Goal: Browse casually: Explore the website without a specific task or goal

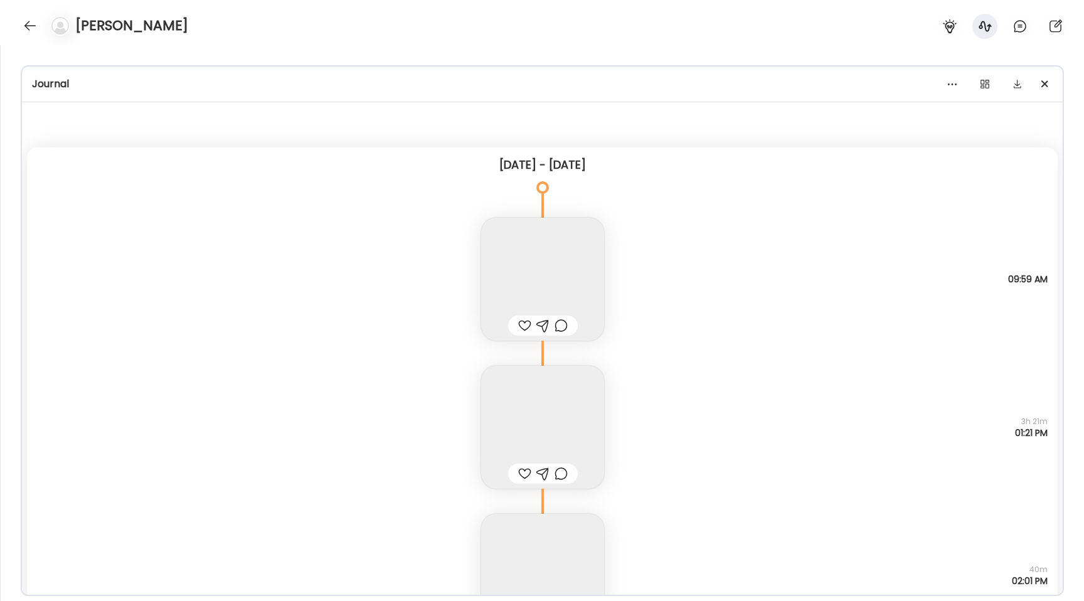
scroll to position [17159, 0]
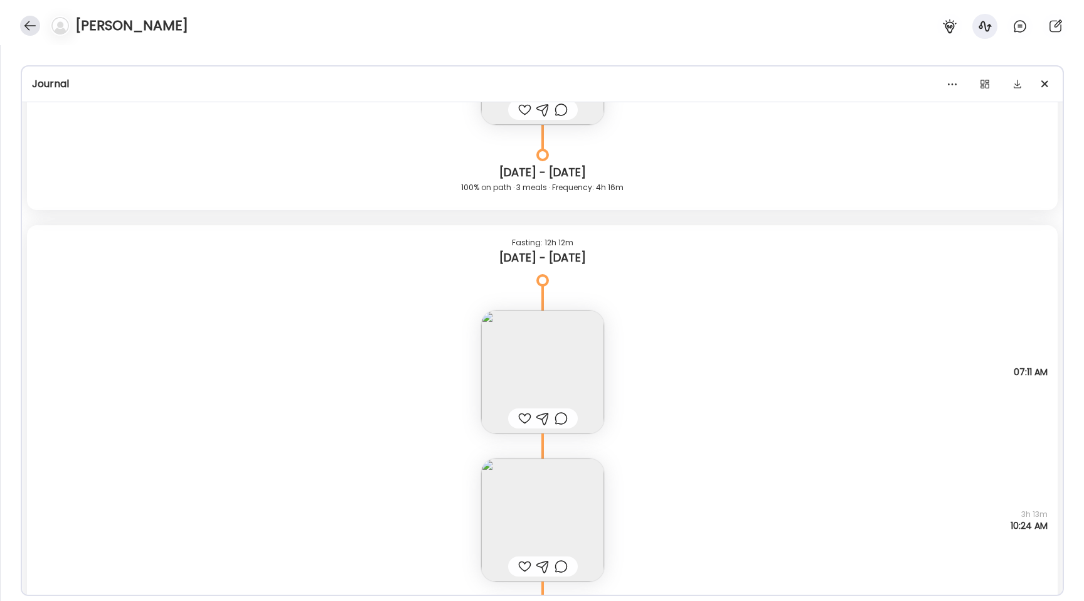
click at [24, 21] on div at bounding box center [30, 26] width 20 height 20
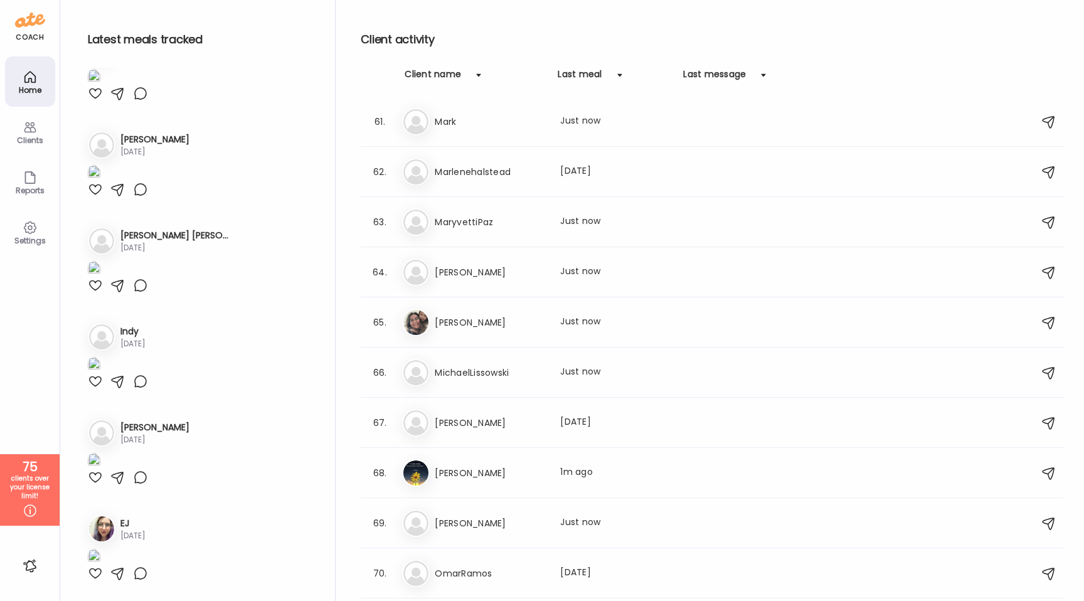
scroll to position [3018, 0]
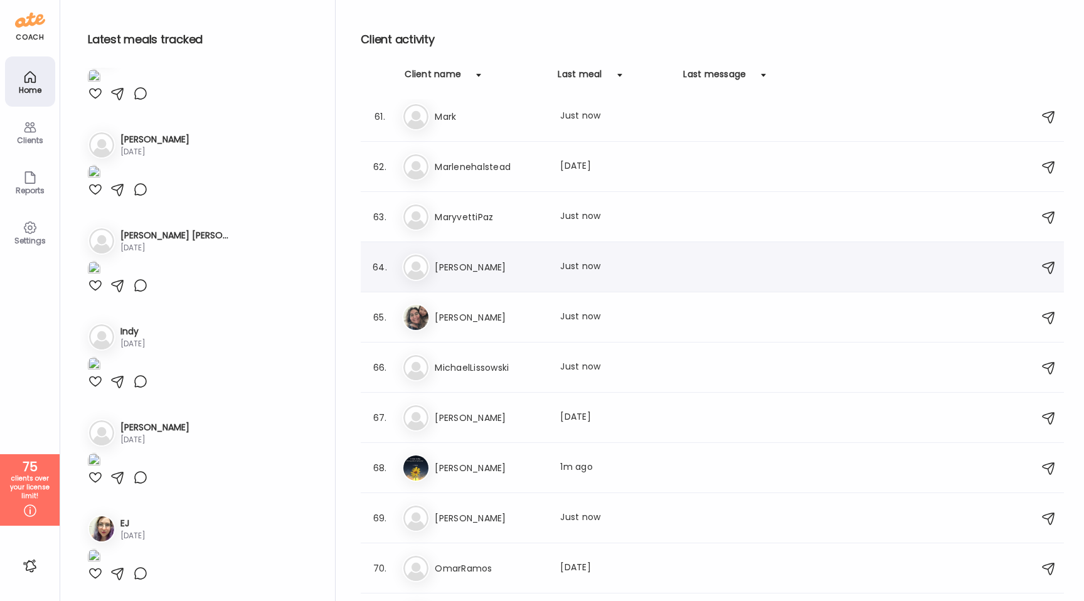
click at [497, 273] on h3 "[PERSON_NAME]" at bounding box center [490, 267] width 110 height 15
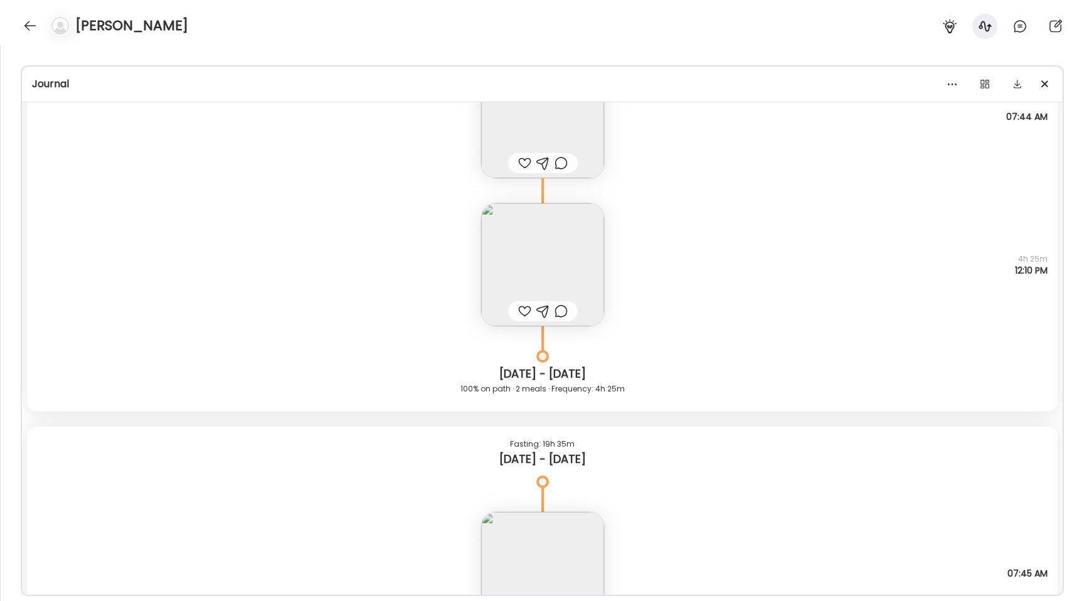
scroll to position [7492, 0]
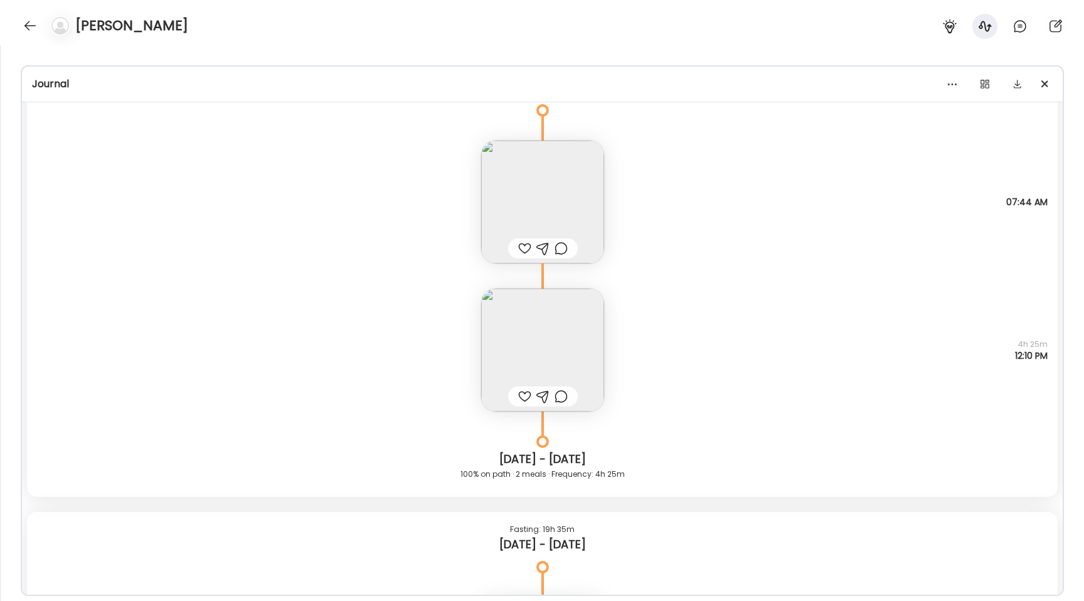
click at [518, 171] on img at bounding box center [542, 201] width 123 height 123
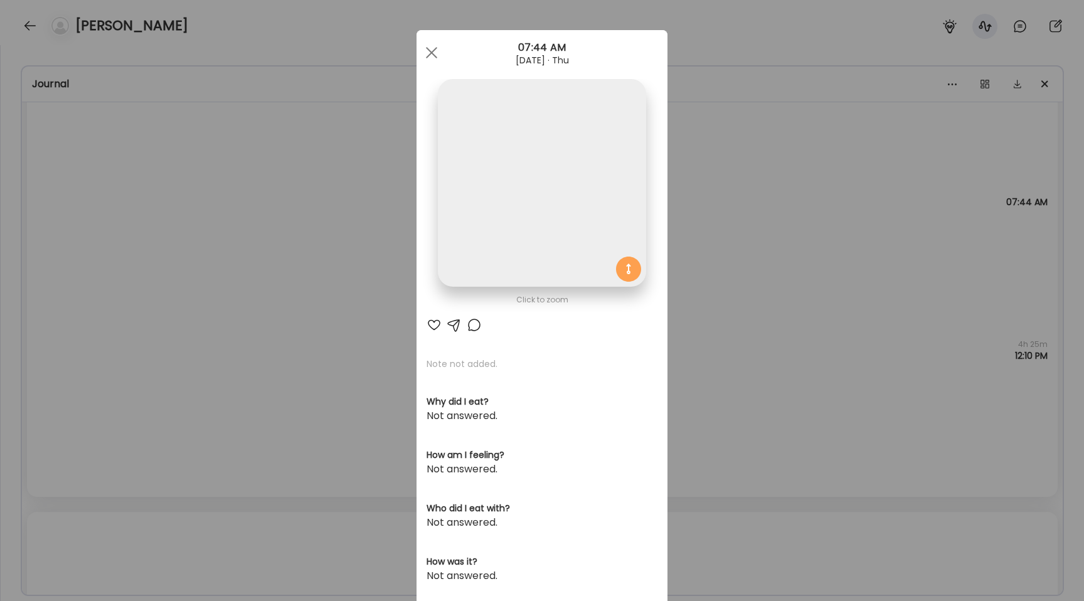
click at [507, 149] on img at bounding box center [542, 183] width 208 height 208
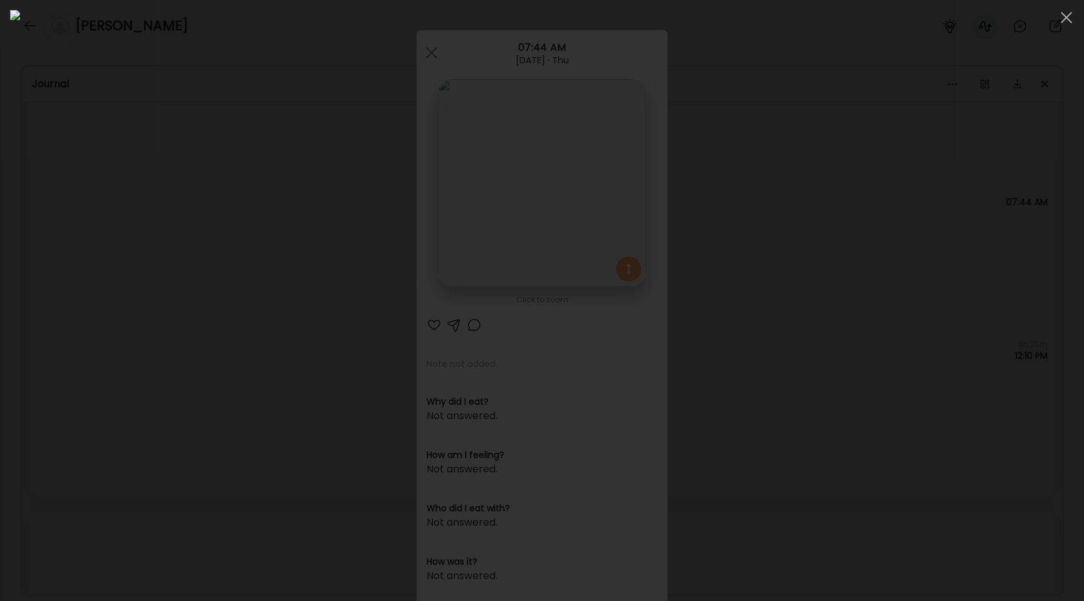
click at [241, 288] on div at bounding box center [542, 300] width 1064 height 581
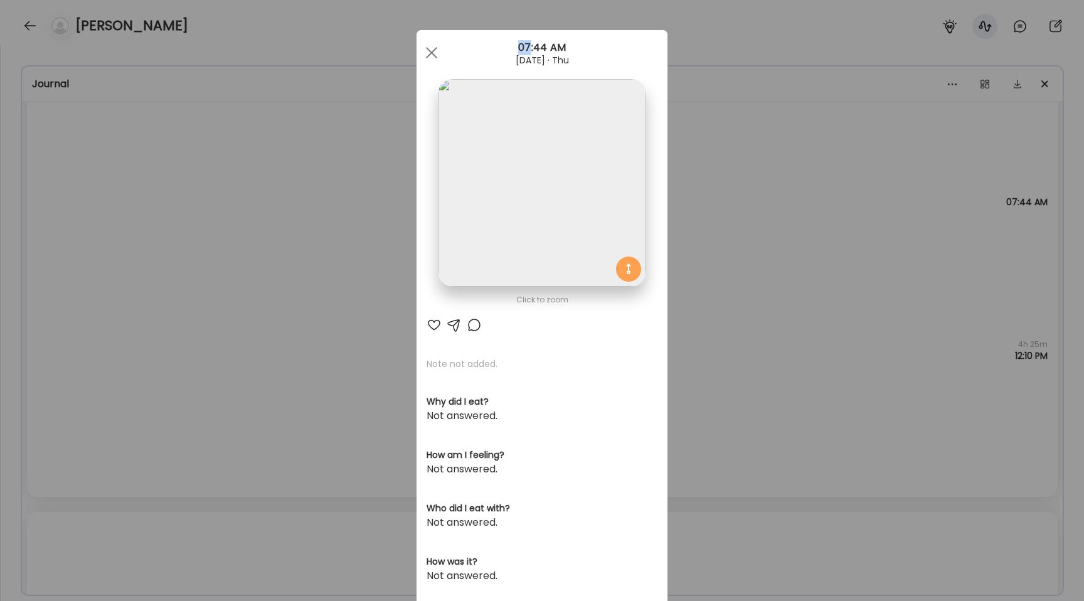
click at [241, 288] on div "Ate Coach Dashboard Wahoo! It’s official Take a moment to set up your Coach Pro…" at bounding box center [542, 300] width 1084 height 601
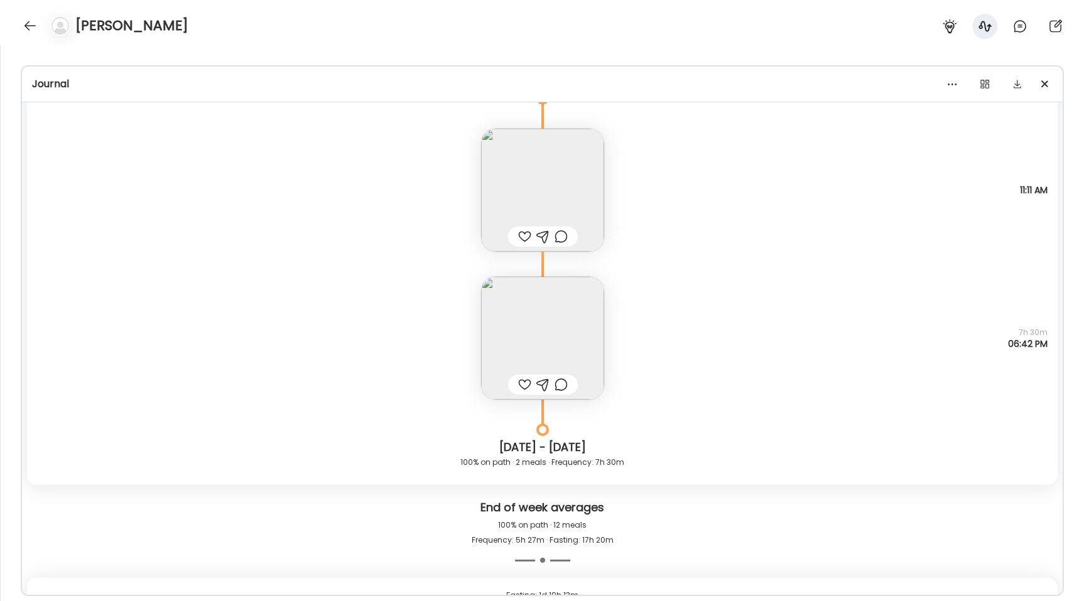
scroll to position [8456, 0]
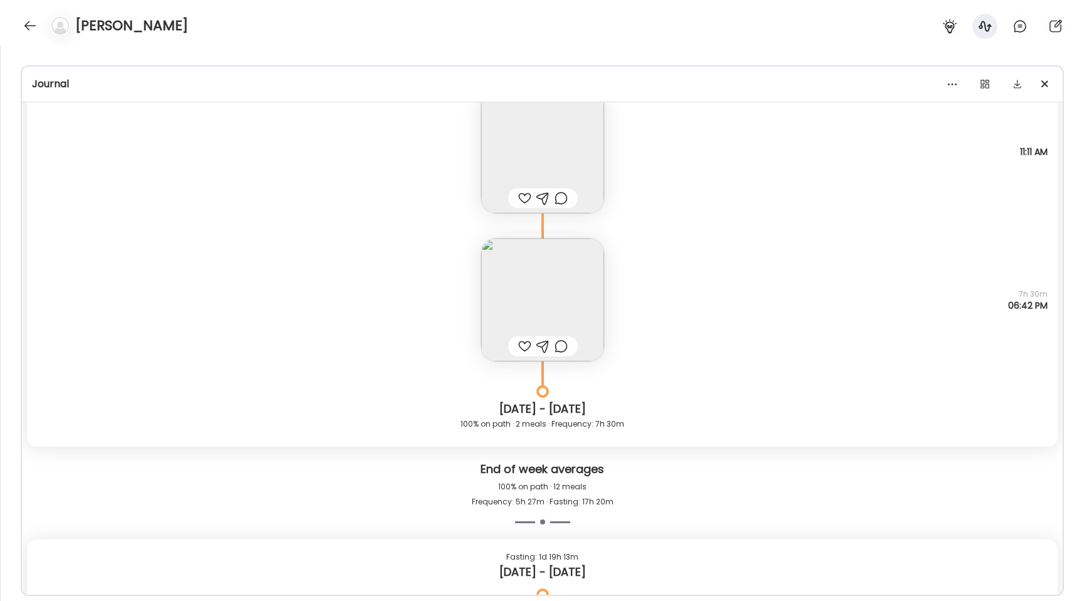
click at [526, 154] on img at bounding box center [542, 151] width 123 height 123
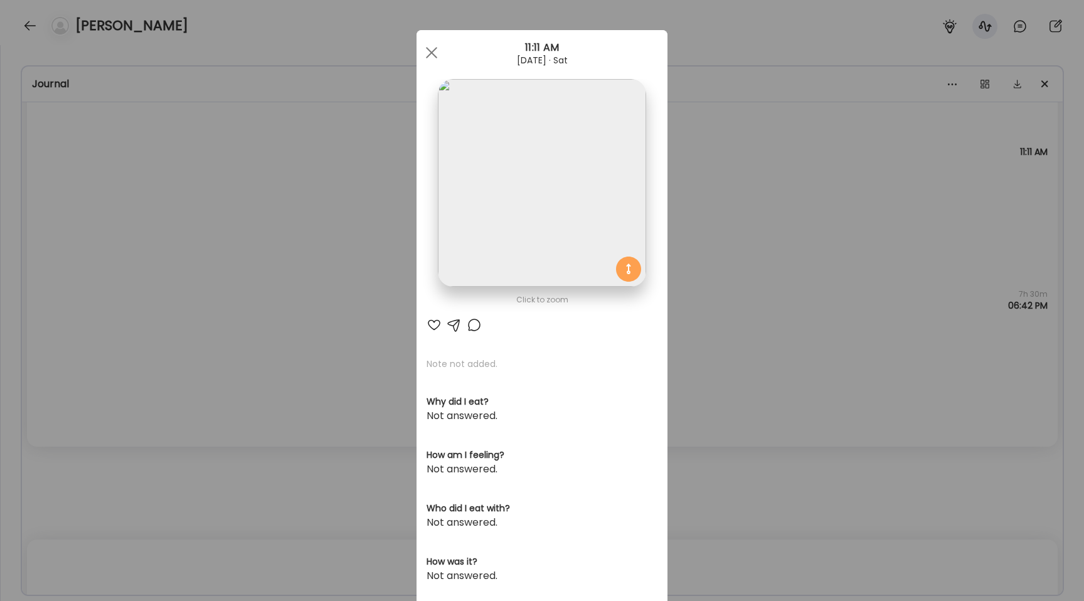
click at [512, 130] on img at bounding box center [542, 183] width 208 height 208
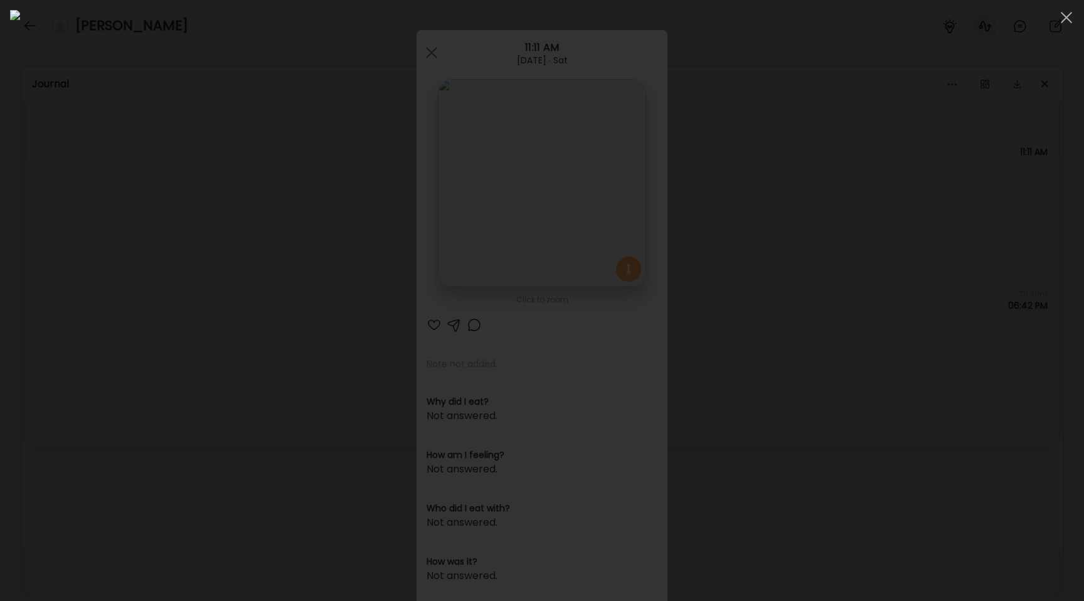
click at [130, 248] on div at bounding box center [542, 300] width 1064 height 581
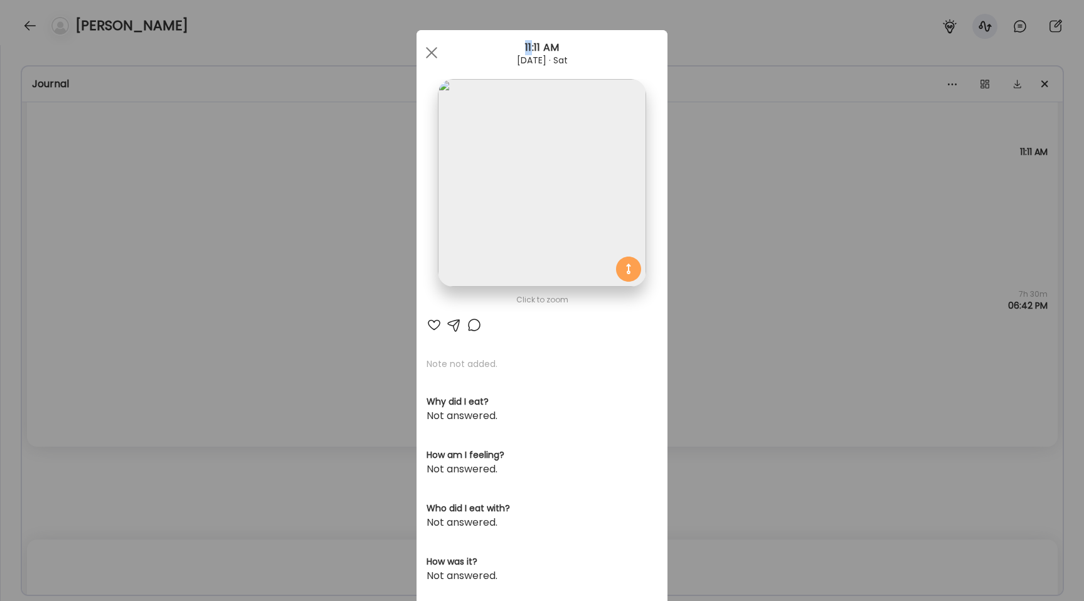
click at [130, 248] on div "Ate Coach Dashboard Wahoo! It’s official Take a moment to set up your Coach Pro…" at bounding box center [542, 300] width 1084 height 601
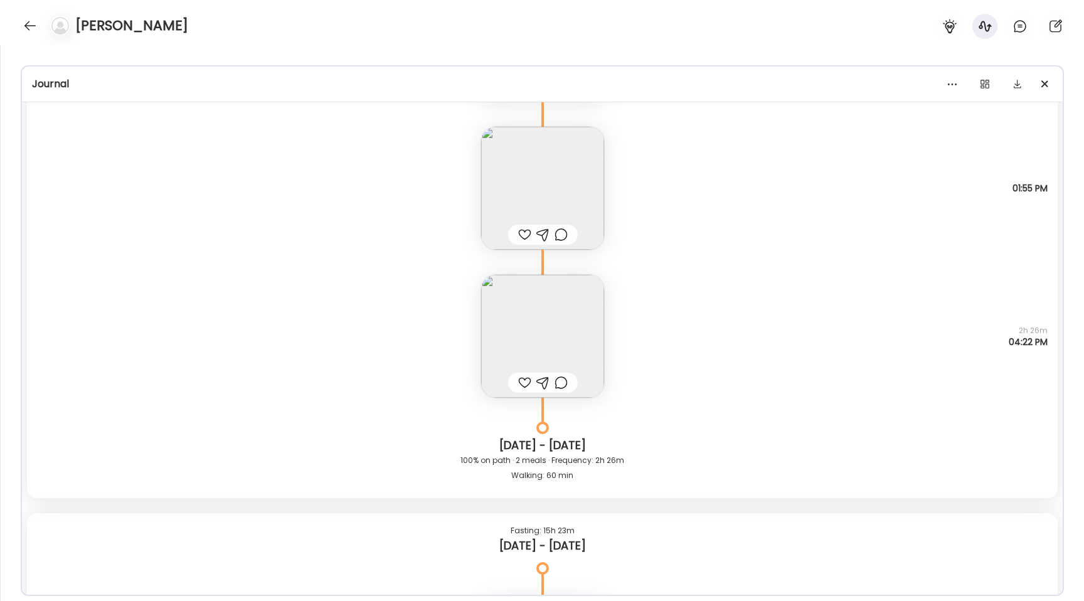
scroll to position [9063, 0]
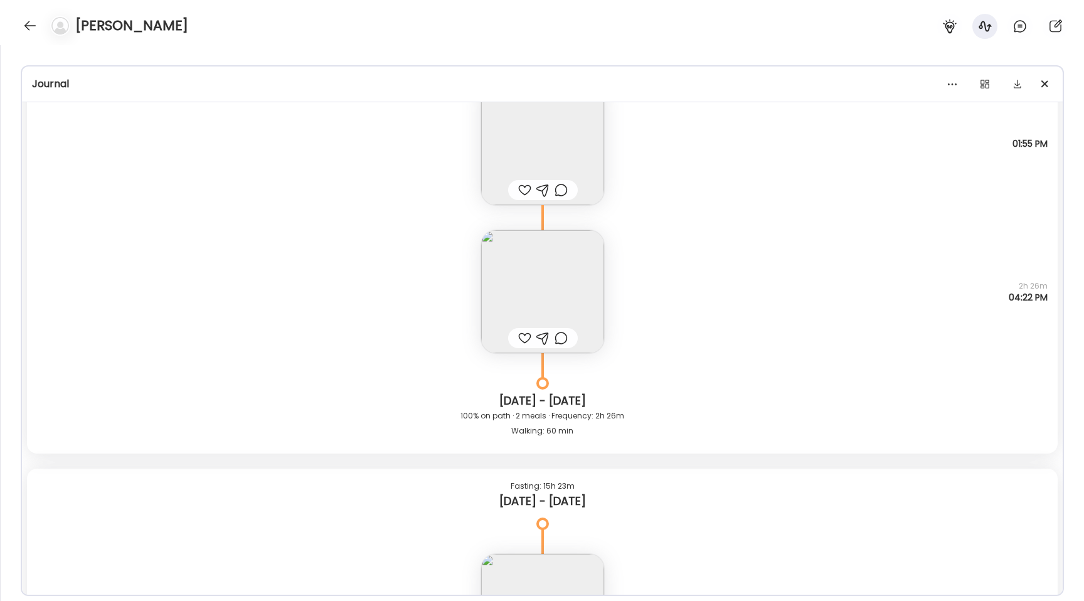
click at [521, 257] on img at bounding box center [542, 291] width 123 height 123
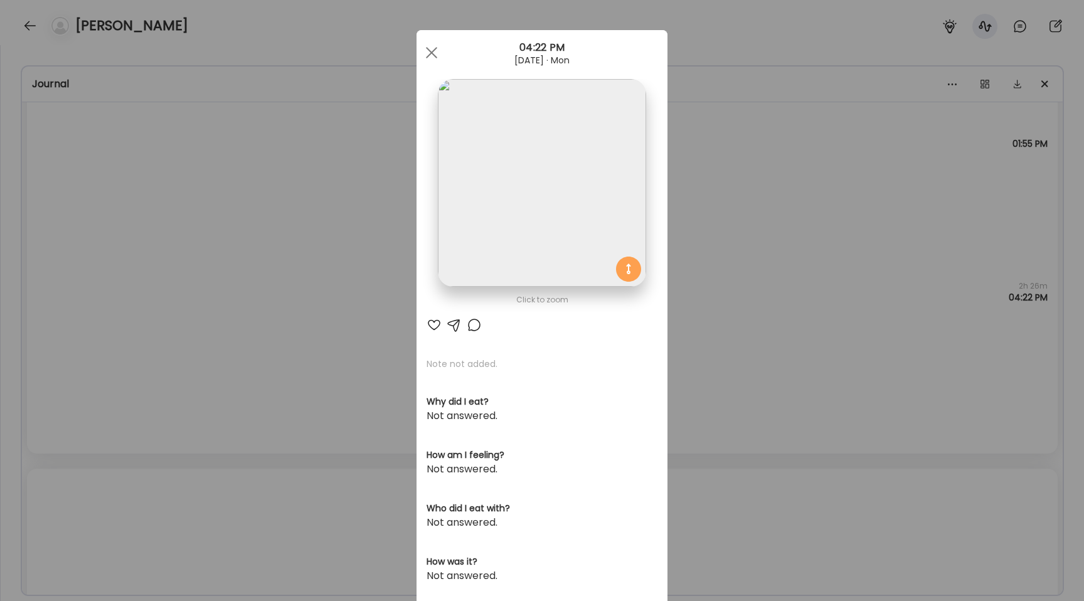
click at [546, 182] on img at bounding box center [542, 183] width 208 height 208
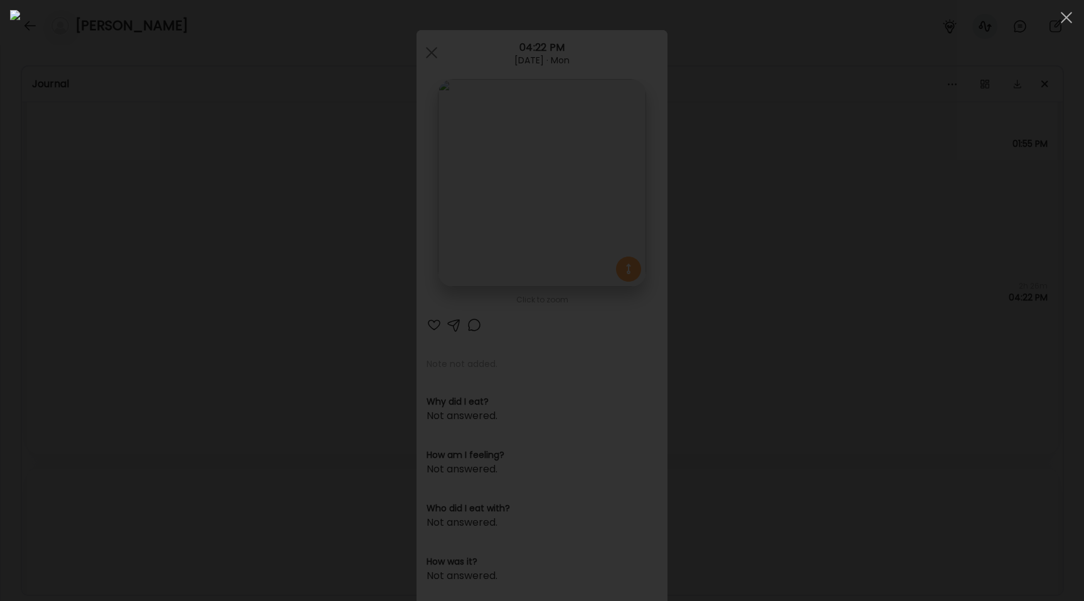
click at [546, 182] on img at bounding box center [542, 300] width 1064 height 581
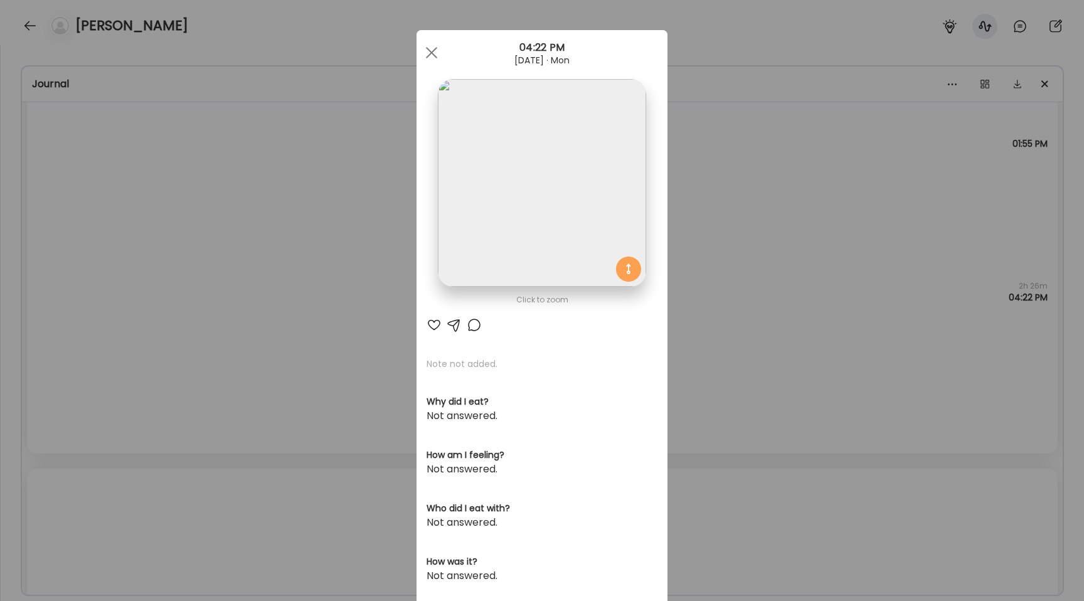
click at [574, 172] on img at bounding box center [542, 183] width 208 height 208
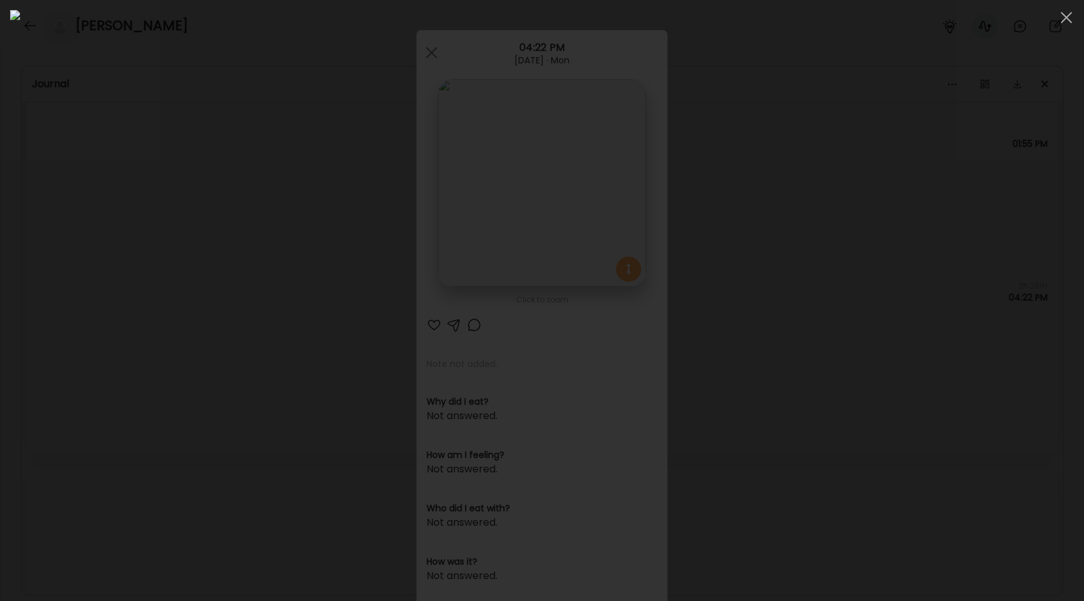
click at [70, 151] on div at bounding box center [542, 300] width 1064 height 581
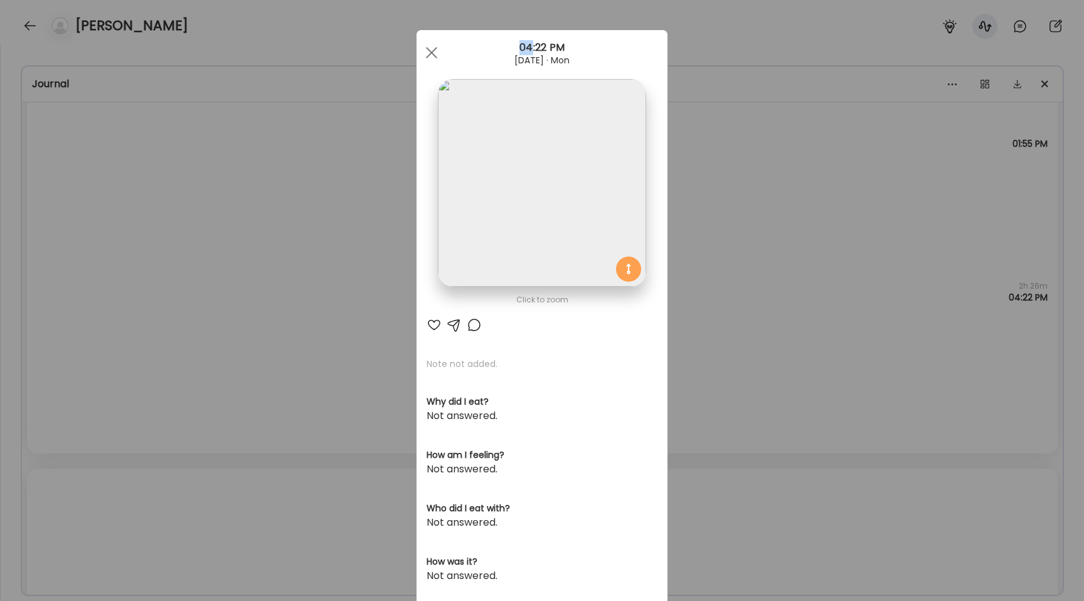
click at [70, 151] on div "Ate Coach Dashboard Wahoo! It’s official Take a moment to set up your Coach Pro…" at bounding box center [542, 300] width 1084 height 601
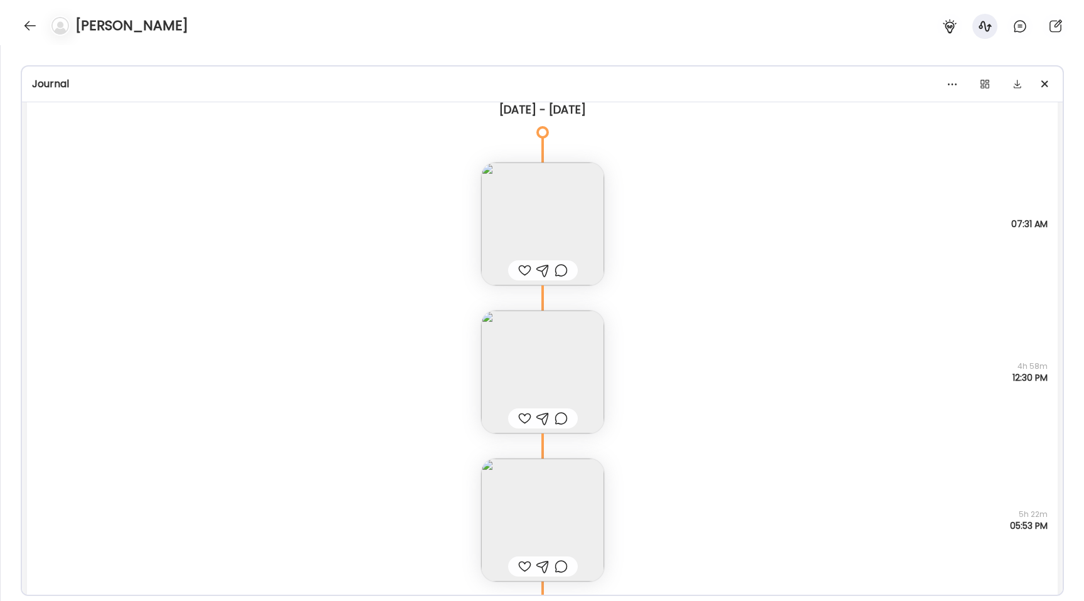
scroll to position [6868, 0]
click at [528, 369] on img at bounding box center [542, 370] width 123 height 123
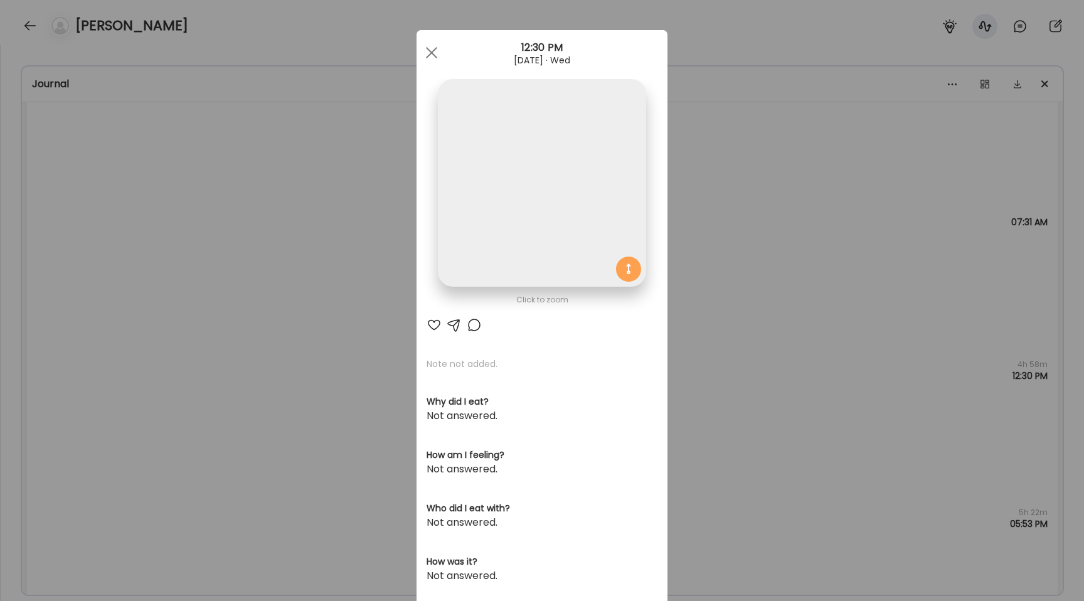
click at [485, 223] on img at bounding box center [542, 183] width 208 height 208
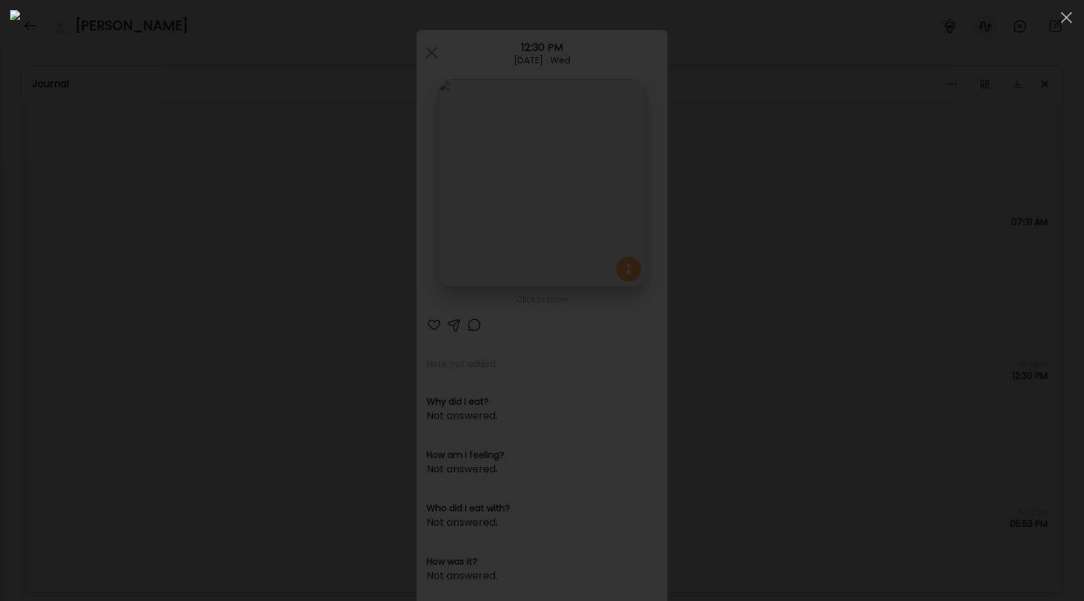
click at [209, 269] on div at bounding box center [542, 300] width 1064 height 581
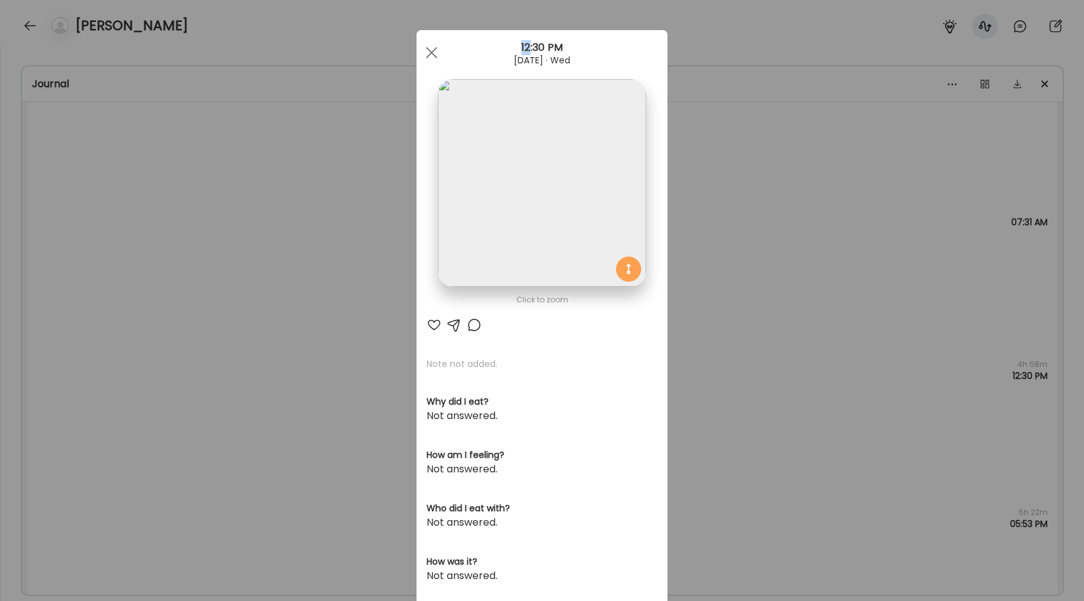
click at [209, 269] on div "Ate Coach Dashboard Wahoo! It’s official Take a moment to set up your Coach Pro…" at bounding box center [542, 300] width 1084 height 601
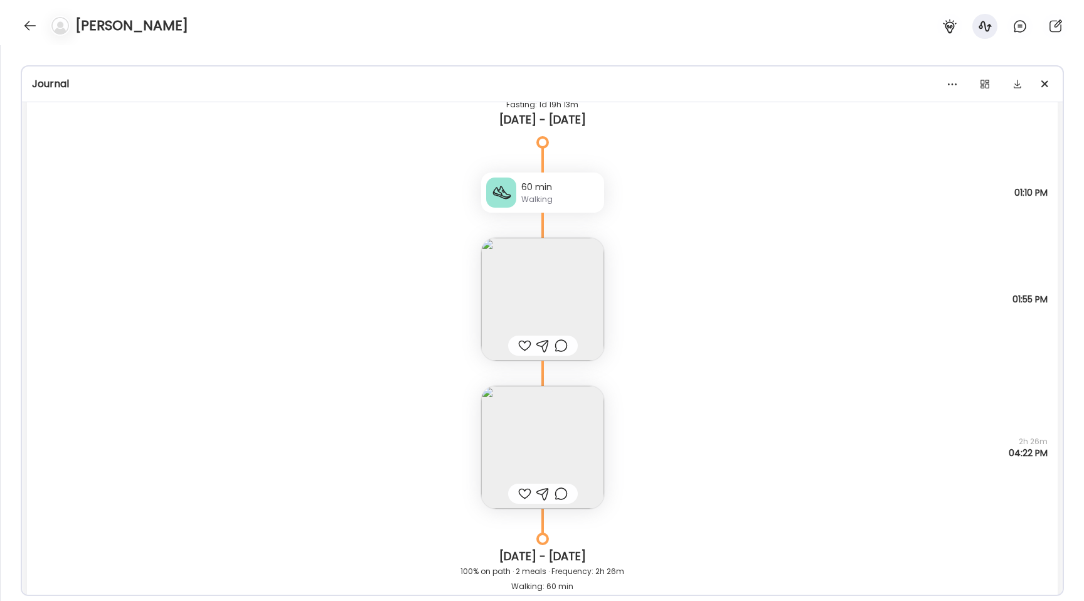
scroll to position [8907, 0]
click at [508, 288] on img at bounding box center [542, 300] width 123 height 123
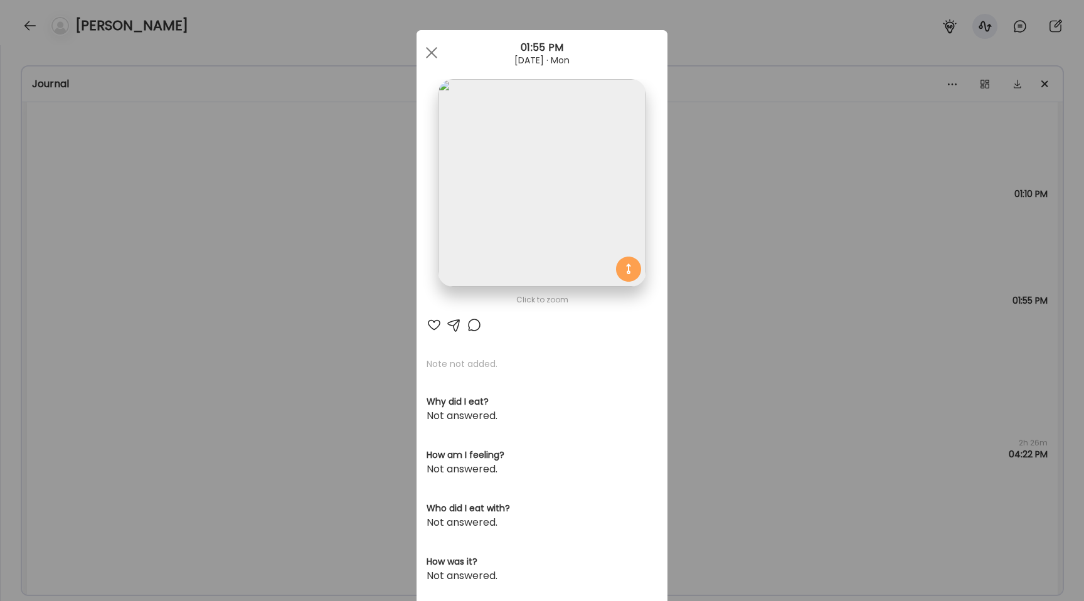
click at [349, 184] on div "Ate Coach Dashboard Wahoo! It’s official Take a moment to set up your Coach Pro…" at bounding box center [542, 300] width 1084 height 601
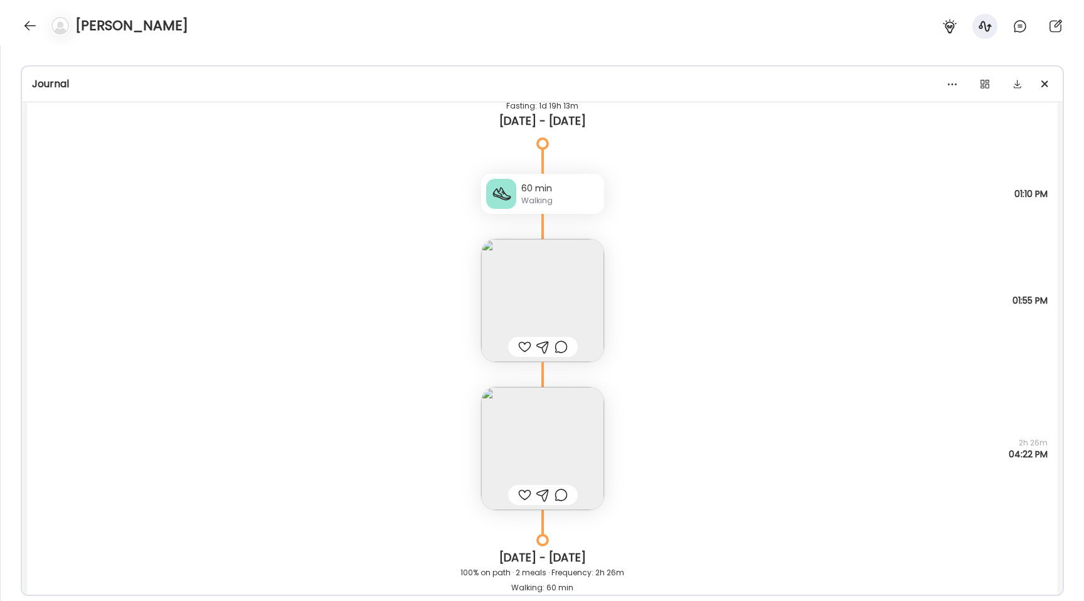
click at [516, 282] on img at bounding box center [542, 300] width 123 height 123
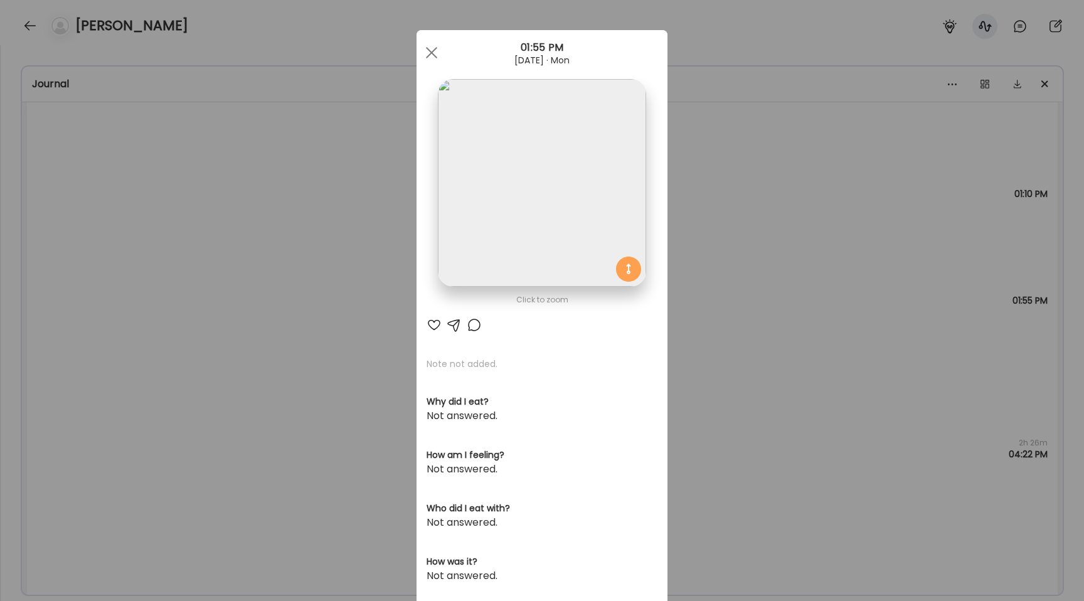
click at [191, 327] on div "Ate Coach Dashboard Wahoo! It’s official Take a moment to set up your Coach Pro…" at bounding box center [542, 300] width 1084 height 601
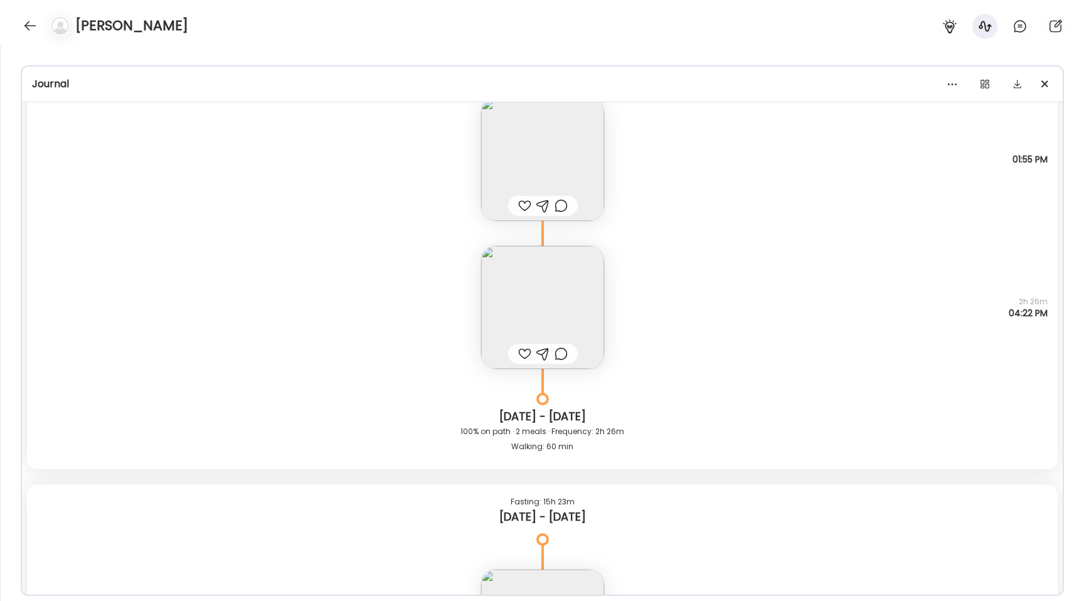
scroll to position [9109, 0]
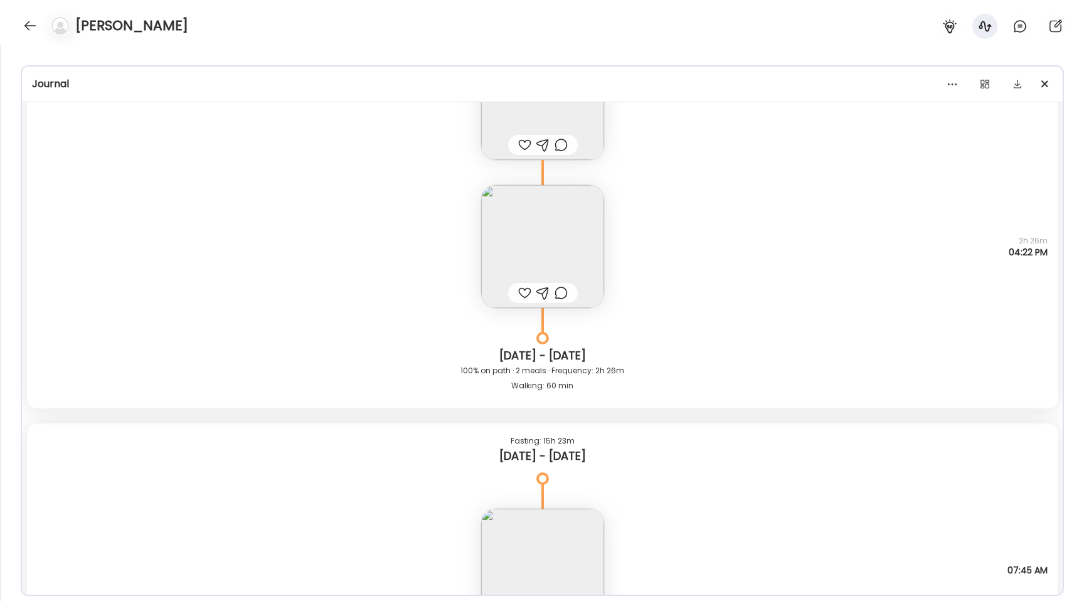
click at [521, 241] on img at bounding box center [542, 246] width 123 height 123
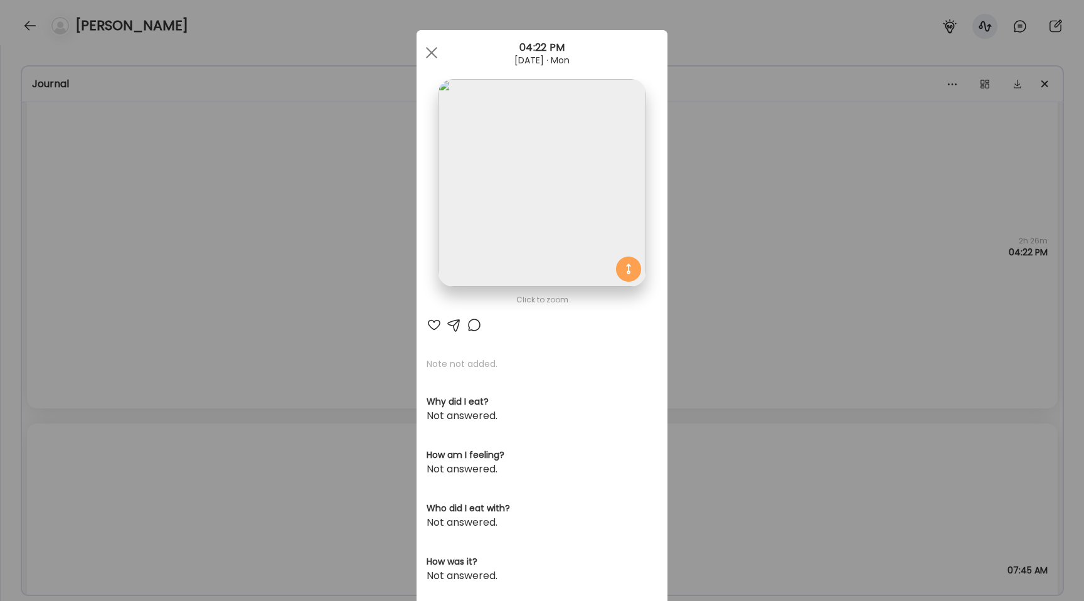
click at [322, 277] on div "Ate Coach Dashboard Wahoo! It’s official Take a moment to set up your Coach Pro…" at bounding box center [542, 300] width 1084 height 601
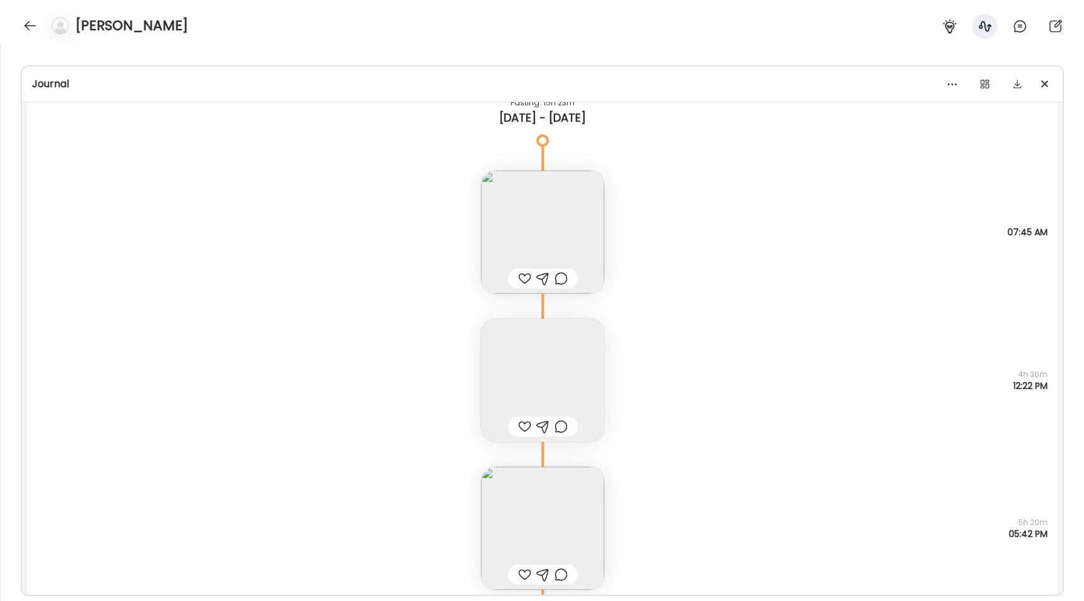
scroll to position [9495, 0]
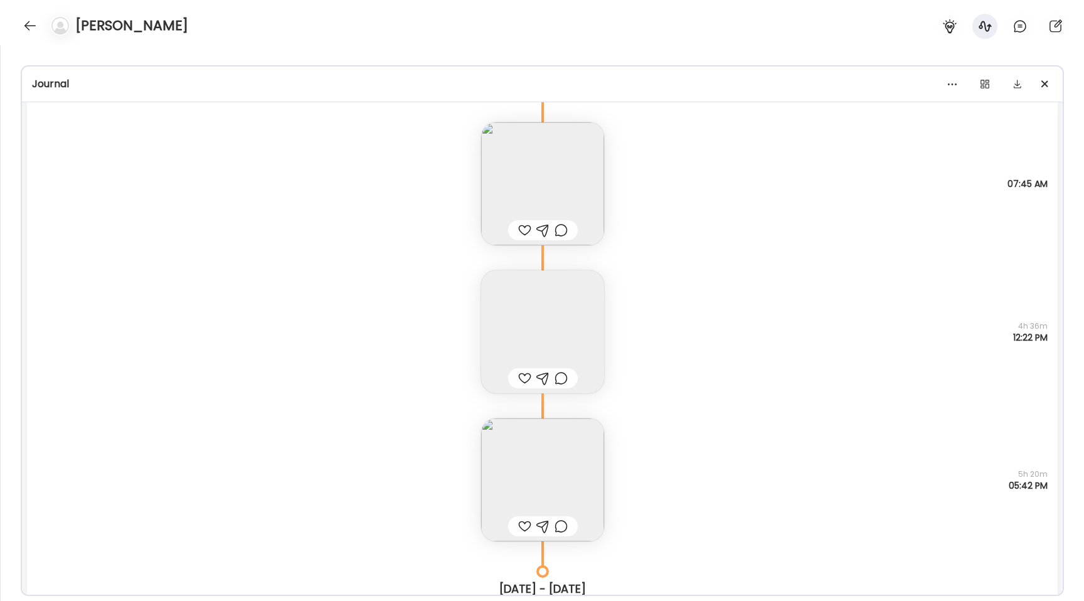
click at [534, 332] on img at bounding box center [542, 331] width 123 height 123
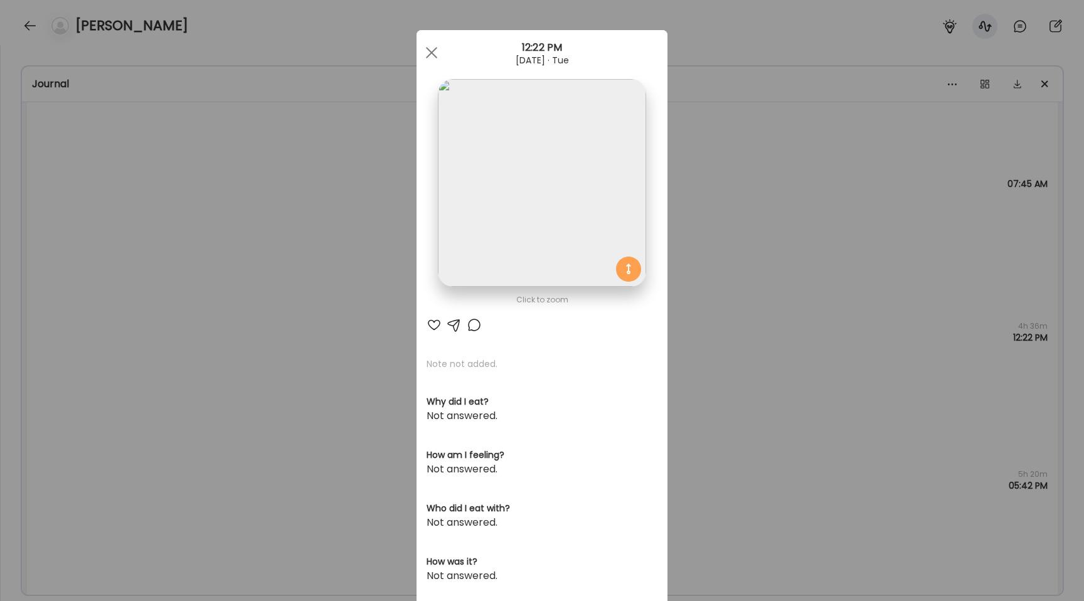
click at [532, 184] on img at bounding box center [542, 183] width 208 height 208
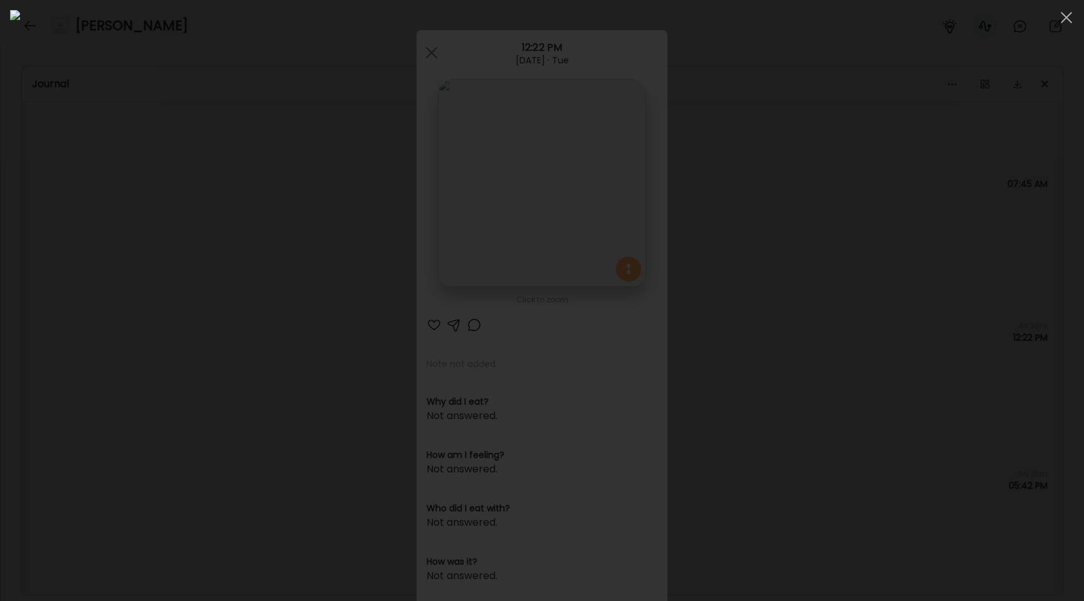
click at [193, 405] on div at bounding box center [542, 300] width 1064 height 581
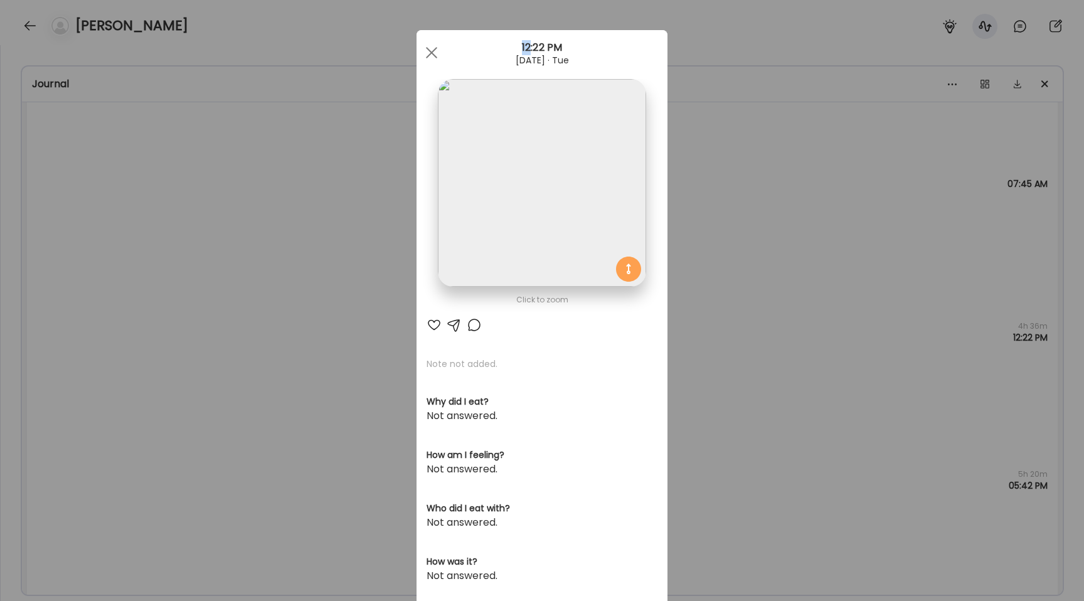
click at [193, 405] on div "Ate Coach Dashboard Wahoo! It’s official Take a moment to set up your Coach Pro…" at bounding box center [542, 300] width 1084 height 601
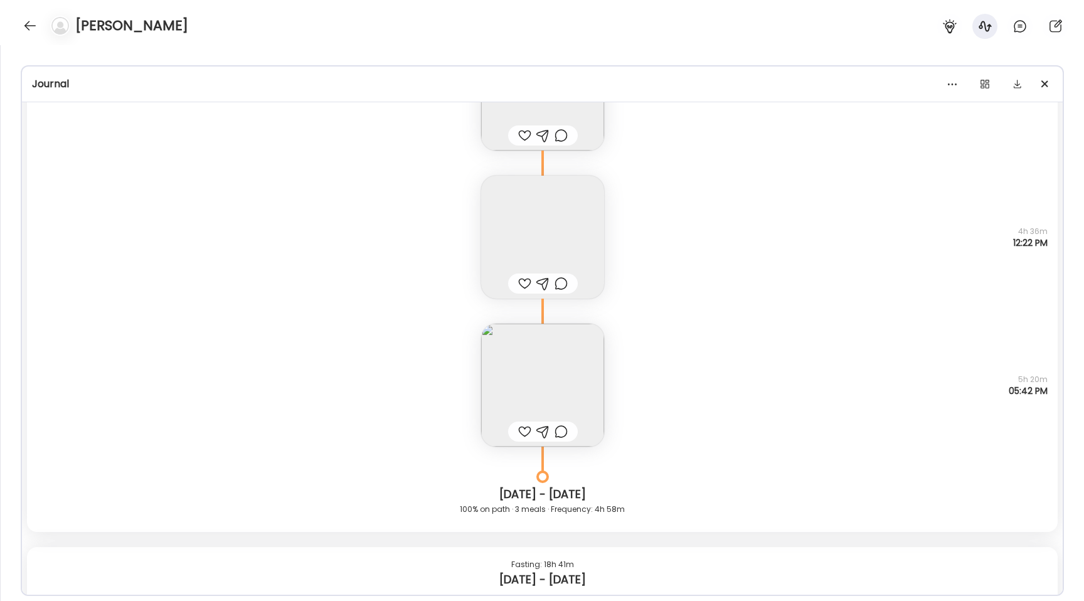
scroll to position [9628, 0]
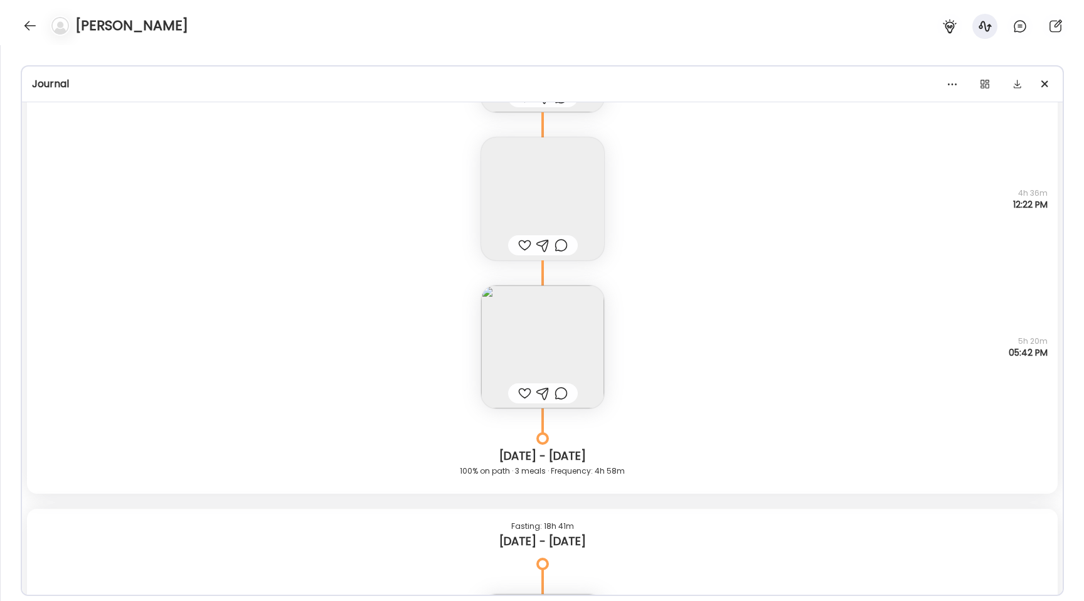
click at [515, 353] on img at bounding box center [542, 346] width 123 height 123
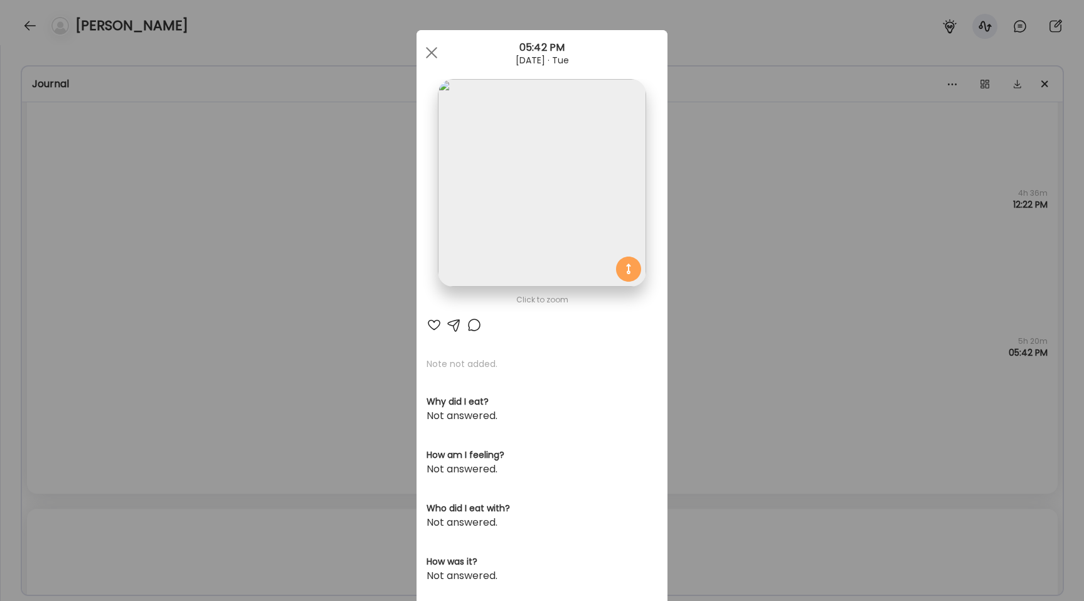
click at [489, 210] on img at bounding box center [542, 183] width 208 height 208
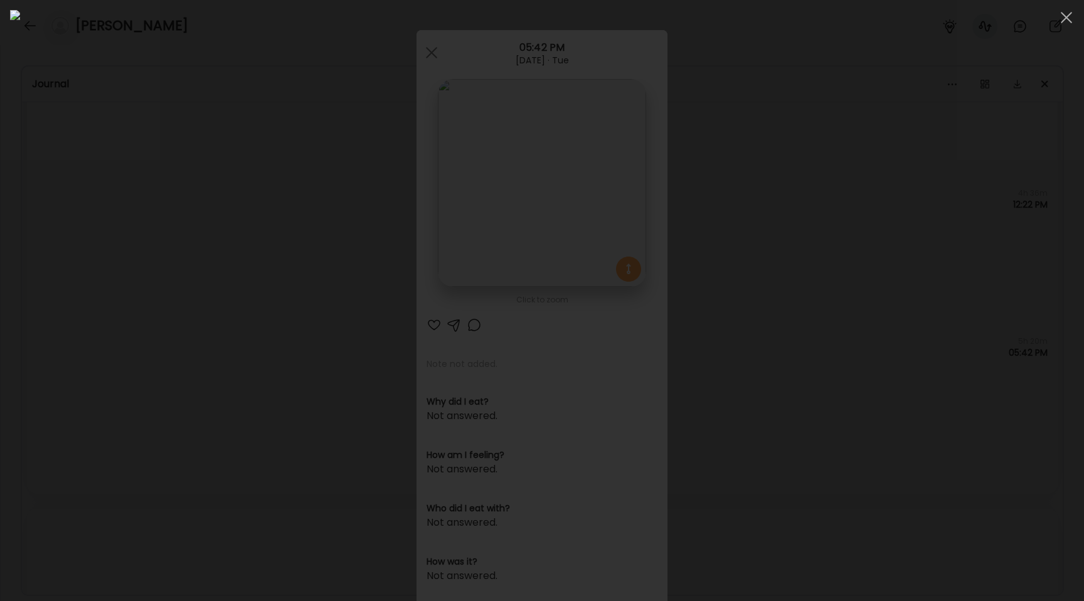
click at [165, 294] on div at bounding box center [542, 300] width 1064 height 581
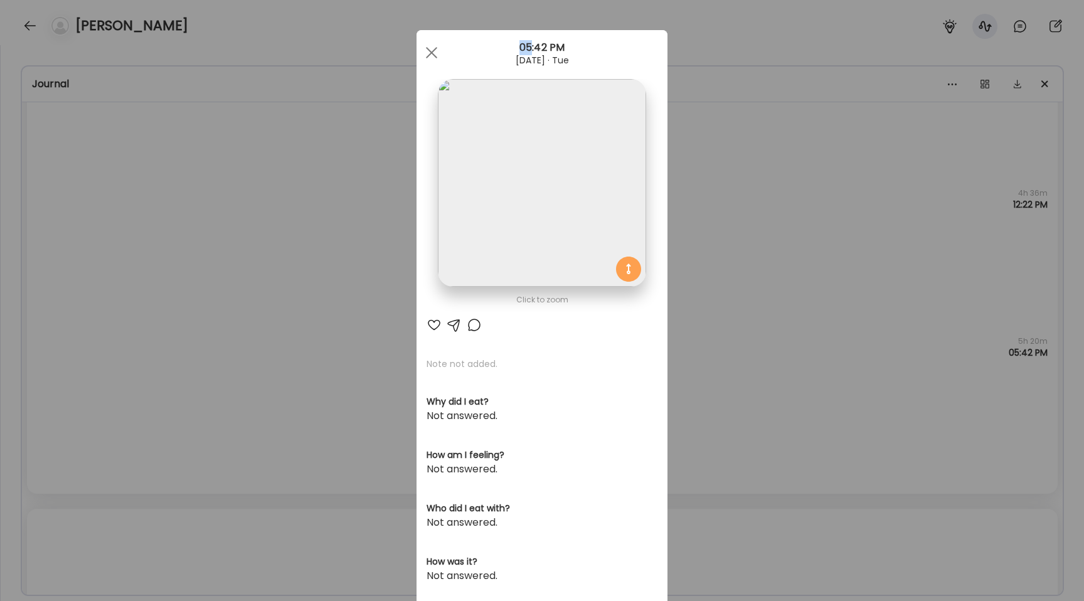
click at [165, 294] on div "Ate Coach Dashboard Wahoo! It’s official Take a moment to set up your Coach Pro…" at bounding box center [542, 300] width 1084 height 601
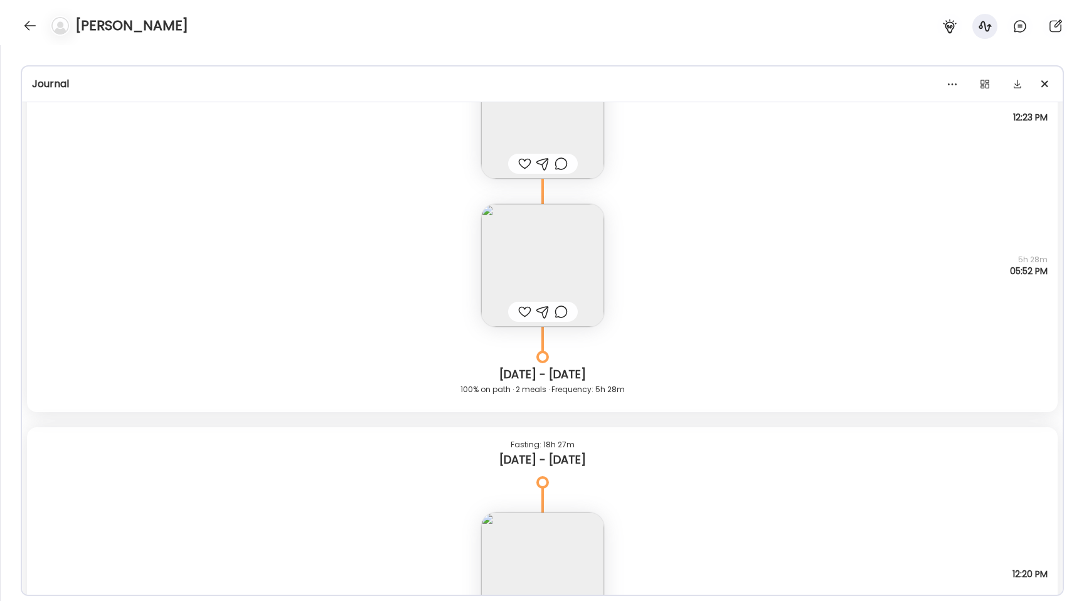
scroll to position [10194, 0]
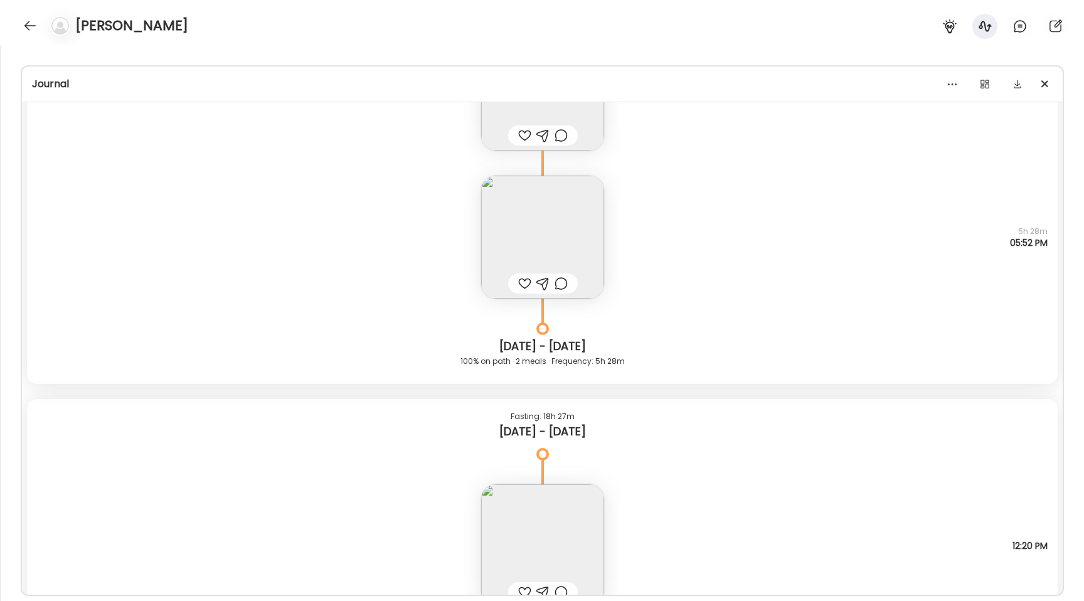
click at [497, 250] on img at bounding box center [542, 237] width 123 height 123
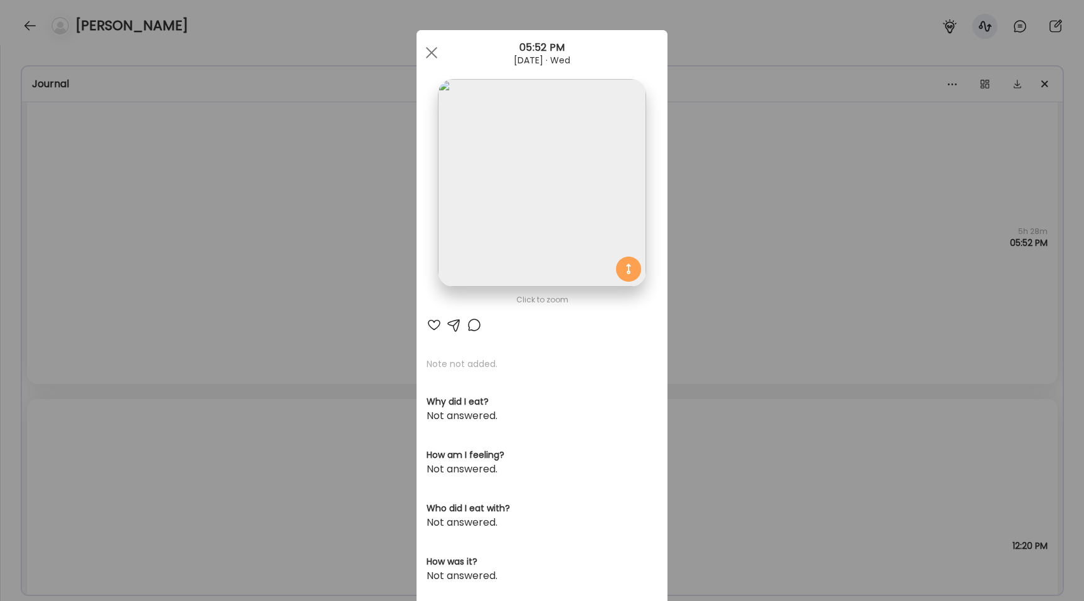
click at [496, 181] on img at bounding box center [542, 183] width 208 height 208
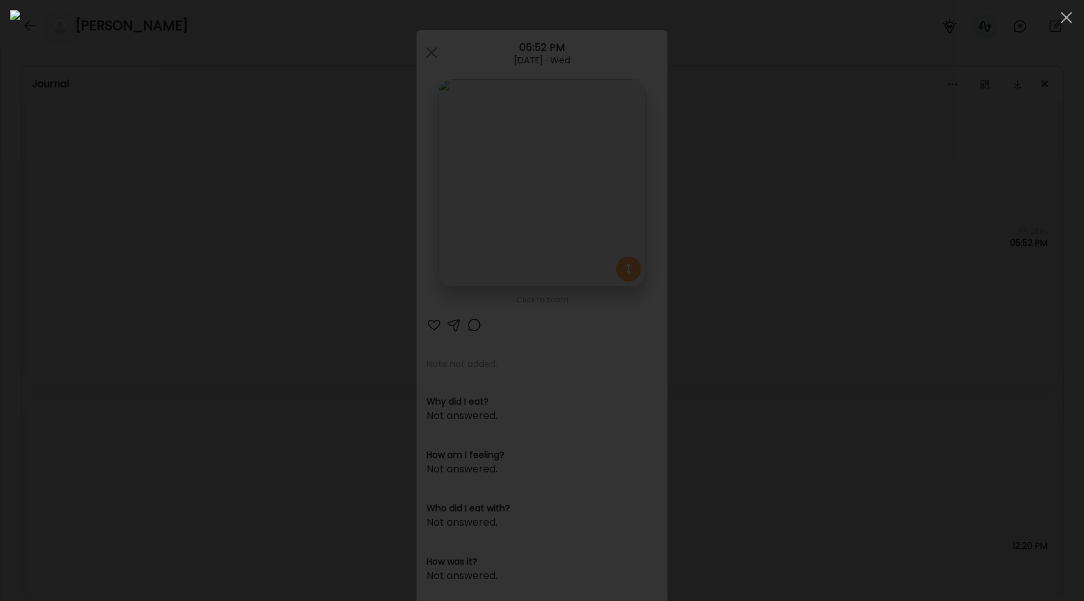
click at [133, 290] on div at bounding box center [542, 300] width 1064 height 581
click at [133, 290] on div "Ate Coach Dashboard Wahoo! It’s official Take a moment to set up your Coach Pro…" at bounding box center [542, 300] width 1084 height 601
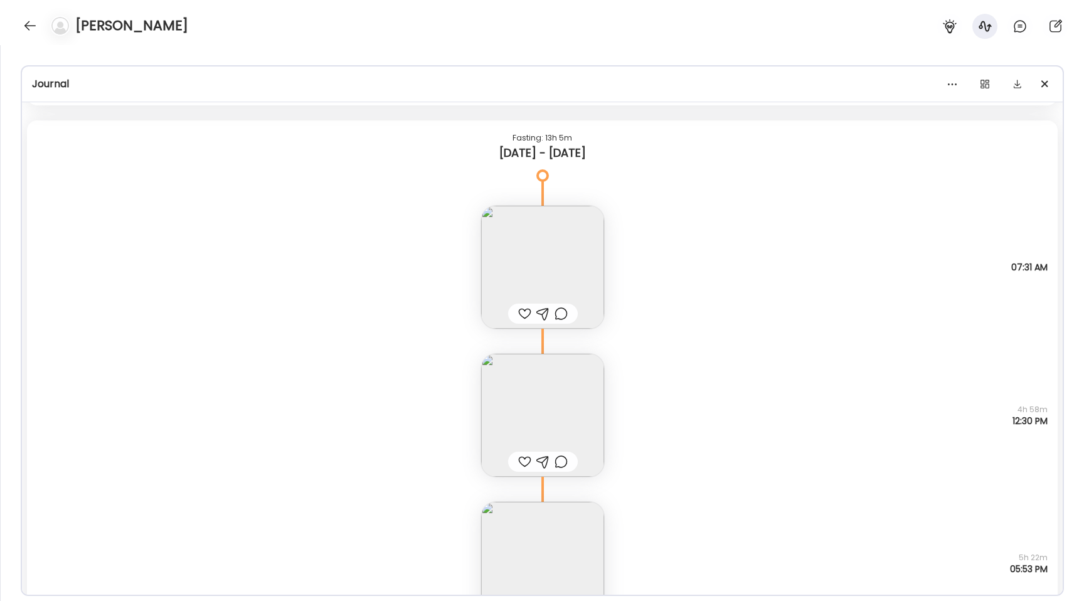
scroll to position [6873, 0]
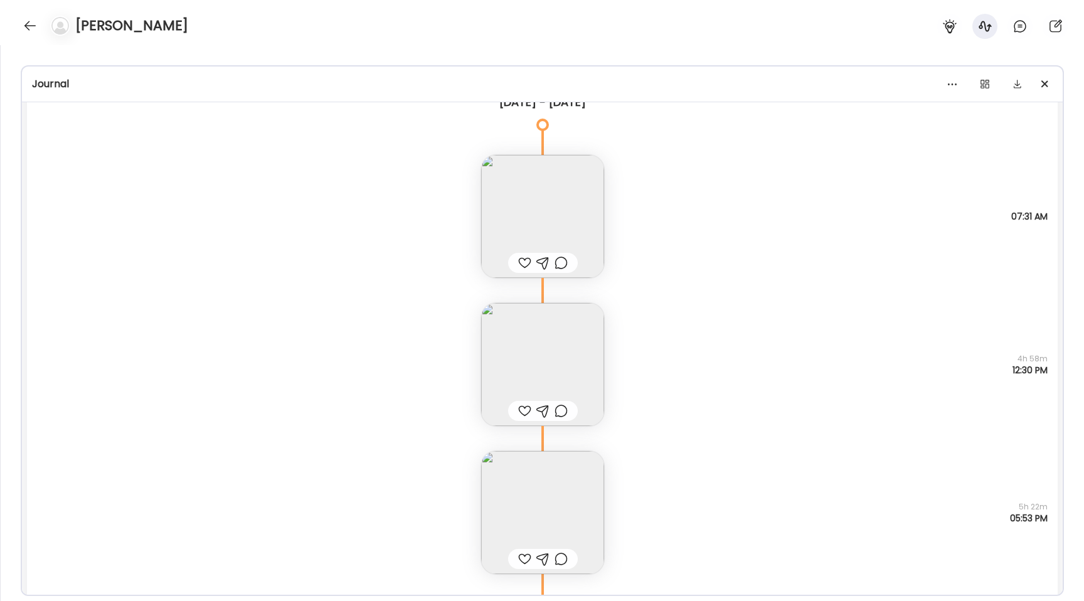
click at [508, 354] on img at bounding box center [542, 364] width 123 height 123
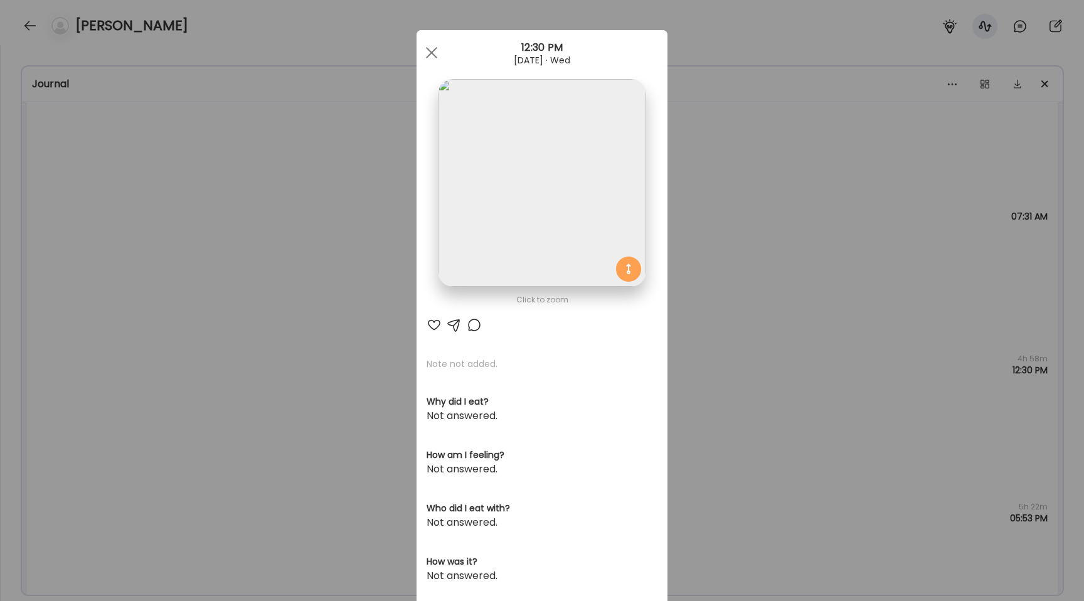
click at [495, 235] on img at bounding box center [542, 183] width 208 height 208
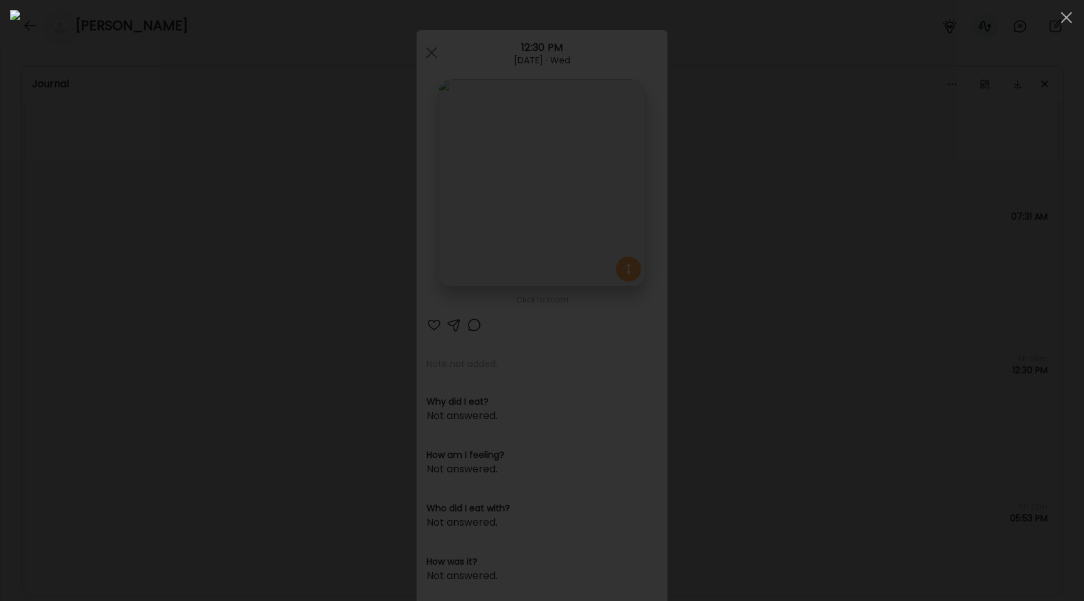
click at [218, 232] on div at bounding box center [542, 300] width 1064 height 581
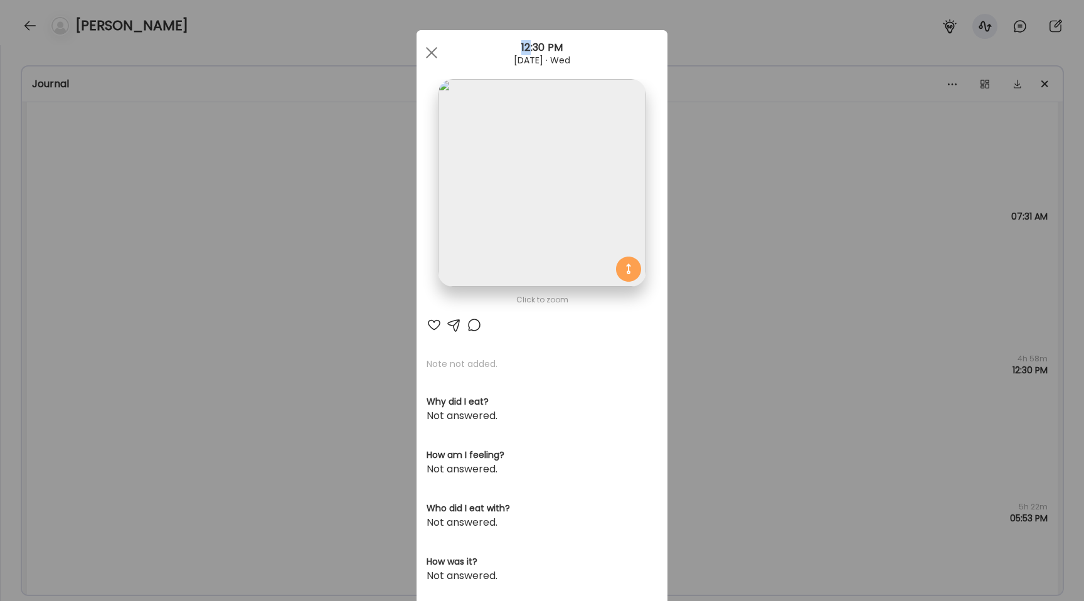
click at [218, 232] on div "Ate Coach Dashboard Wahoo! It’s official Take a moment to set up your Coach Pro…" at bounding box center [542, 300] width 1084 height 601
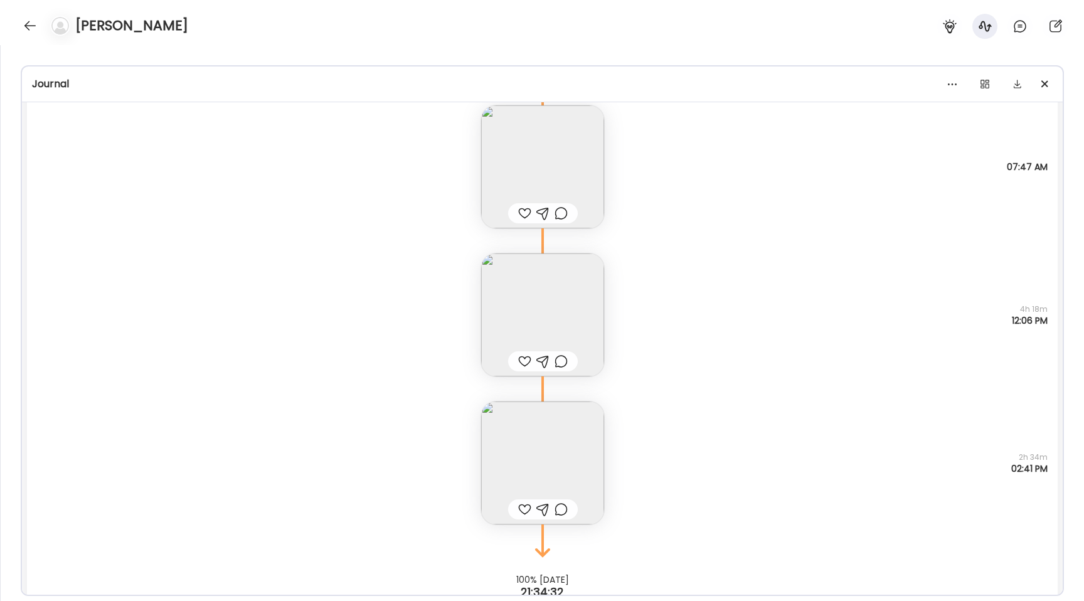
scroll to position [11065, 0]
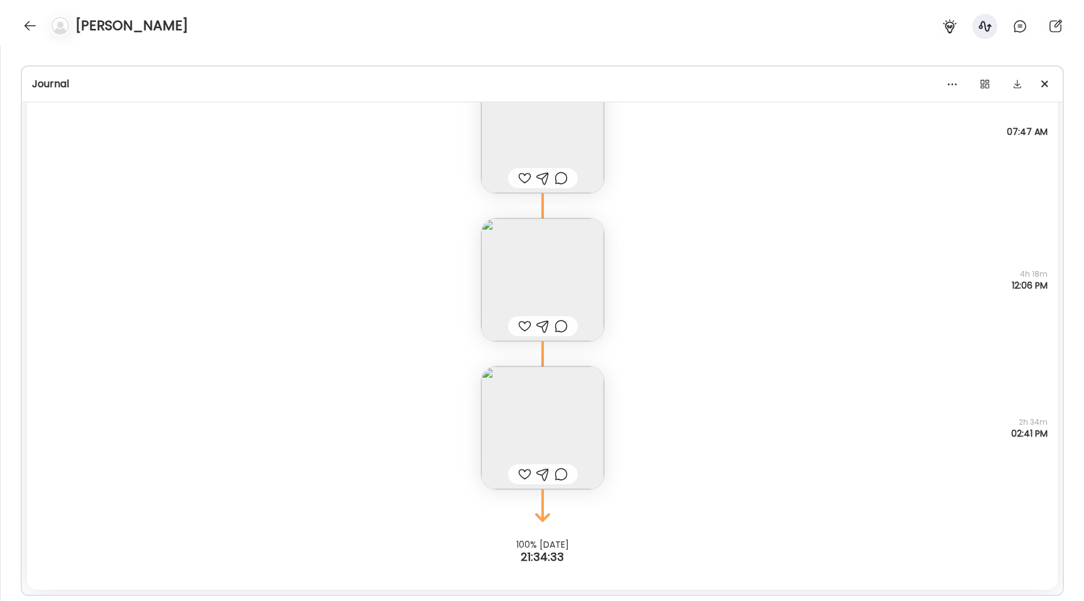
click at [516, 273] on img at bounding box center [542, 279] width 123 height 123
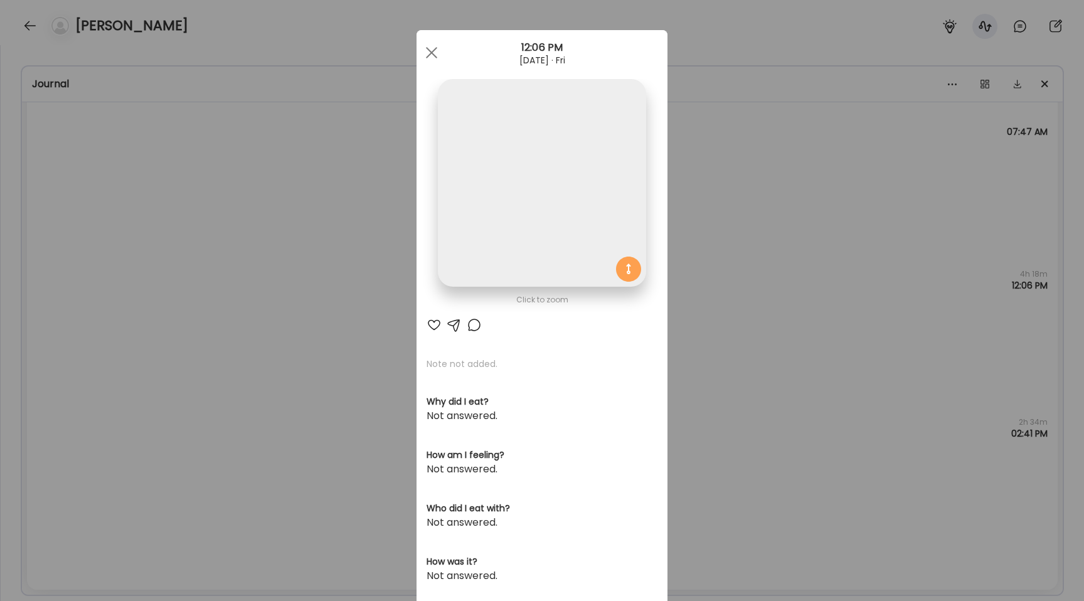
click at [483, 204] on img at bounding box center [542, 183] width 208 height 208
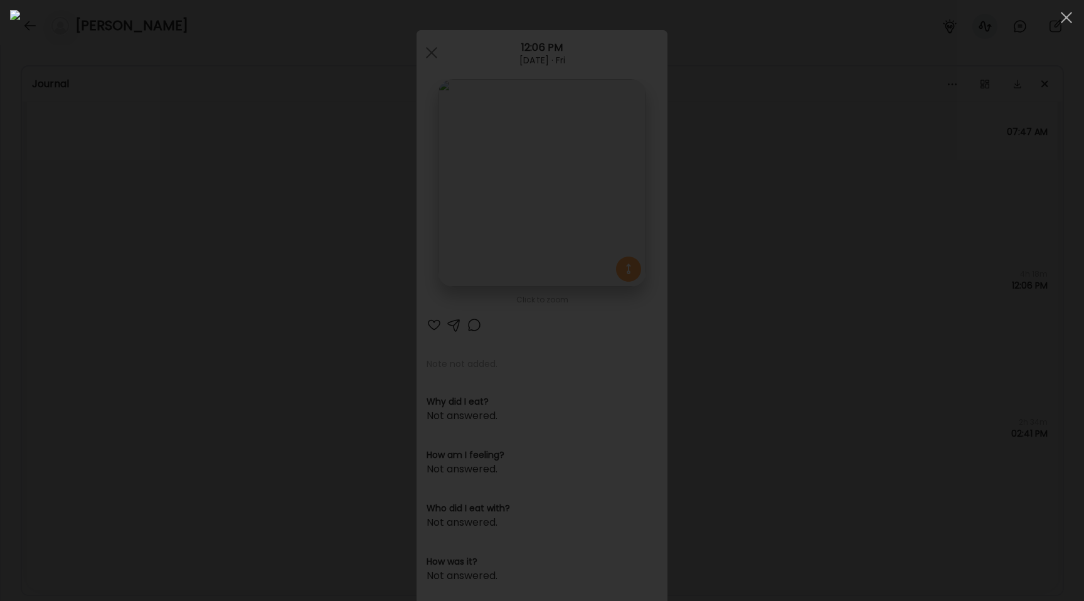
click at [175, 140] on div at bounding box center [542, 300] width 1064 height 581
click at [175, 140] on div "Ate Coach Dashboard Wahoo! It’s official Take a moment to set up your Coach Pro…" at bounding box center [542, 300] width 1084 height 601
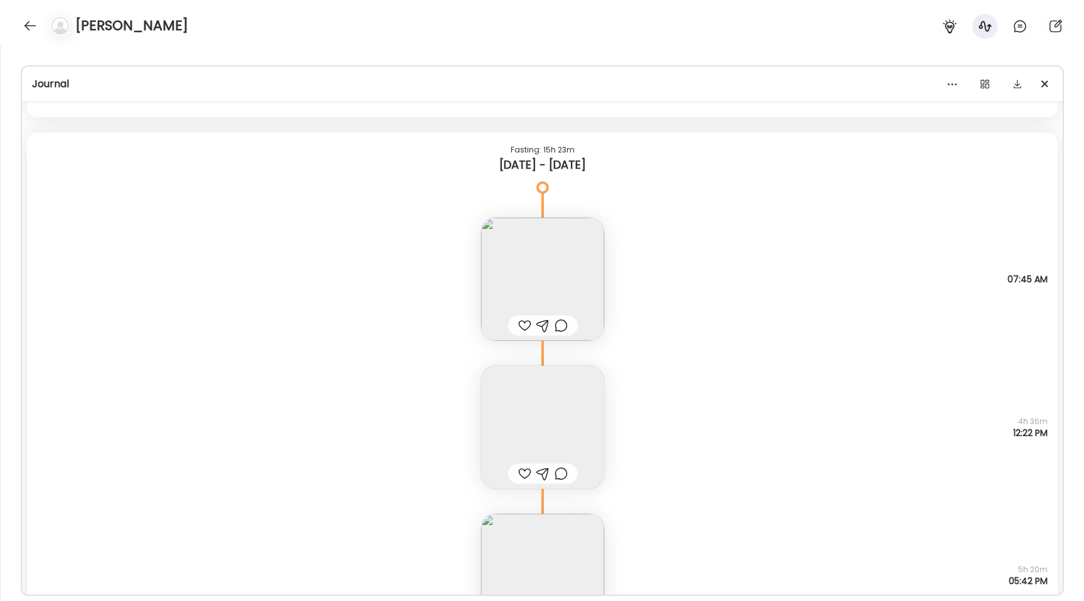
scroll to position [9390, 0]
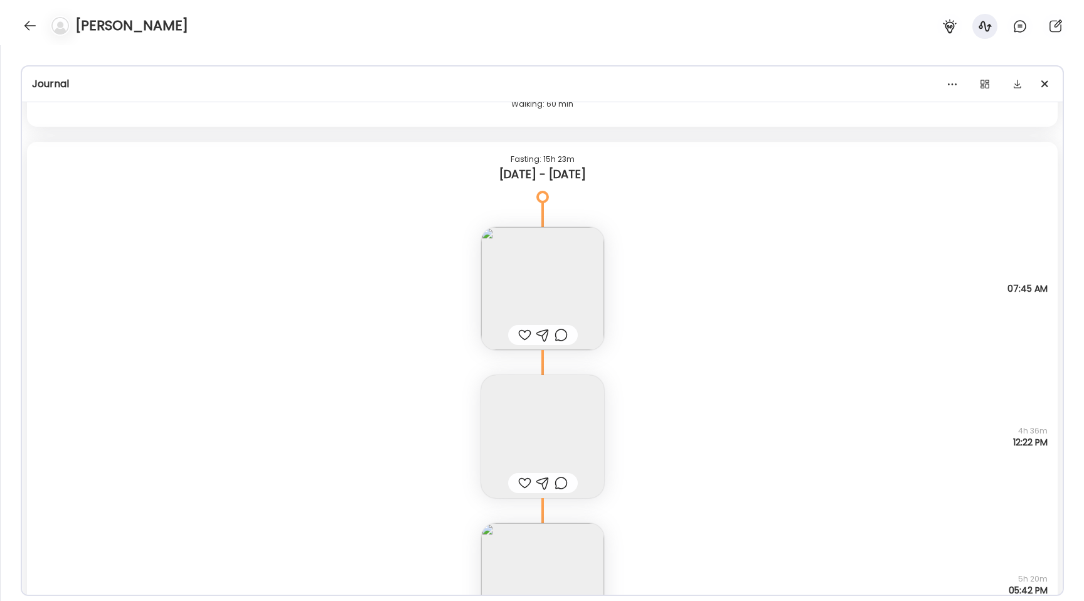
click at [514, 541] on img at bounding box center [542, 584] width 123 height 123
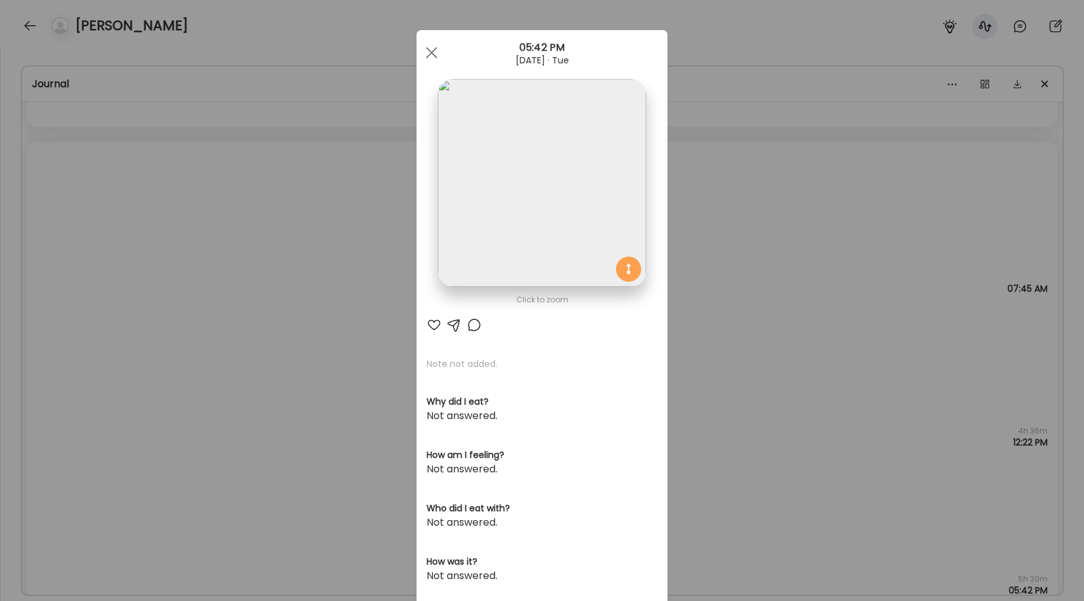
click at [500, 237] on img at bounding box center [542, 183] width 208 height 208
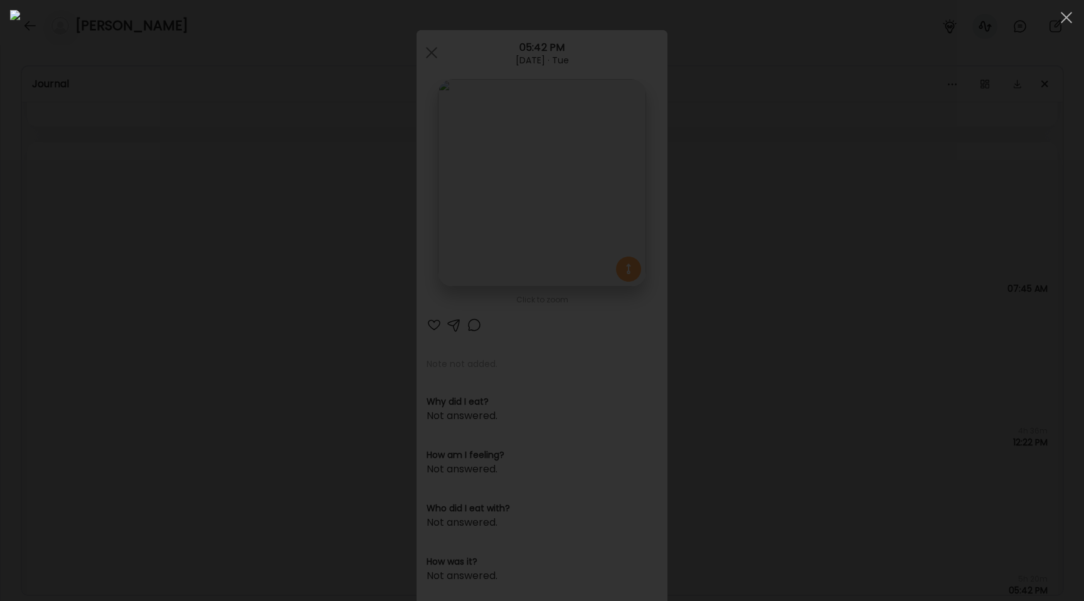
click at [159, 295] on div at bounding box center [542, 300] width 1064 height 581
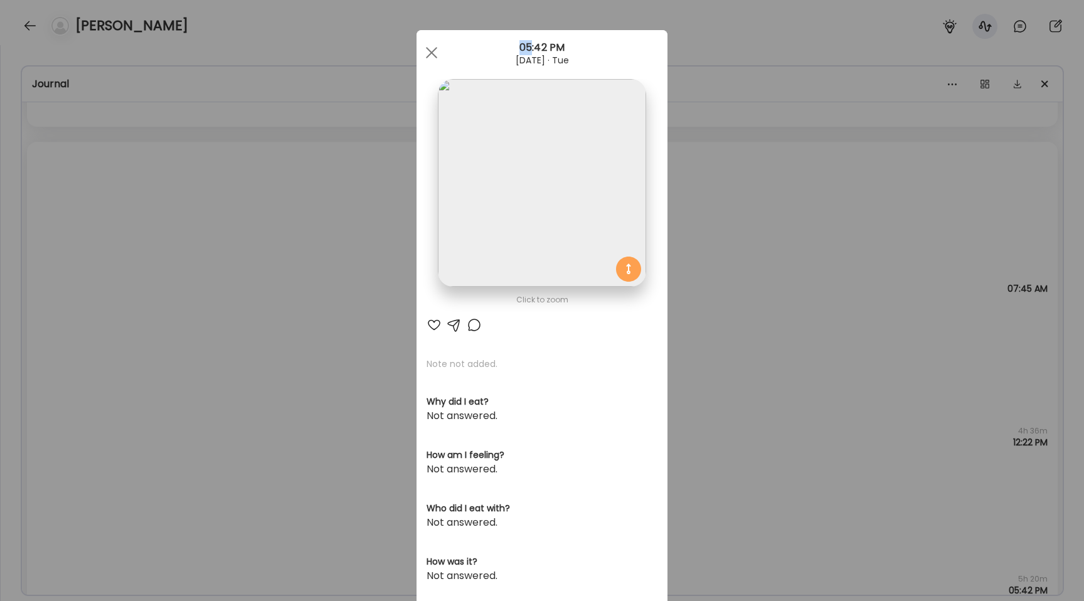
click at [159, 295] on div "Ate Coach Dashboard Wahoo! It’s official Take a moment to set up your Coach Pro…" at bounding box center [542, 300] width 1084 height 601
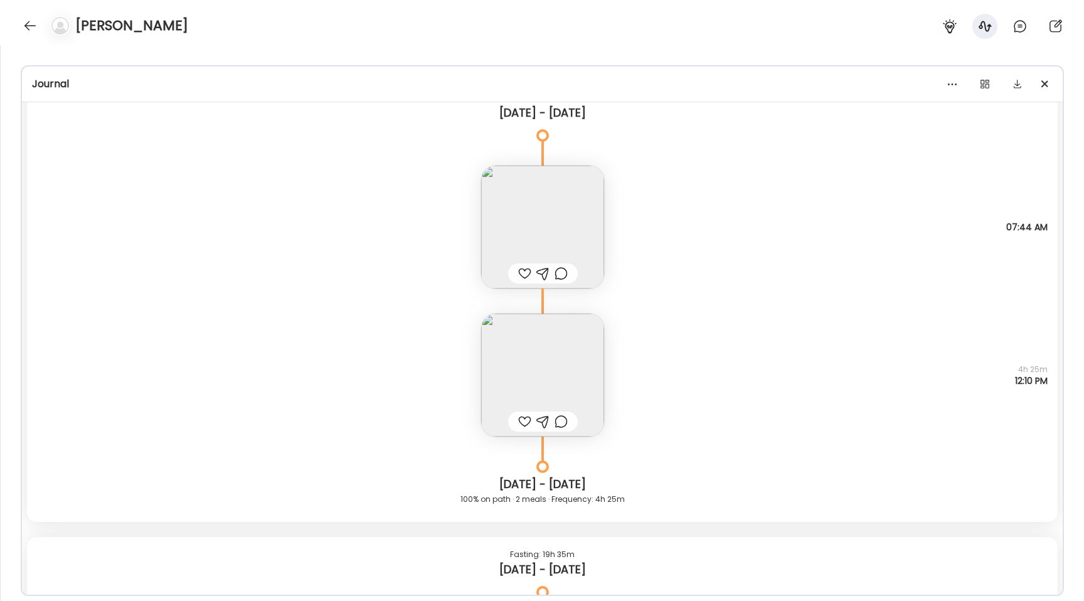
scroll to position [7460, 0]
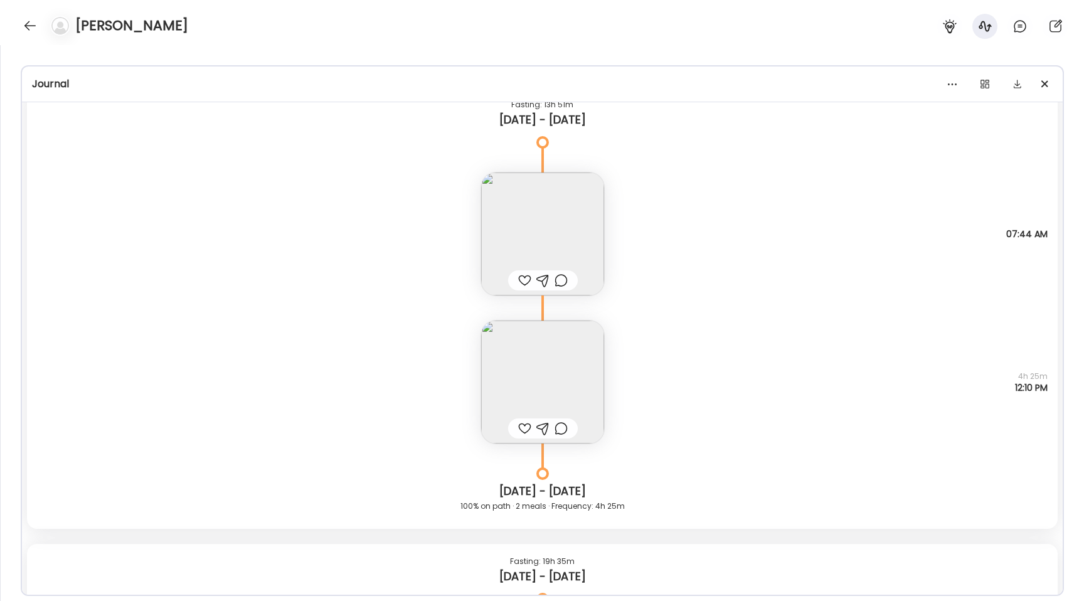
click at [559, 363] on img at bounding box center [542, 381] width 123 height 123
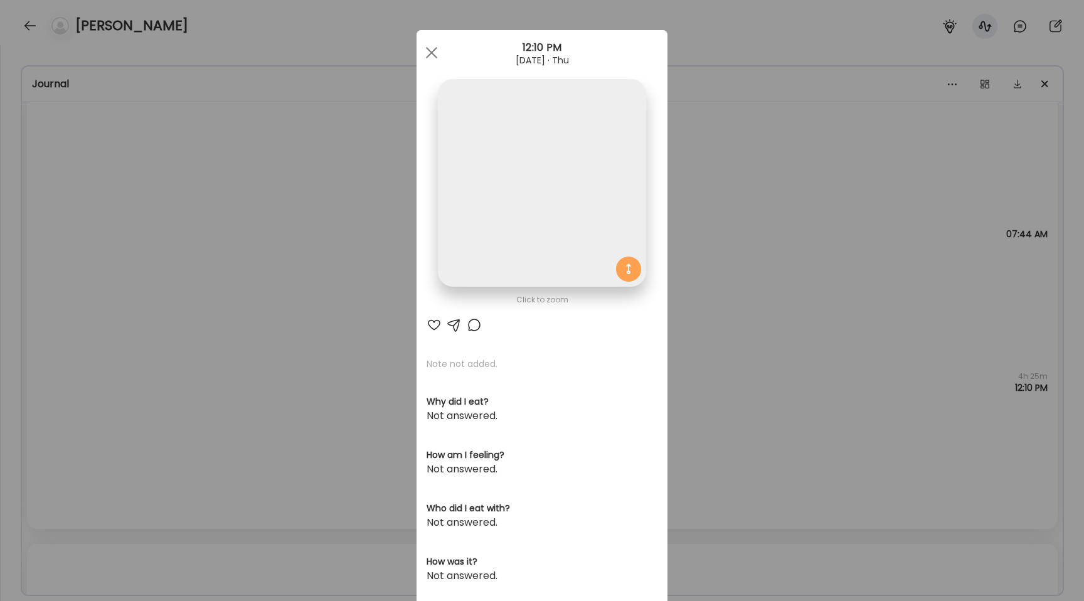
click at [505, 208] on img at bounding box center [542, 183] width 208 height 208
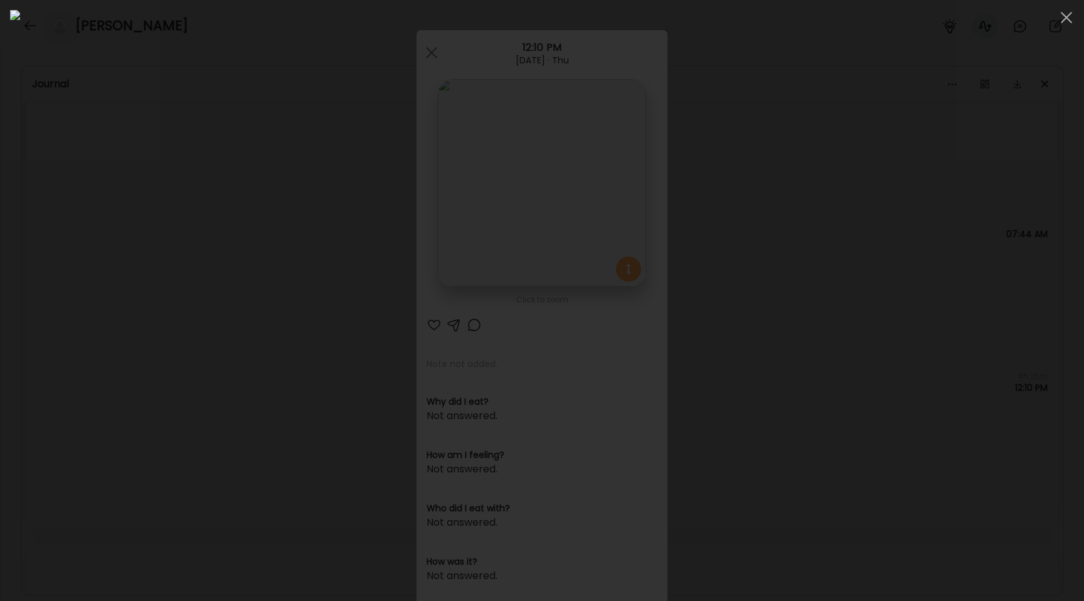
click at [218, 255] on div at bounding box center [542, 300] width 1064 height 581
click at [218, 255] on div "Ate Coach Dashboard Wahoo! It’s official Take a moment to set up your Coach Pro…" at bounding box center [542, 300] width 1084 height 601
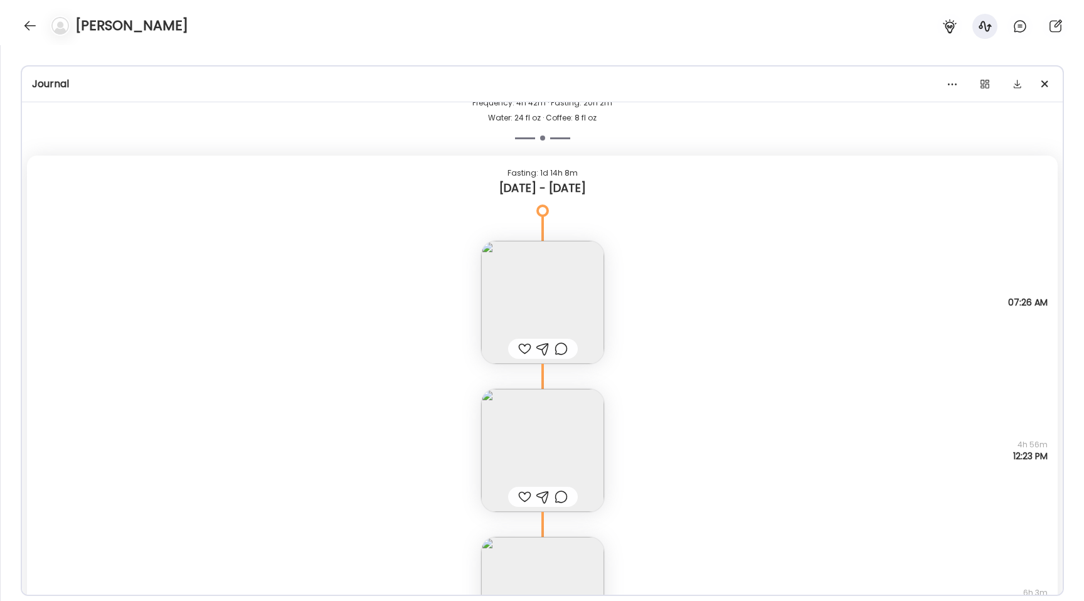
scroll to position [6174, 0]
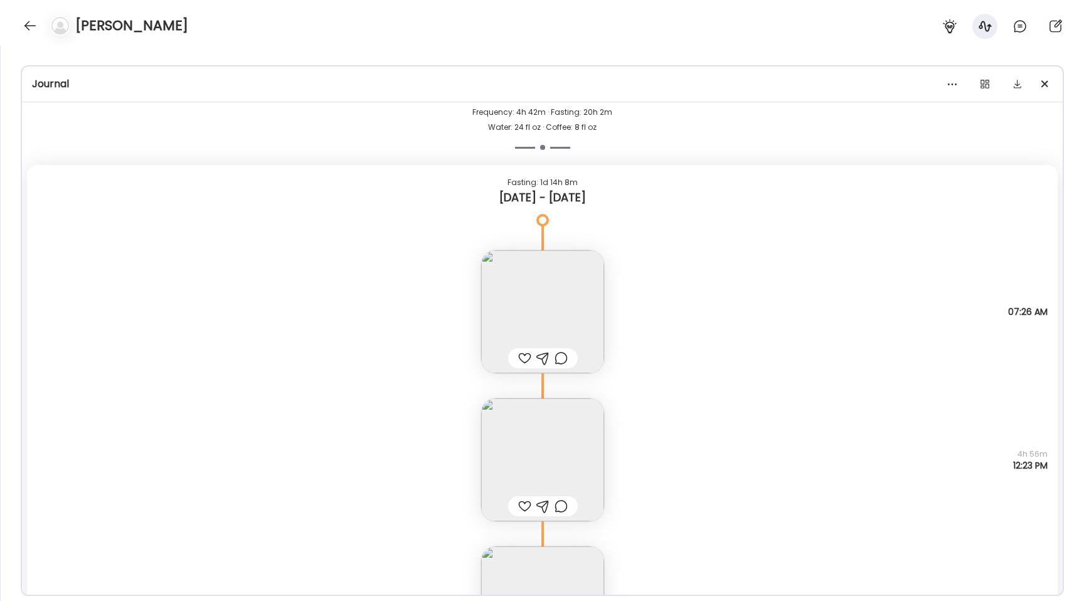
click at [504, 440] on img at bounding box center [542, 459] width 123 height 123
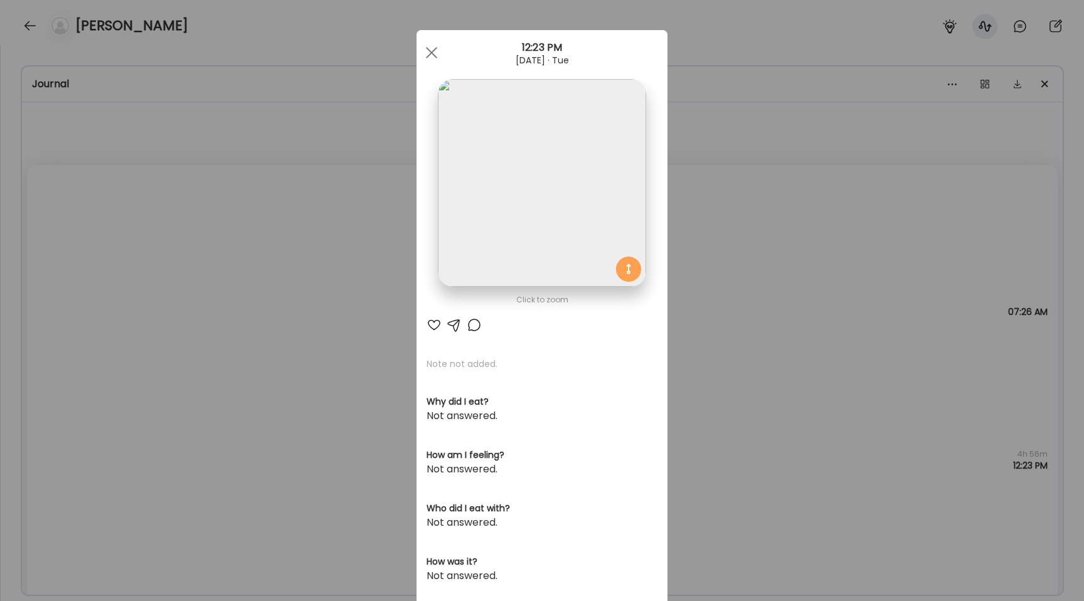
click at [324, 333] on div "Ate Coach Dashboard Wahoo! It’s official Take a moment to set up your Coach Pro…" at bounding box center [542, 300] width 1084 height 601
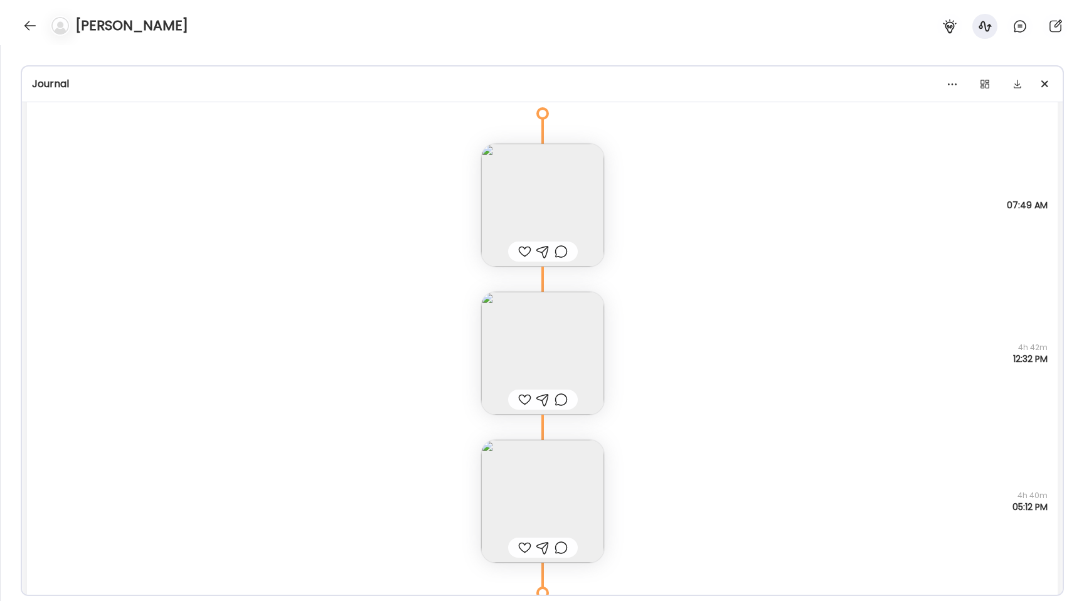
scroll to position [5064, 0]
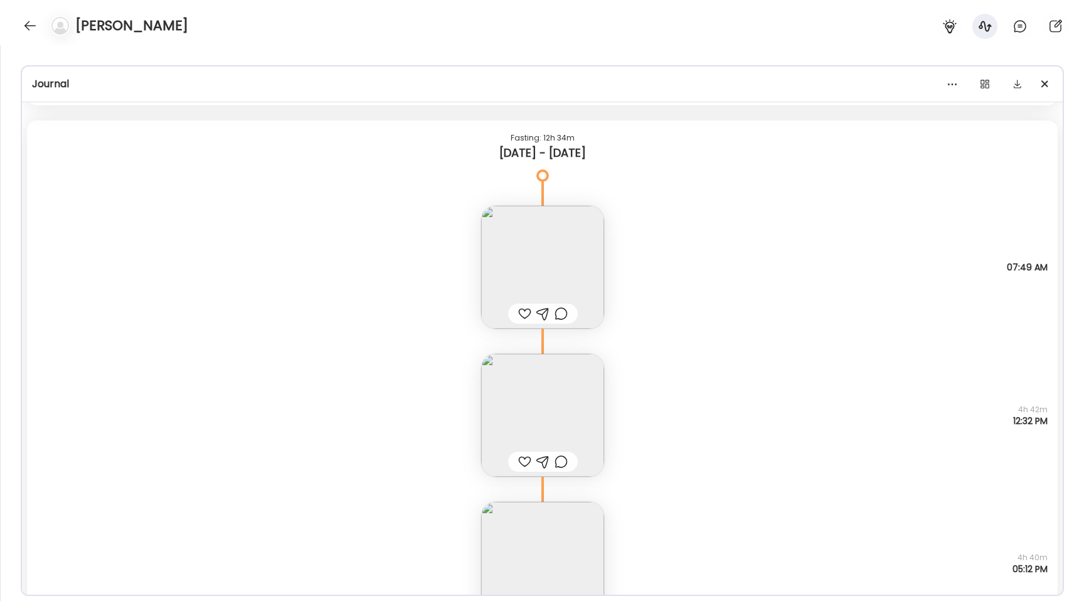
click at [527, 413] on img at bounding box center [542, 415] width 123 height 123
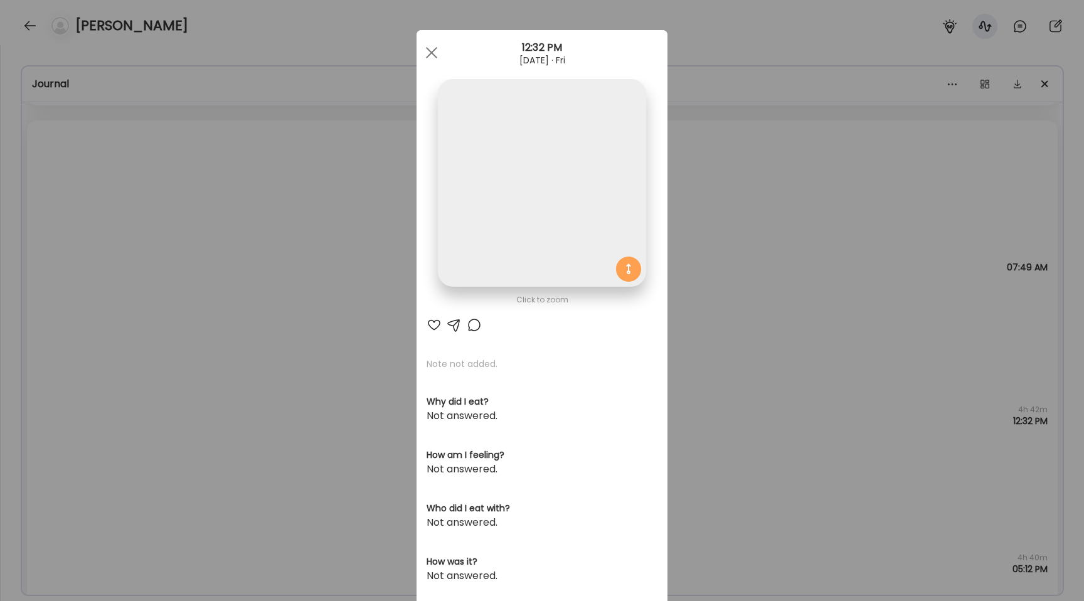
click at [514, 231] on img at bounding box center [542, 183] width 208 height 208
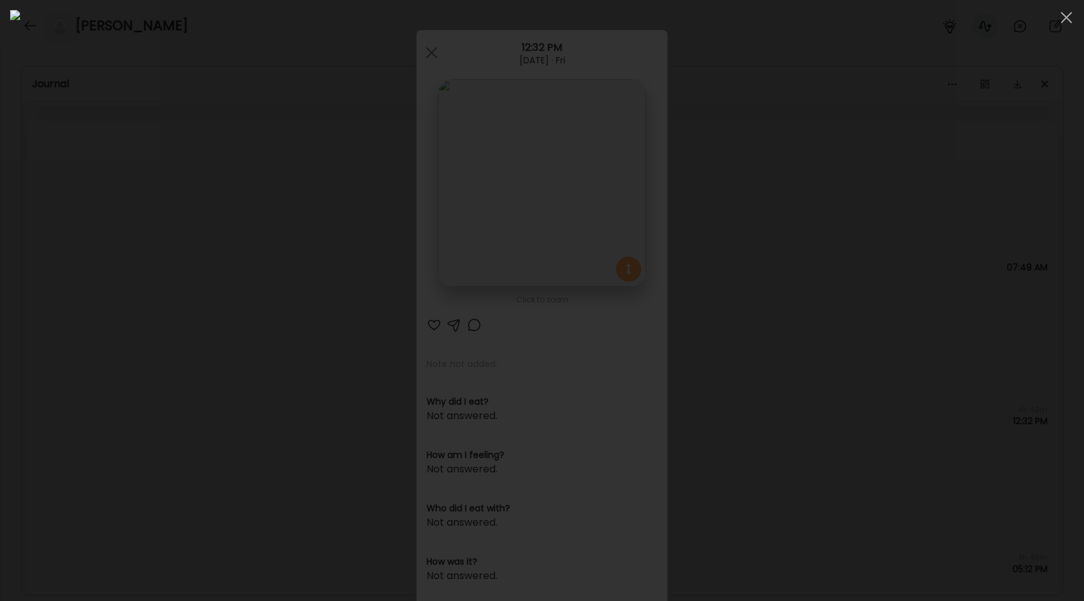
click at [213, 355] on div at bounding box center [542, 300] width 1064 height 581
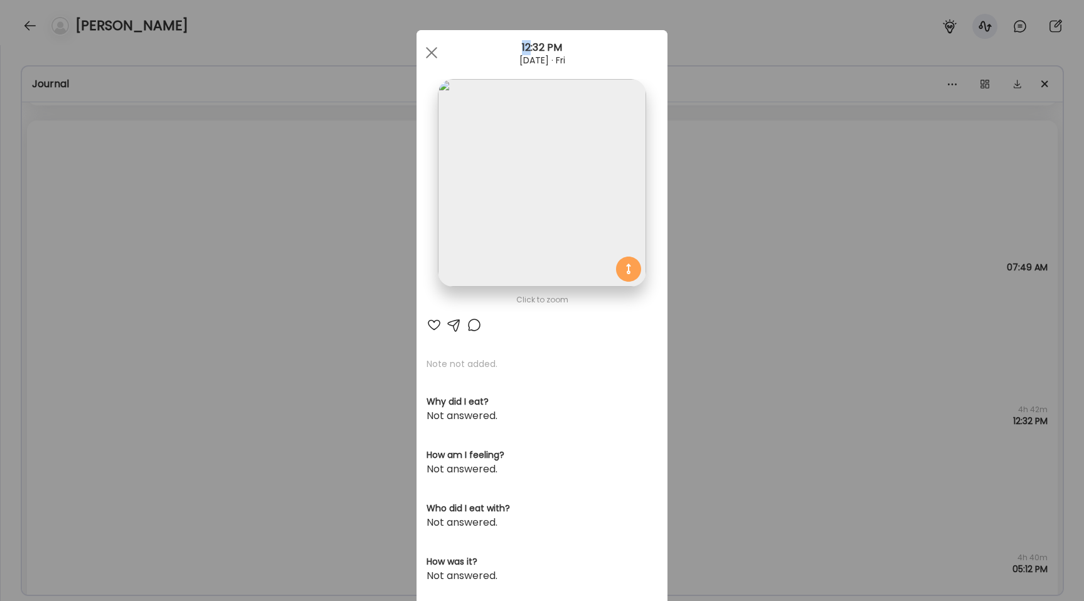
click at [213, 355] on div "Ate Coach Dashboard Wahoo! It’s official Take a moment to set up your Coach Pro…" at bounding box center [542, 300] width 1084 height 601
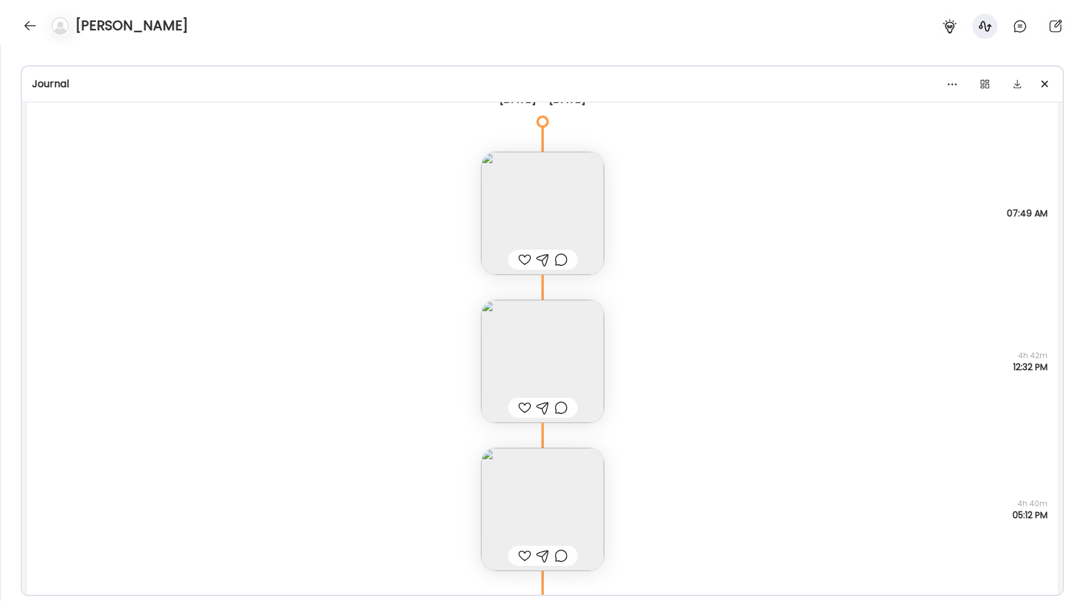
scroll to position [5119, 0]
click at [512, 347] on img at bounding box center [542, 360] width 123 height 123
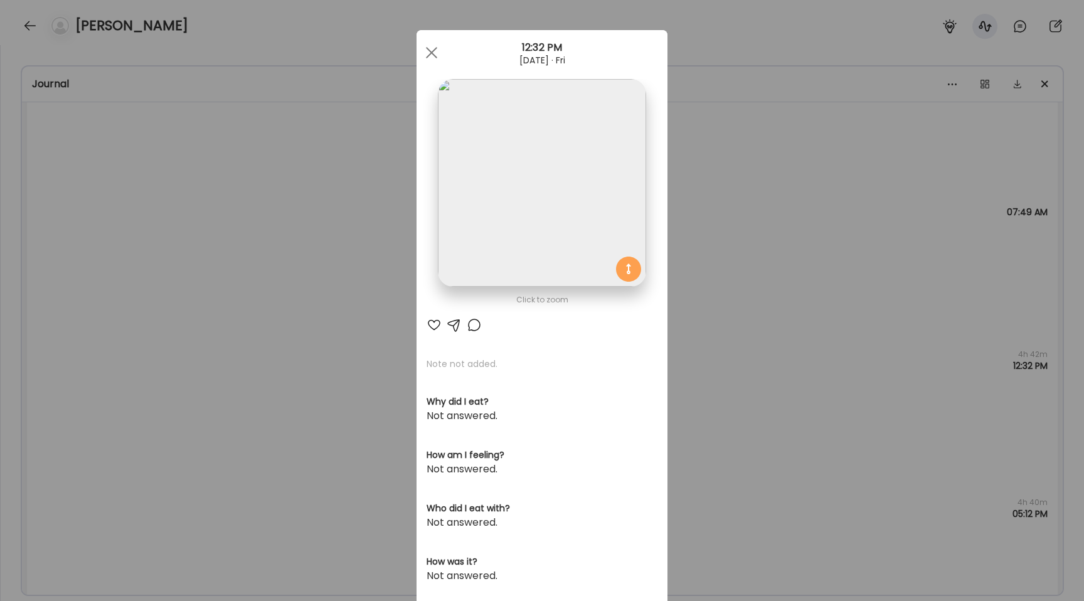
click at [500, 236] on img at bounding box center [542, 183] width 208 height 208
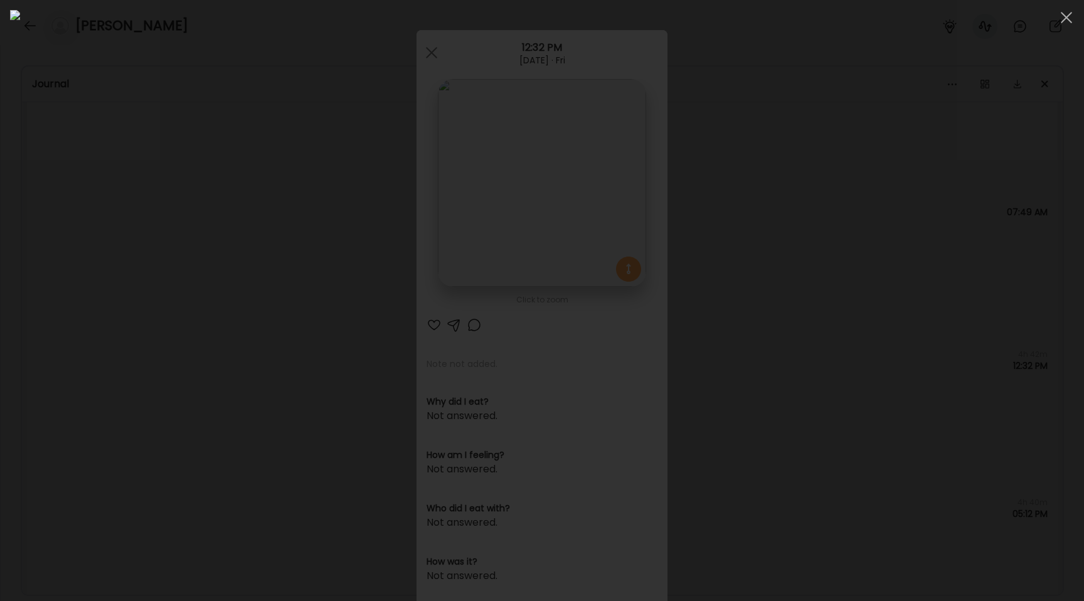
click at [219, 271] on div at bounding box center [542, 300] width 1064 height 581
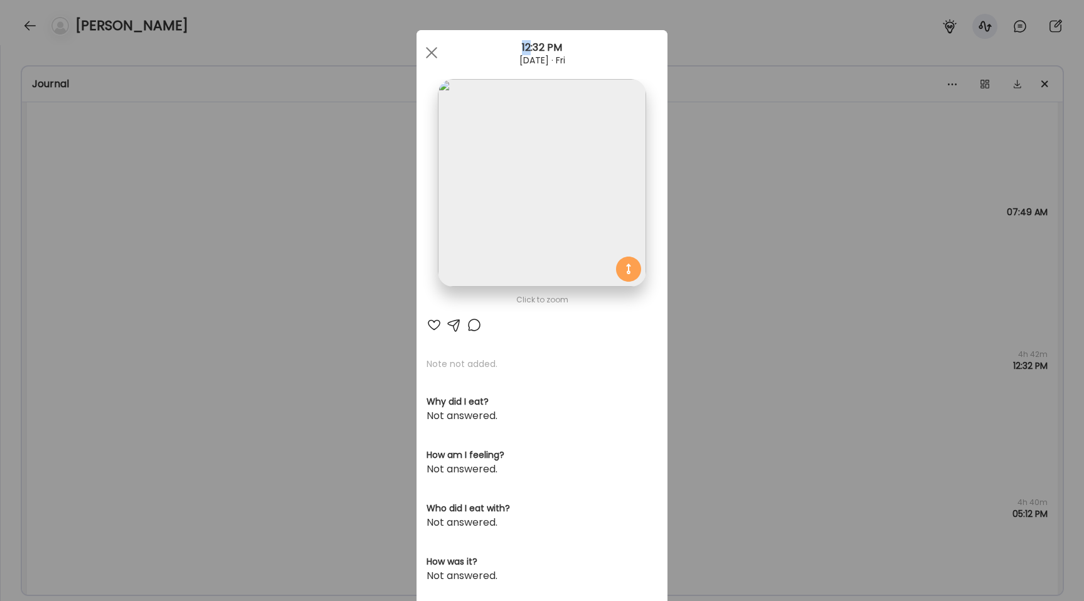
click at [219, 271] on div "Ate Coach Dashboard Wahoo! It’s official Take a moment to set up your Coach Pro…" at bounding box center [542, 300] width 1084 height 601
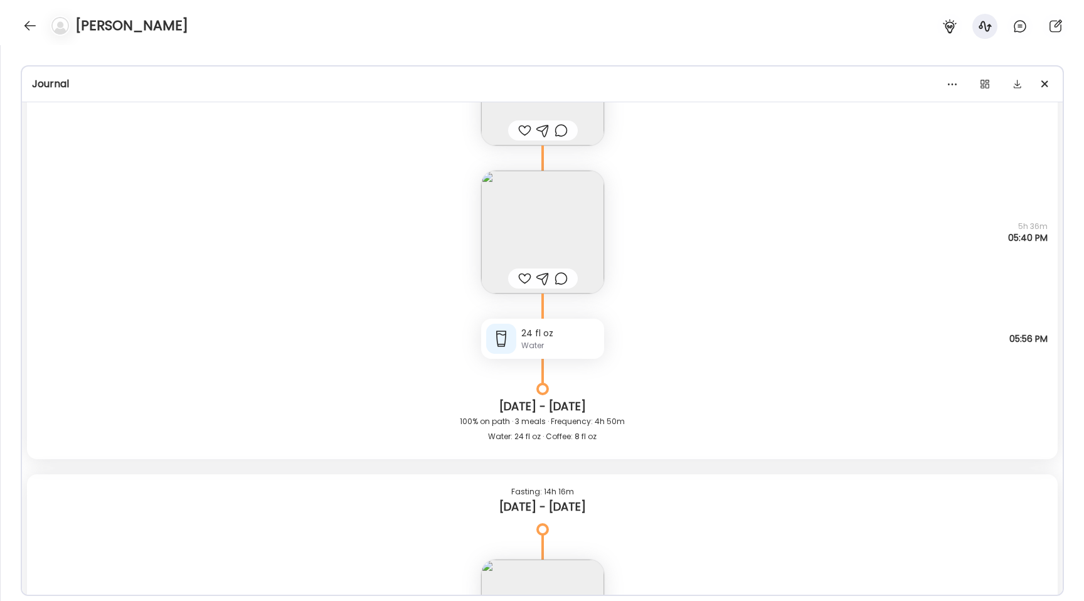
scroll to position [3349, 0]
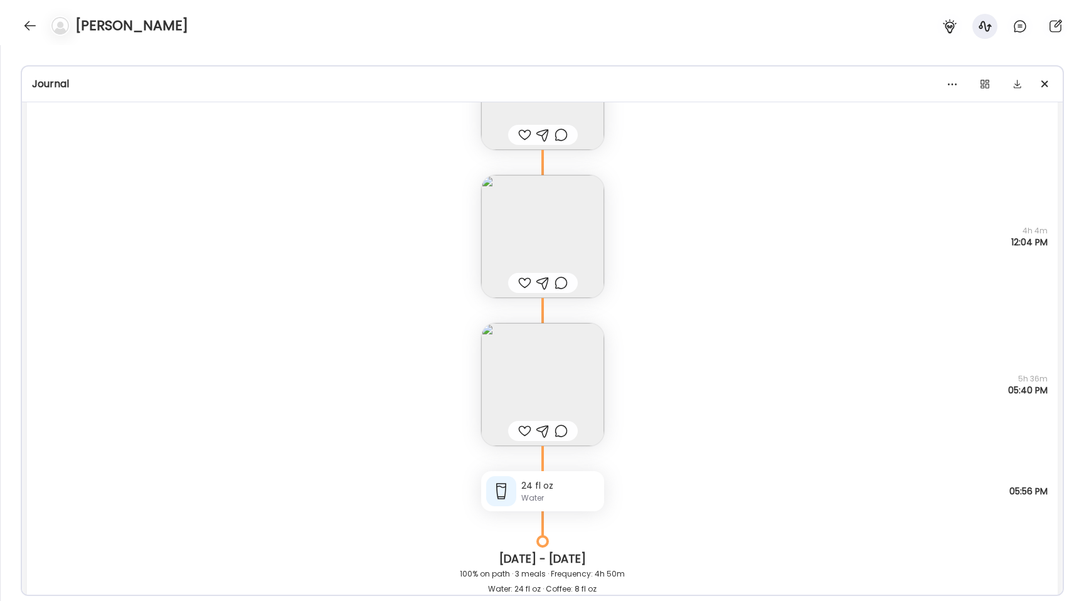
click at [539, 403] on img at bounding box center [542, 384] width 123 height 123
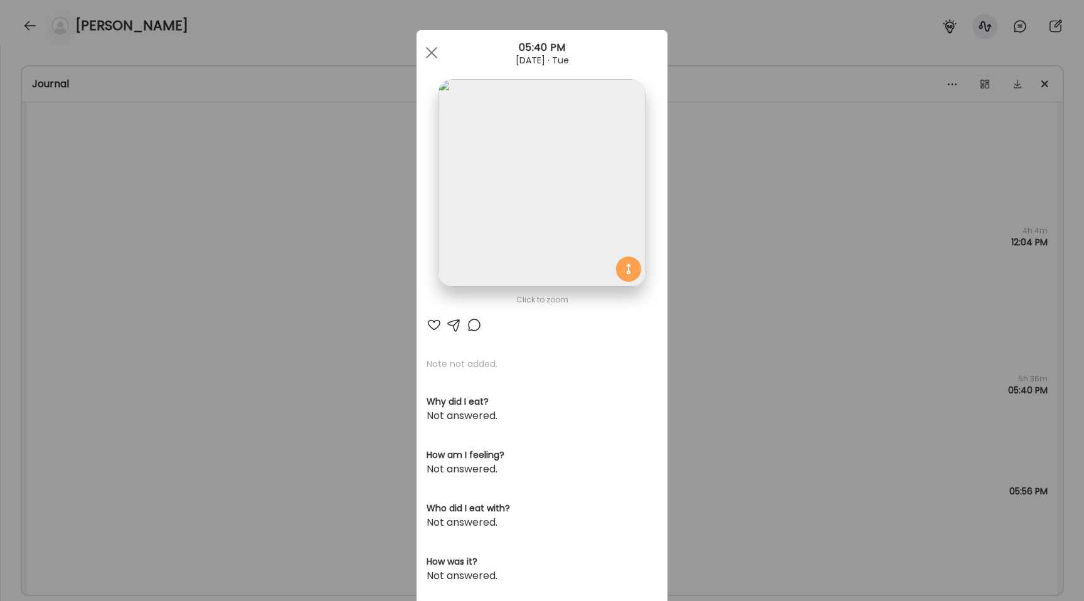
click at [530, 193] on img at bounding box center [542, 183] width 208 height 208
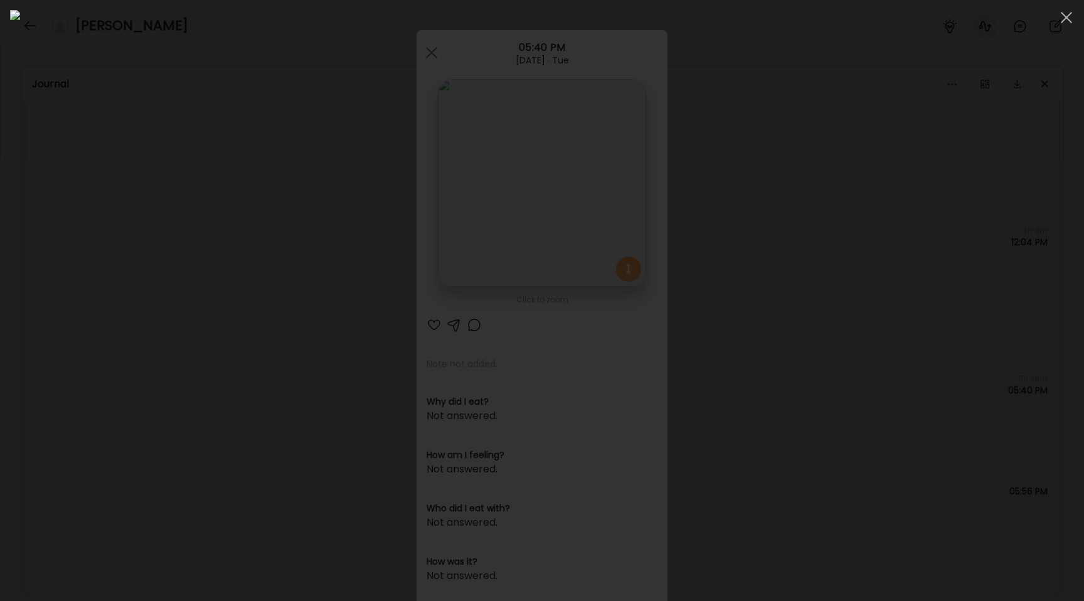
click at [223, 282] on div at bounding box center [542, 300] width 1064 height 581
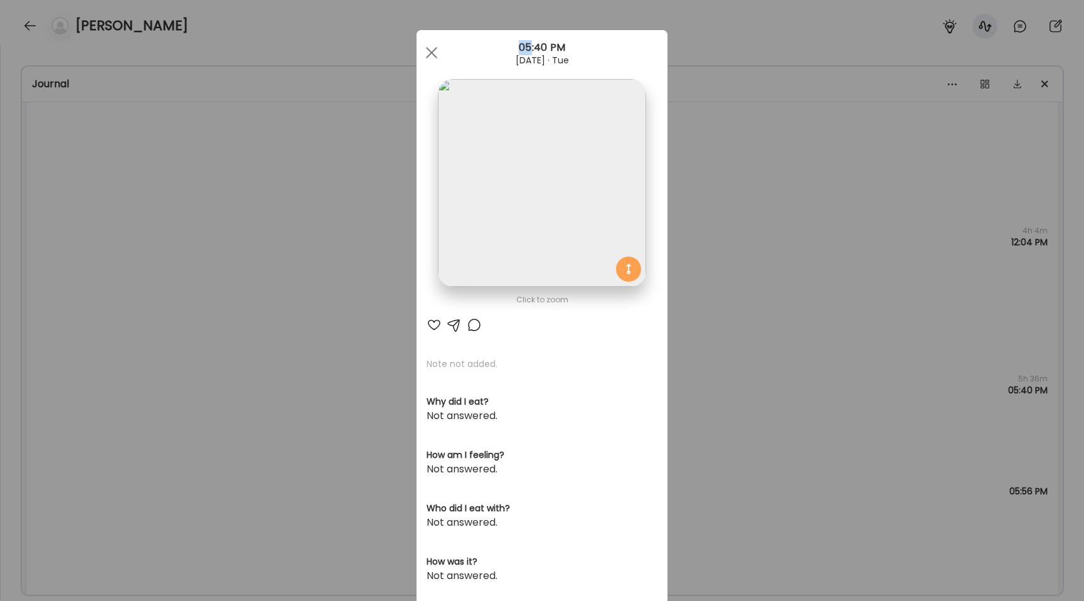
click at [223, 282] on div "Ate Coach Dashboard Wahoo! It’s official Take a moment to set up your Coach Pro…" at bounding box center [542, 300] width 1084 height 601
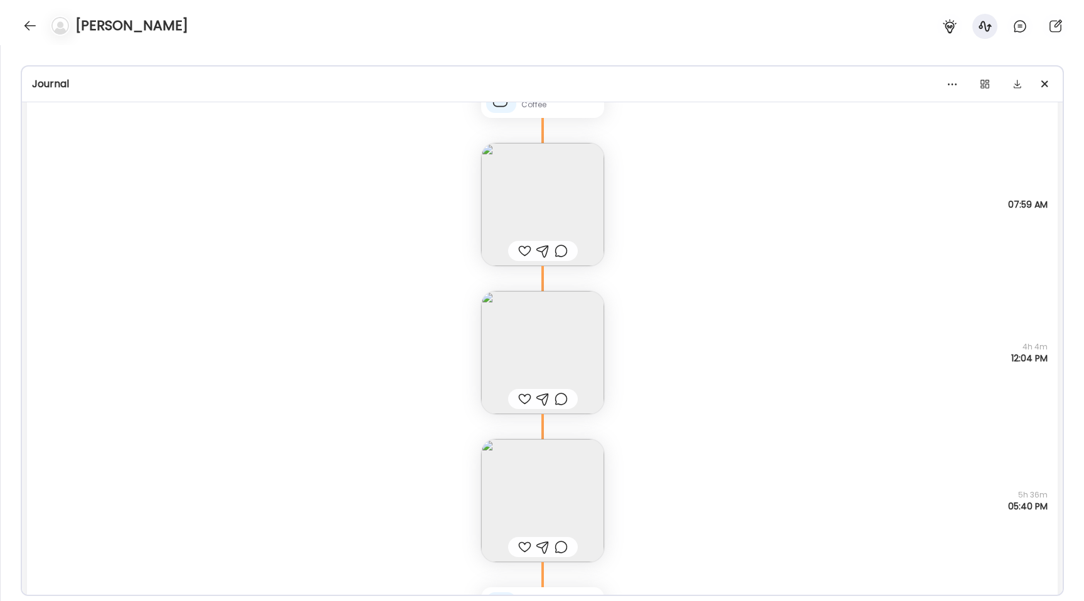
scroll to position [3167, 0]
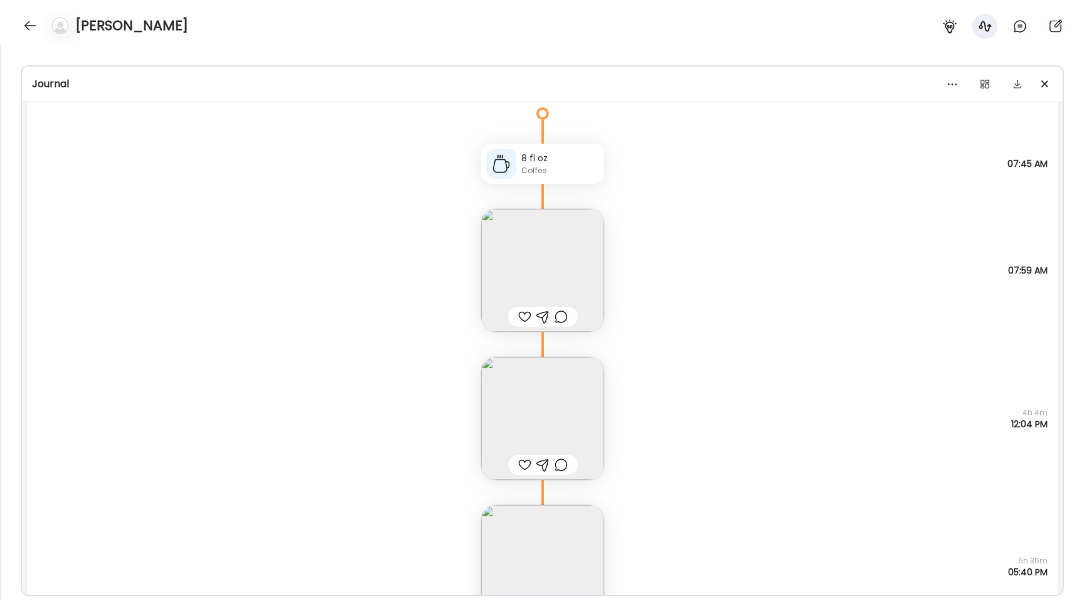
click at [515, 301] on img at bounding box center [542, 270] width 123 height 123
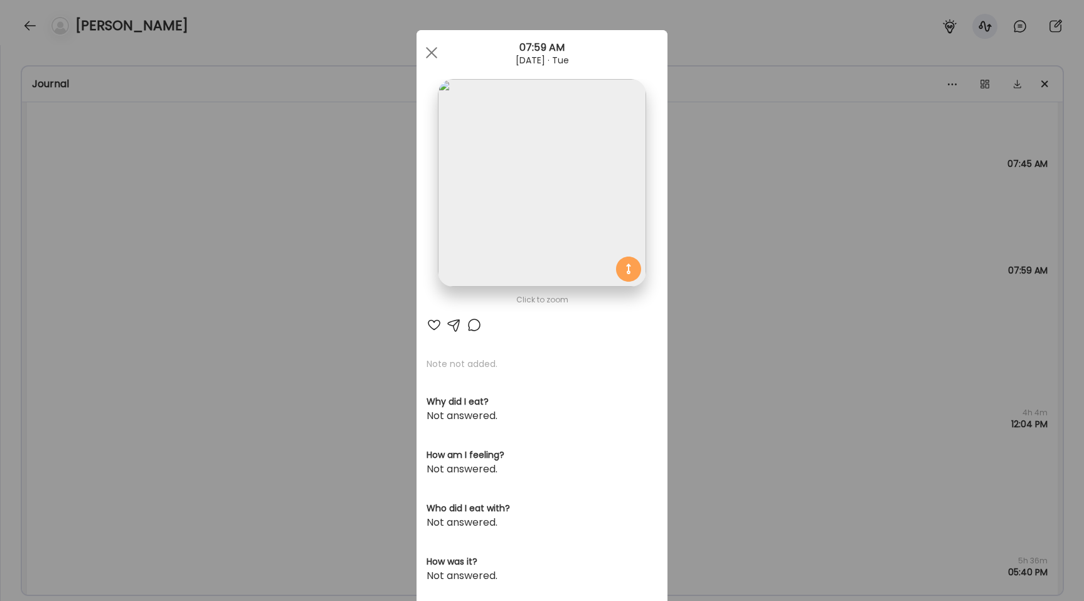
click at [315, 243] on div "Ate Coach Dashboard Wahoo! It’s official Take a moment to set up your Coach Pro…" at bounding box center [542, 300] width 1084 height 601
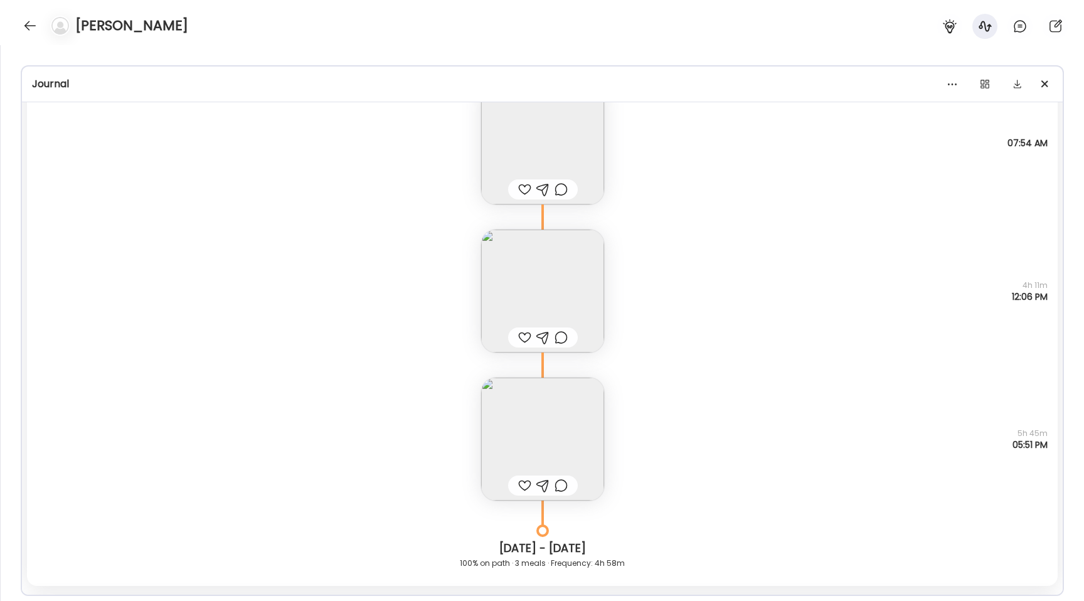
scroll to position [2603, 0]
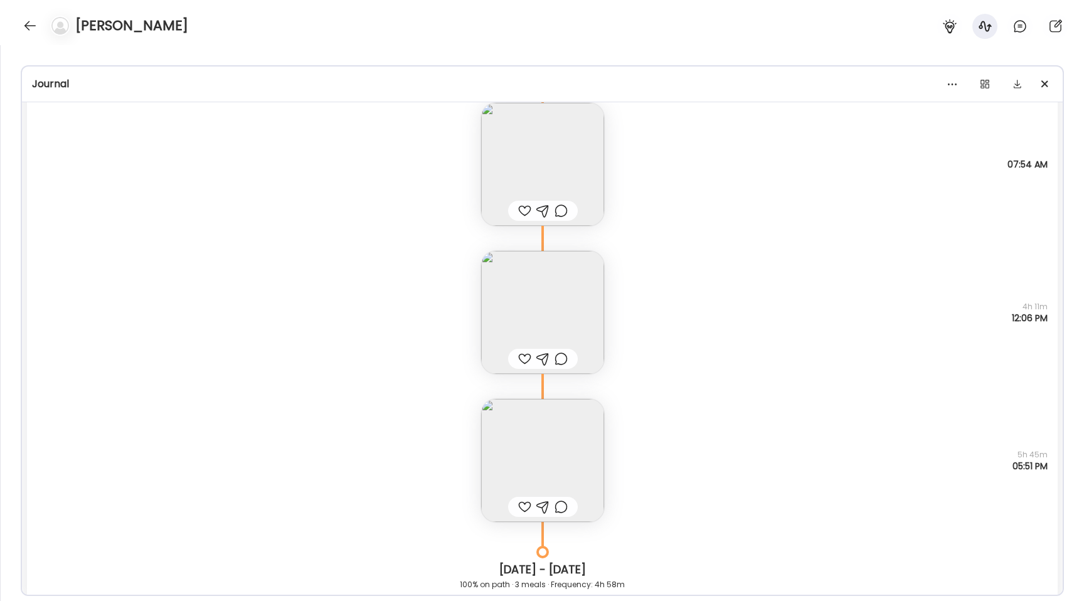
click at [532, 419] on img at bounding box center [542, 460] width 123 height 123
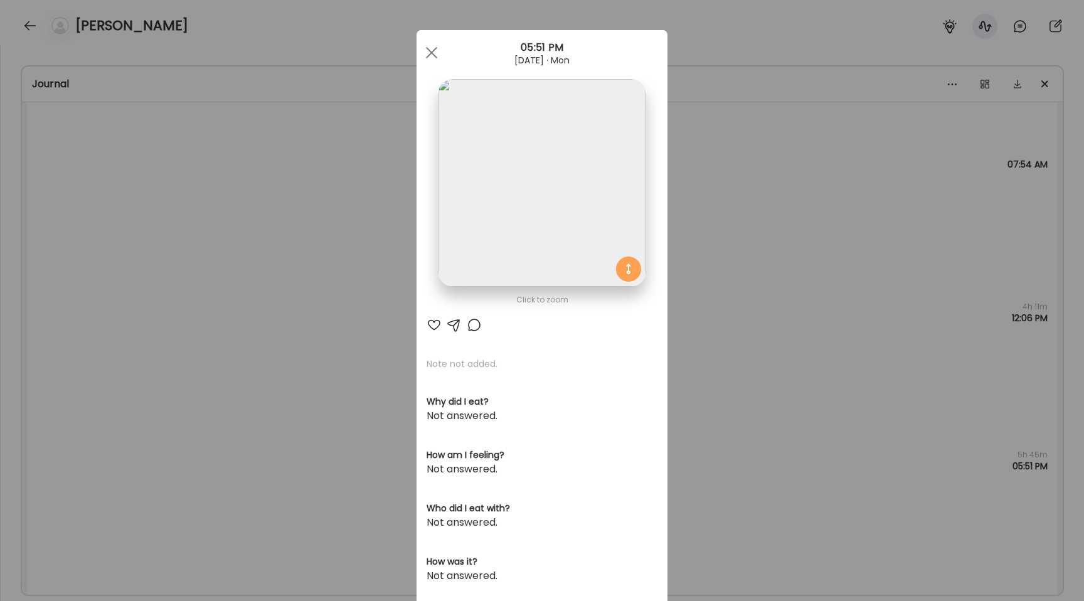
click at [510, 227] on img at bounding box center [542, 183] width 208 height 208
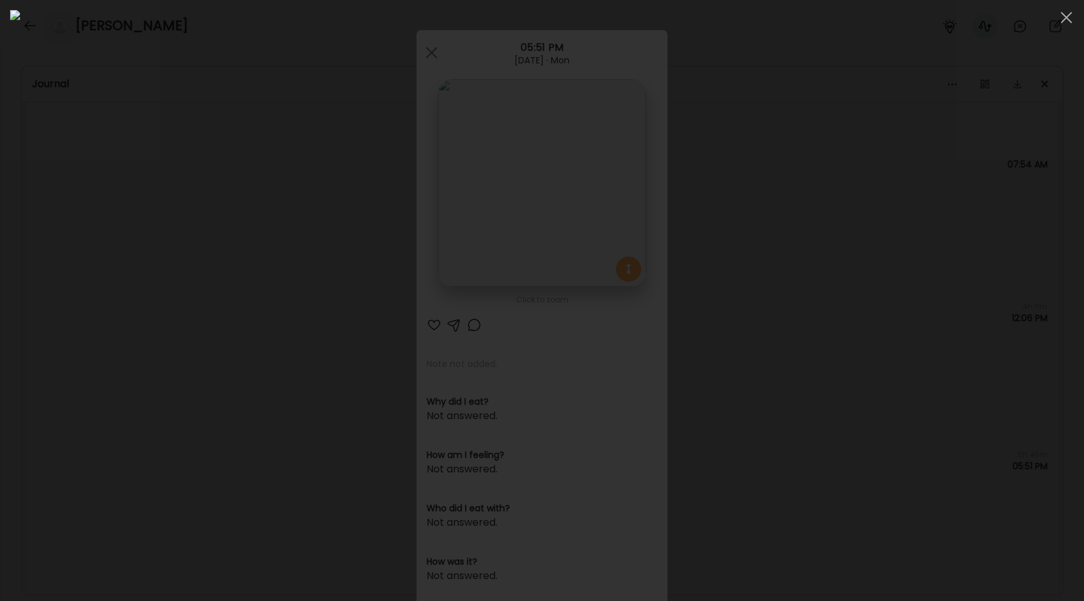
click at [208, 371] on div at bounding box center [542, 300] width 1064 height 581
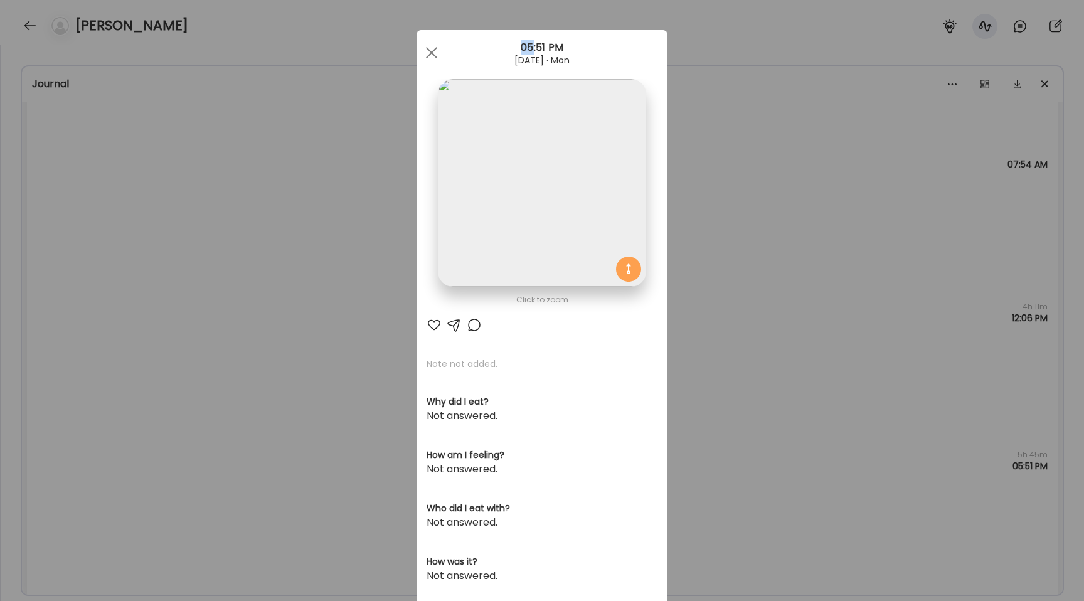
click at [208, 371] on div "Ate Coach Dashboard Wahoo! It’s official Take a moment to set up your Coach Pro…" at bounding box center [542, 300] width 1084 height 601
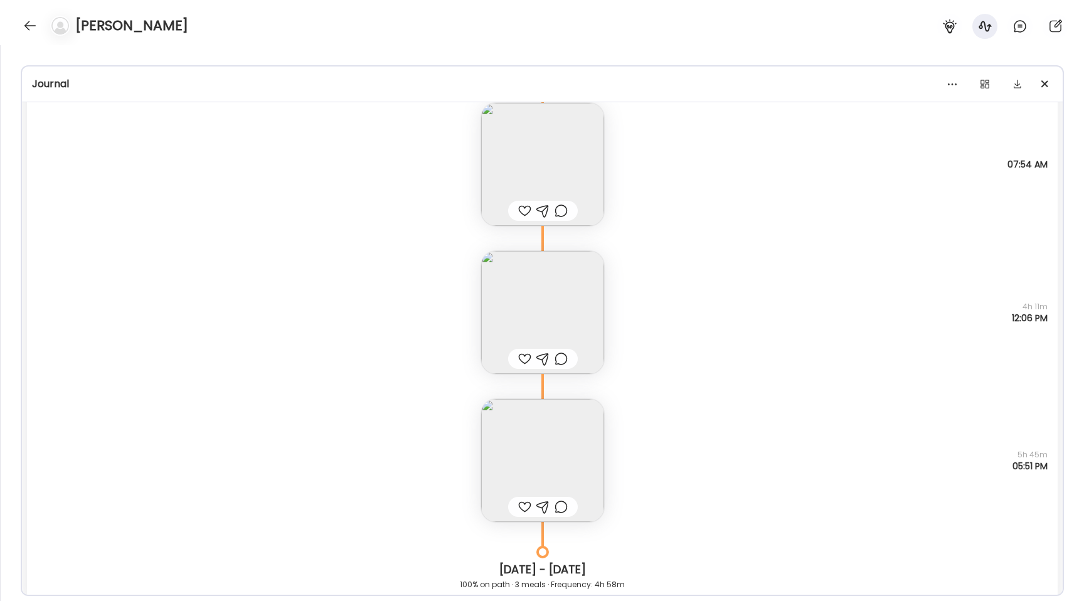
click at [501, 445] on img at bounding box center [542, 460] width 123 height 123
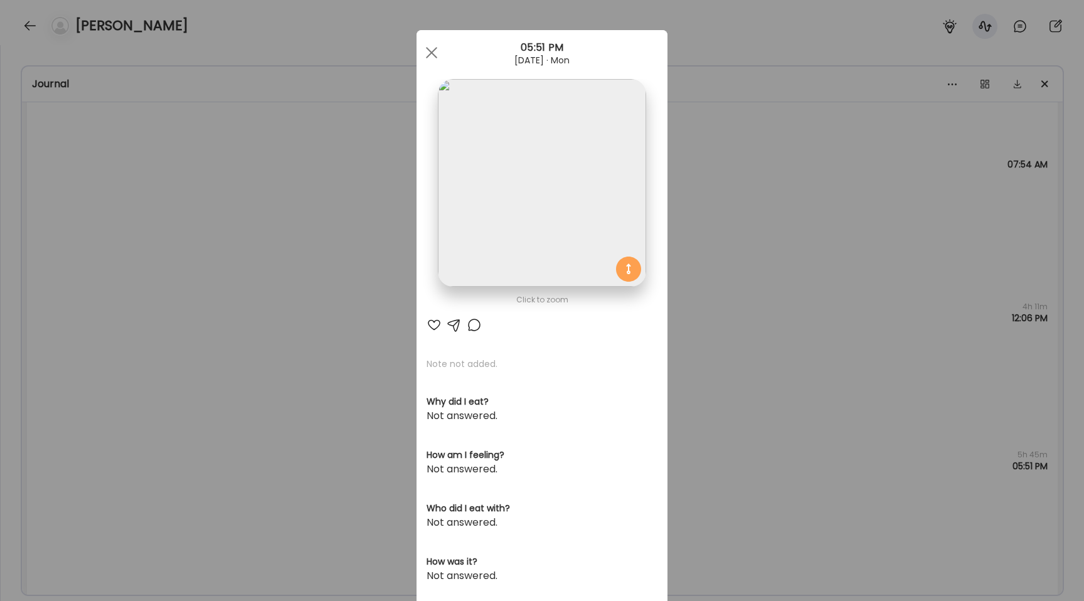
click at [483, 252] on img at bounding box center [542, 183] width 208 height 208
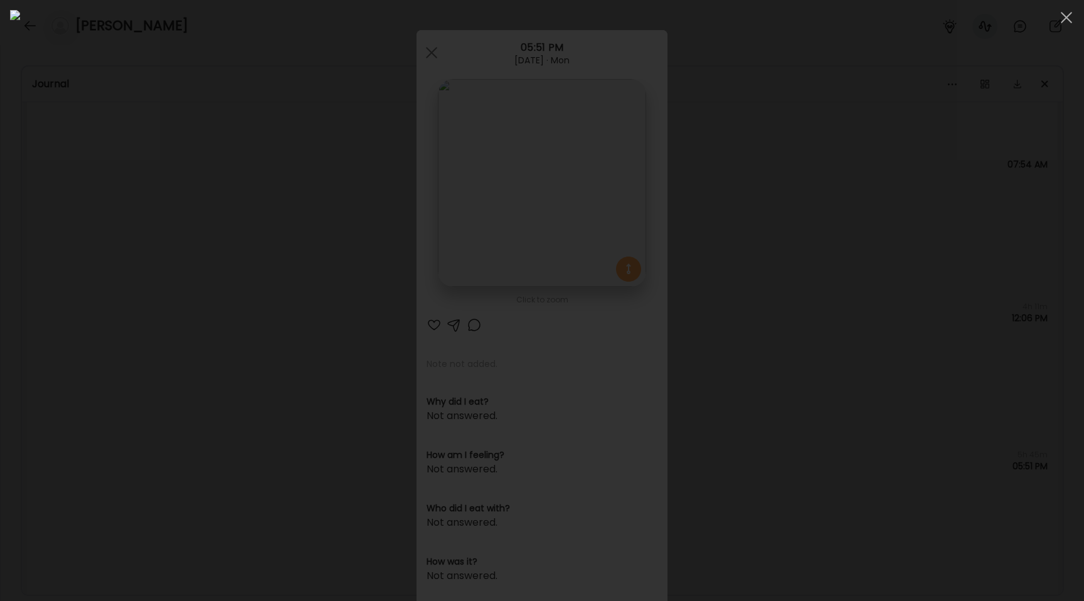
click at [160, 294] on div at bounding box center [542, 300] width 1064 height 581
click at [160, 294] on div "Ate Coach Dashboard Wahoo! It’s official Take a moment to set up your Coach Pro…" at bounding box center [542, 300] width 1084 height 601
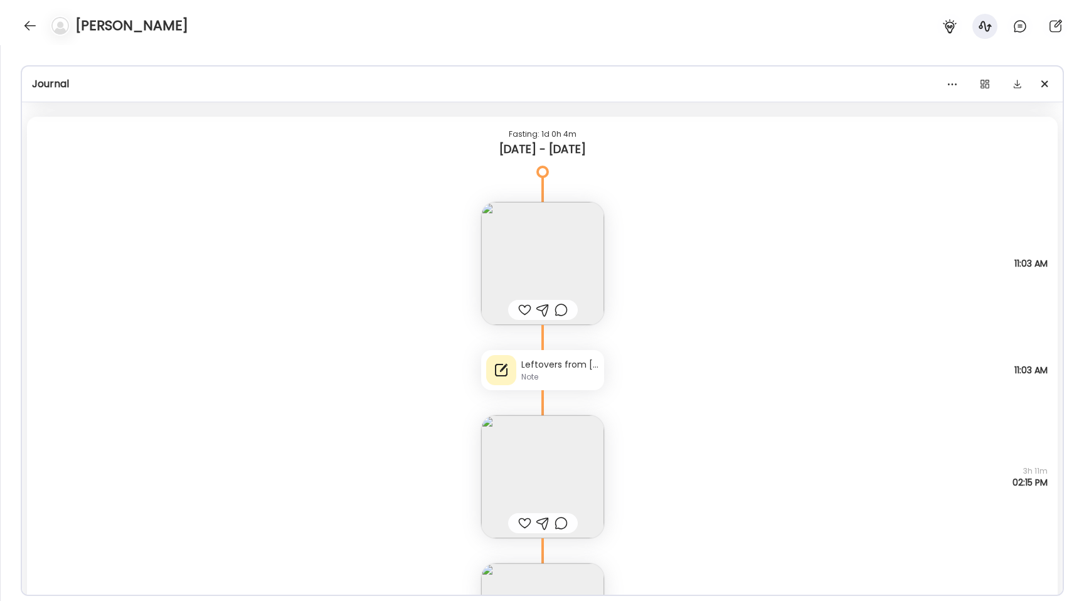
scroll to position [1706, 0]
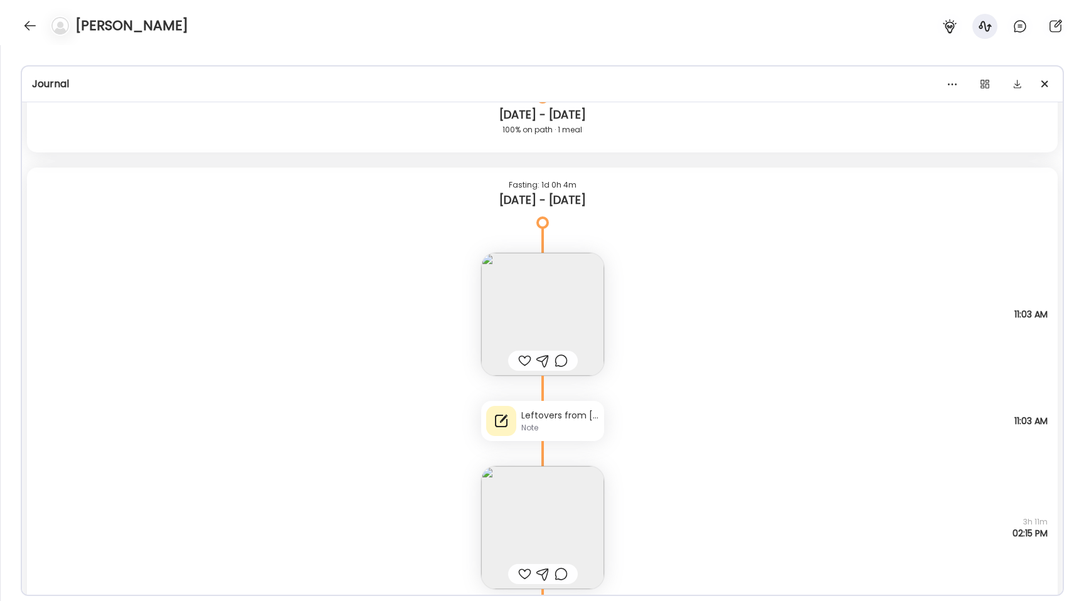
click at [511, 320] on img at bounding box center [542, 314] width 123 height 123
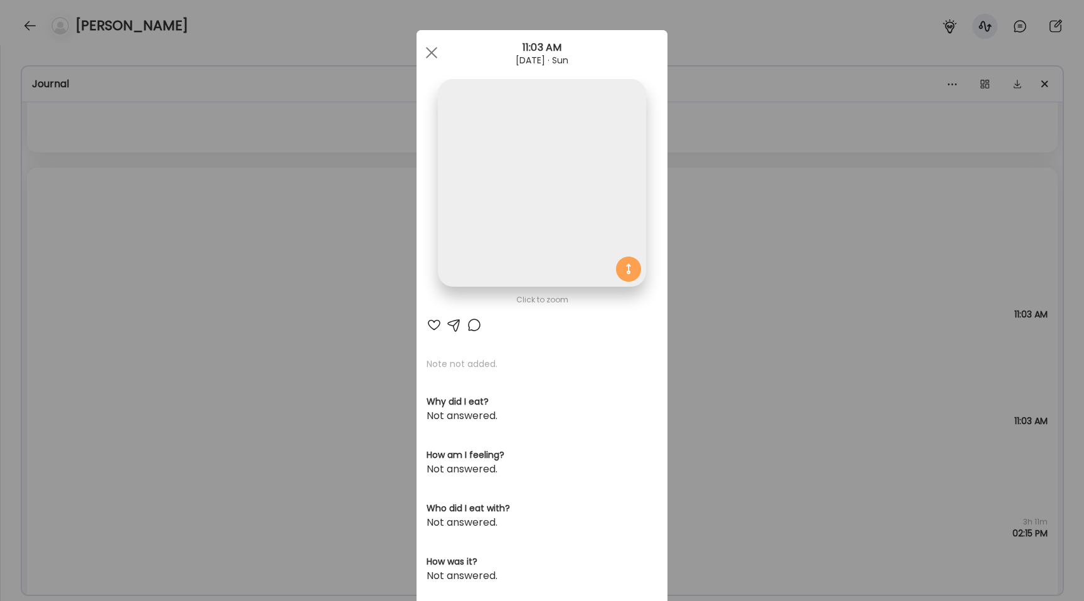
click at [511, 214] on img at bounding box center [542, 183] width 208 height 208
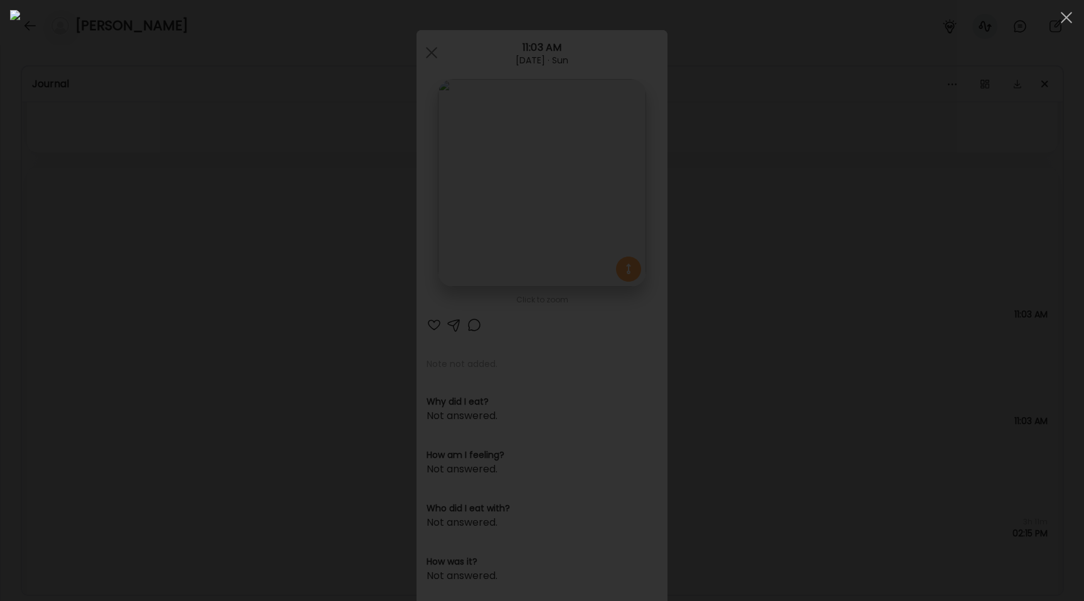
click at [204, 318] on div at bounding box center [542, 300] width 1064 height 581
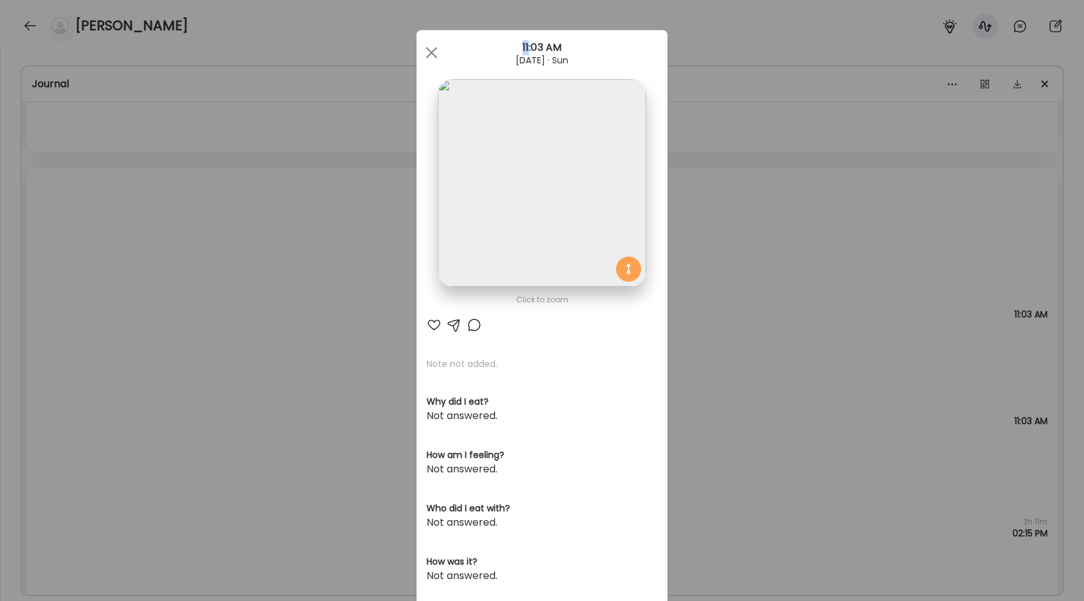
click at [204, 318] on div "Ate Coach Dashboard Wahoo! It’s official Take a moment to set up your Coach Pro…" at bounding box center [542, 300] width 1084 height 601
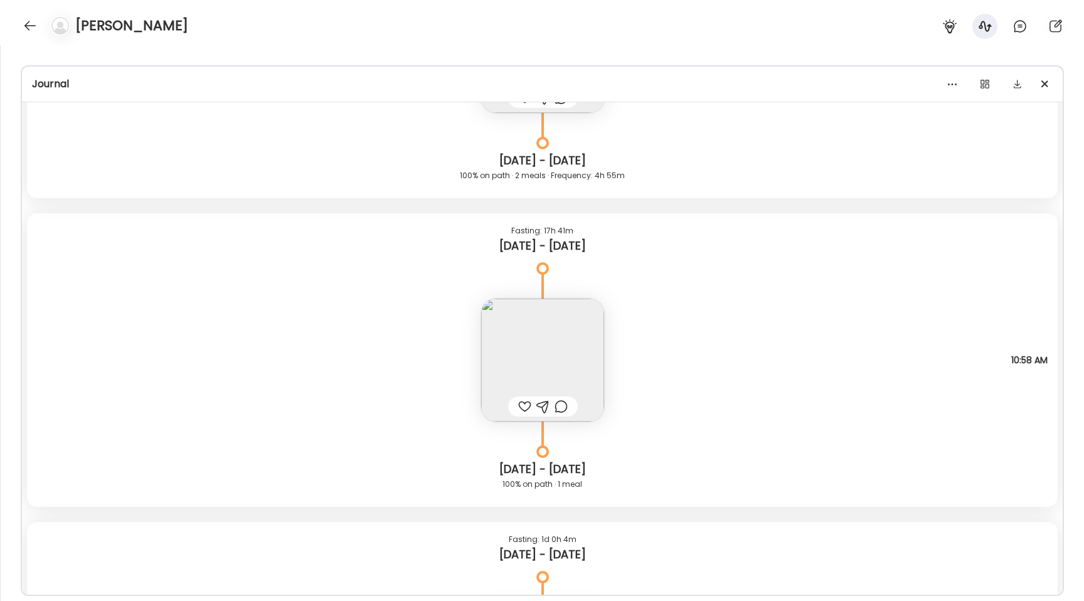
scroll to position [1301, 0]
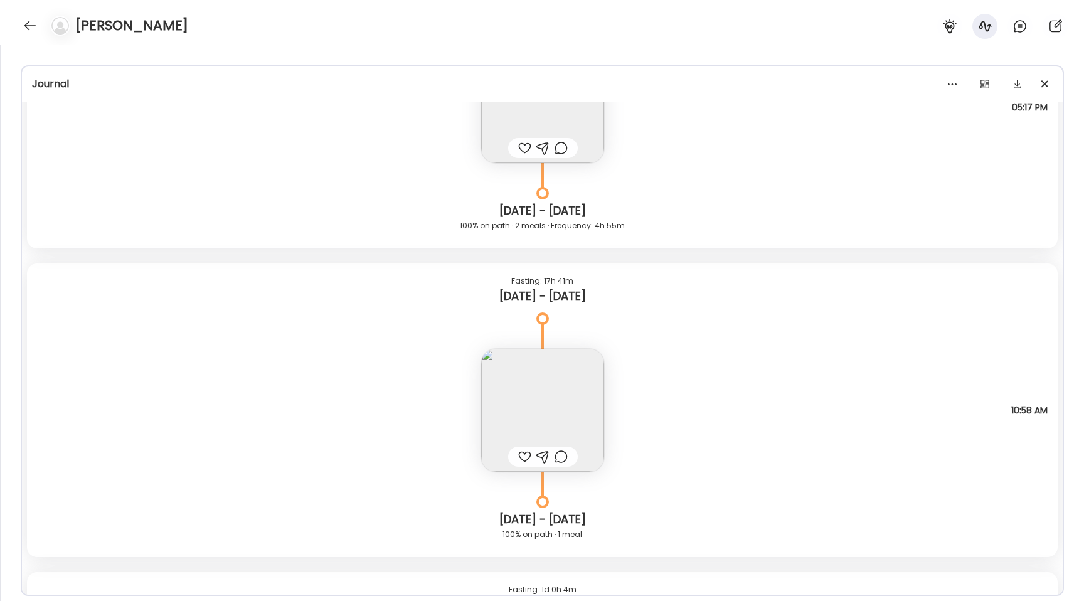
click at [514, 400] on img at bounding box center [542, 410] width 123 height 123
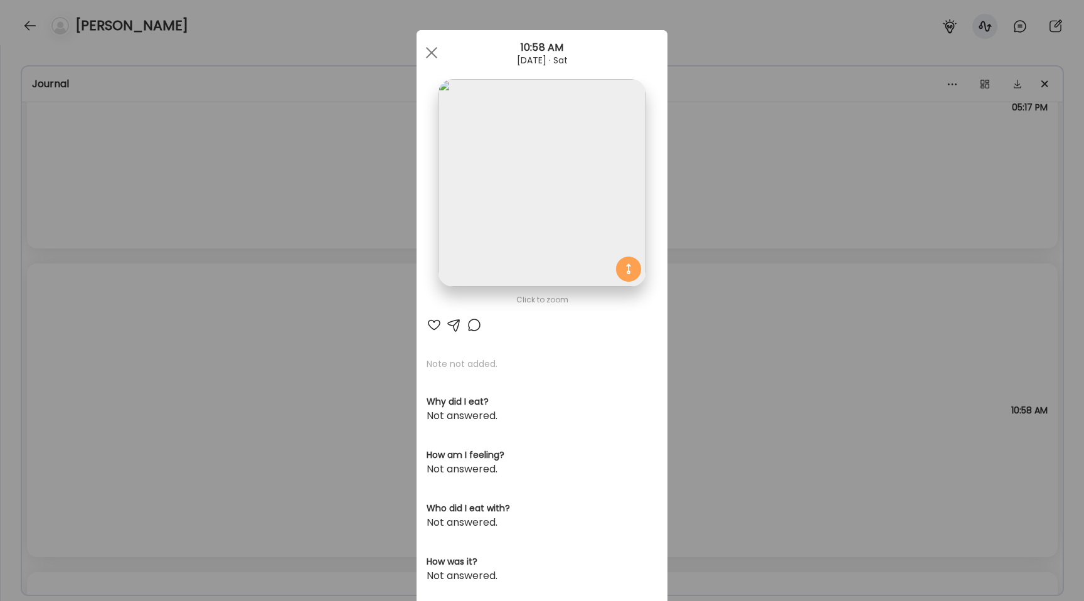
click at [507, 188] on img at bounding box center [542, 183] width 208 height 208
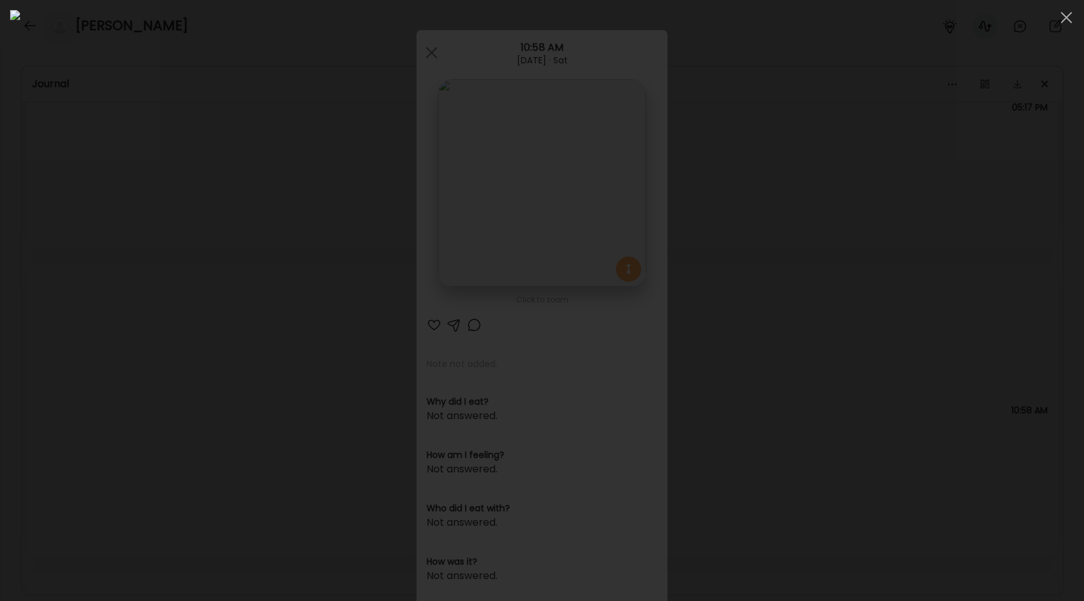
click at [162, 214] on div at bounding box center [542, 300] width 1064 height 581
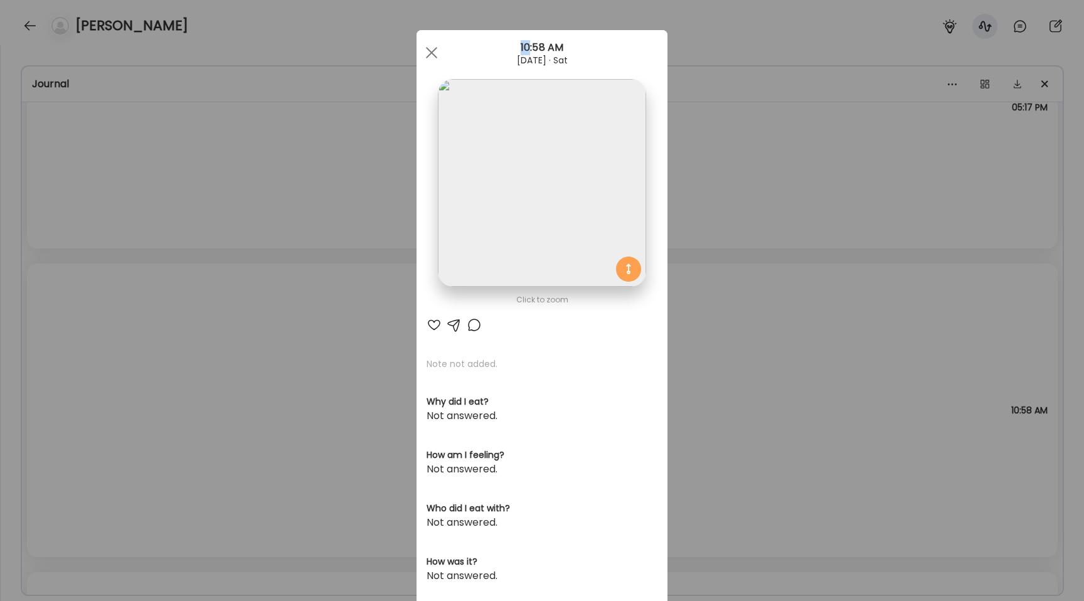
click at [162, 214] on div "Ate Coach Dashboard Wahoo! It’s official Take a moment to set up your Coach Pro…" at bounding box center [542, 300] width 1084 height 601
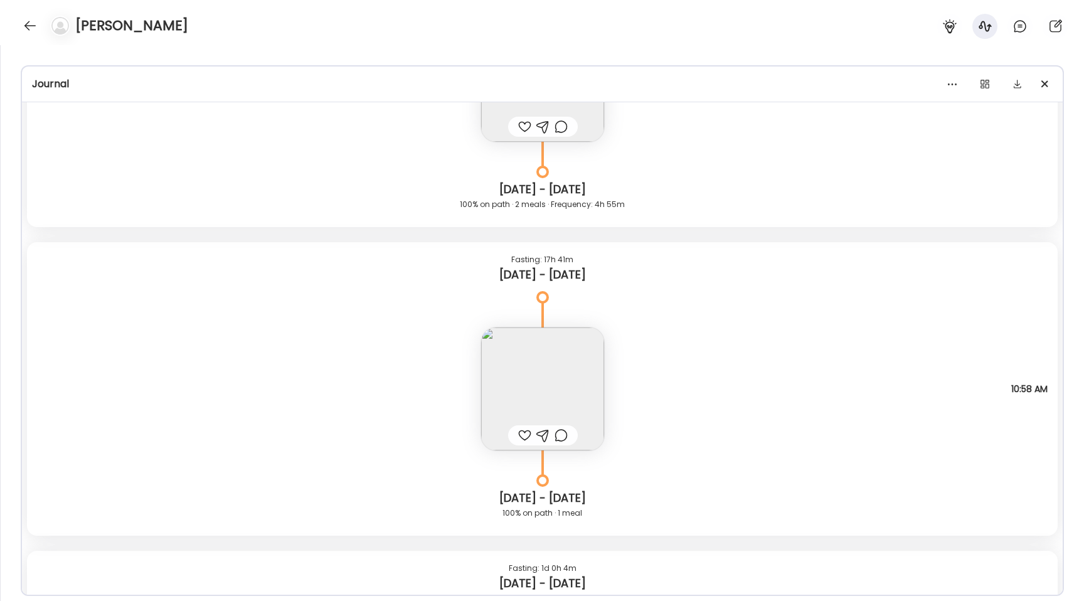
scroll to position [1336, 0]
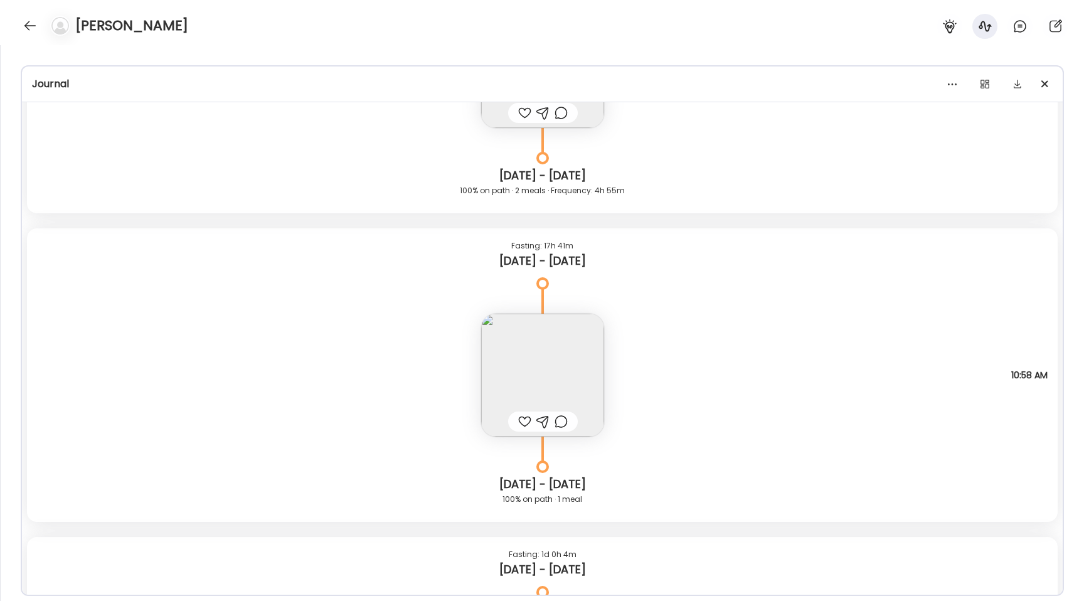
click at [529, 354] on img at bounding box center [542, 375] width 123 height 123
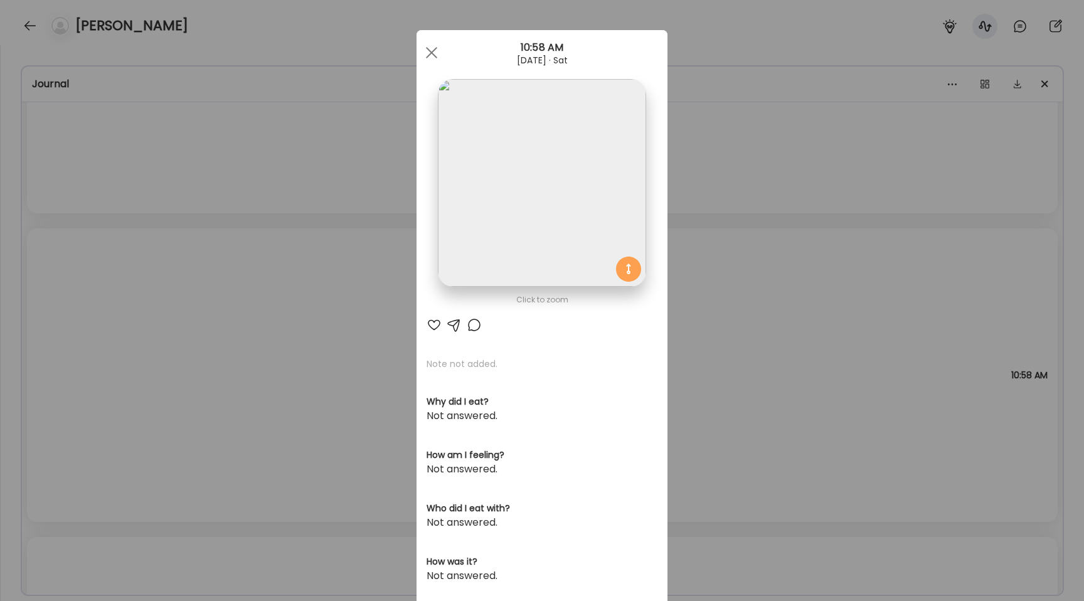
click at [512, 209] on img at bounding box center [542, 183] width 208 height 208
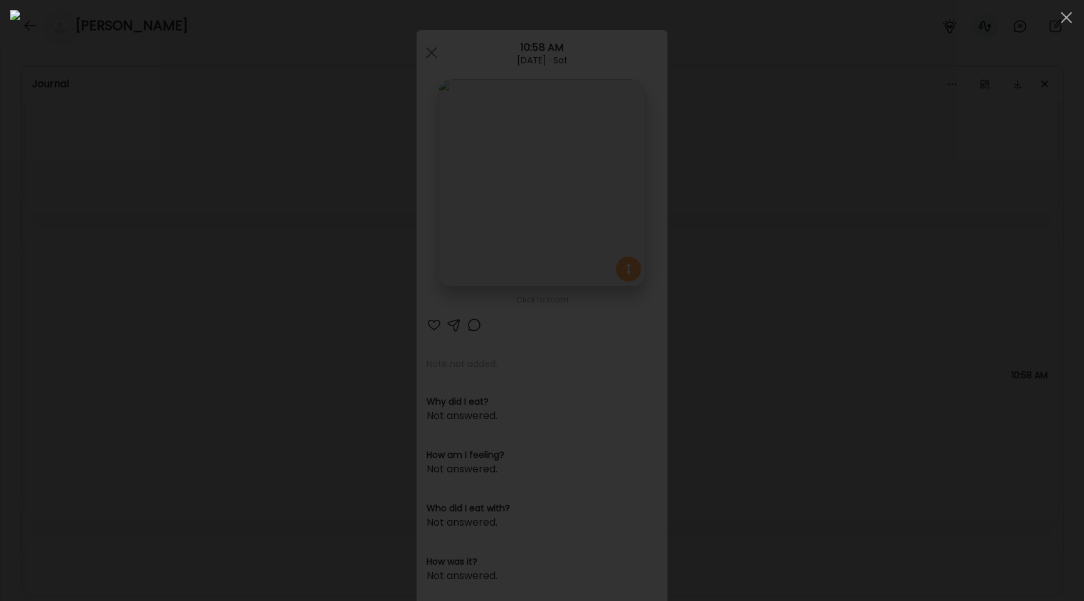
click at [252, 298] on img at bounding box center [542, 300] width 1064 height 581
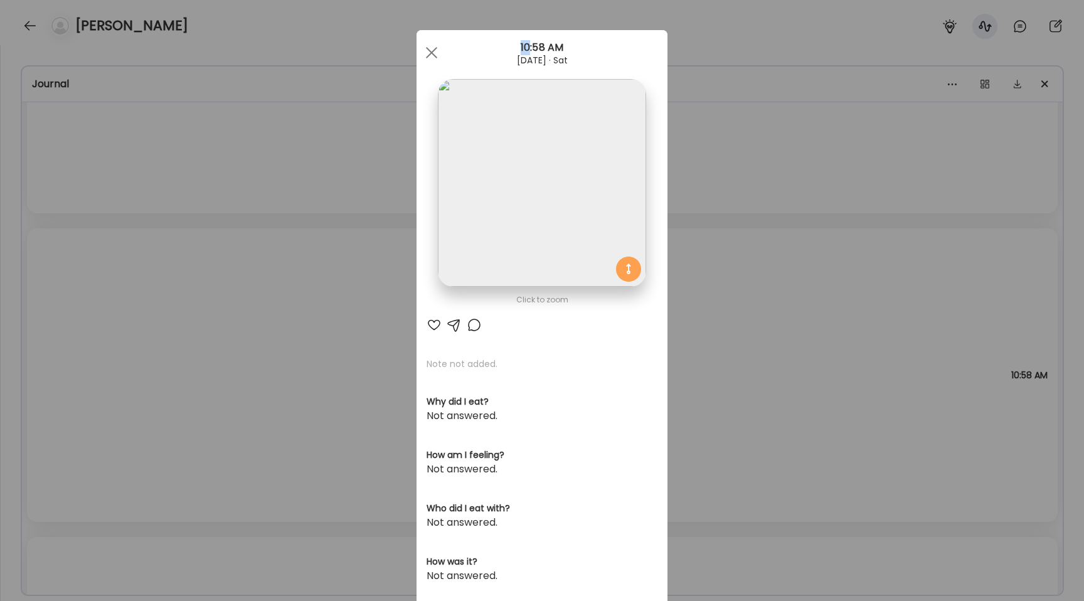
click at [252, 298] on div "Ate Coach Dashboard Wahoo! It’s official Take a moment to set up your Coach Pro…" at bounding box center [542, 300] width 1084 height 601
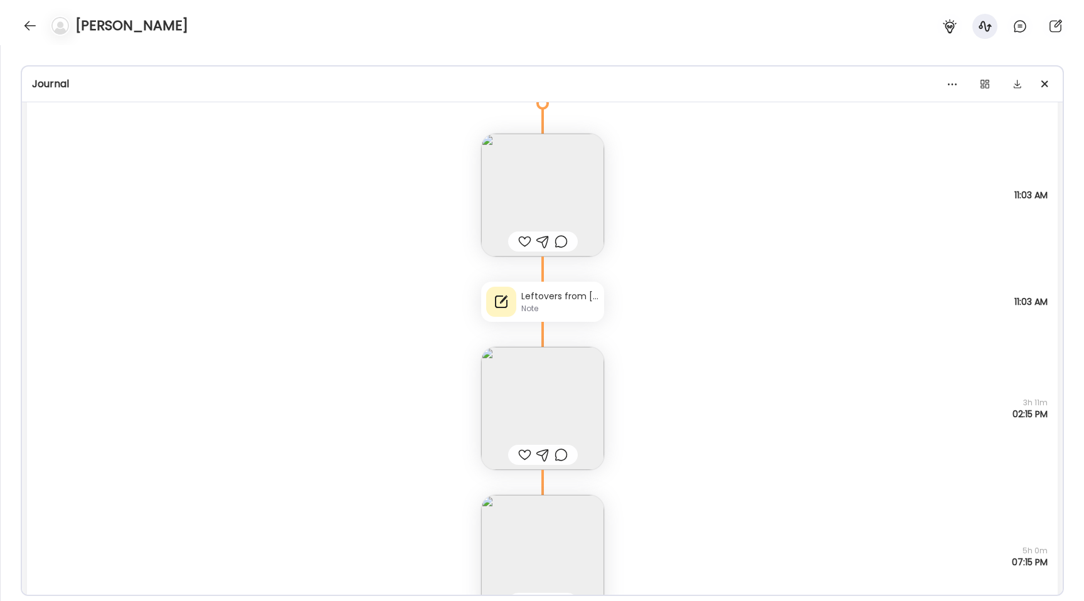
scroll to position [1685, 0]
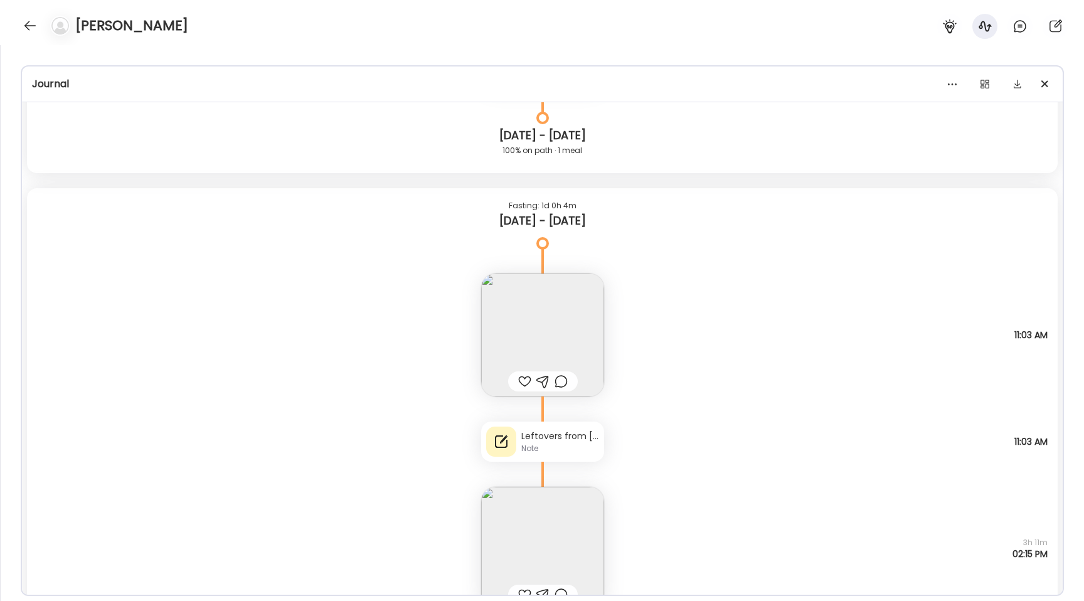
click at [537, 312] on img at bounding box center [542, 334] width 123 height 123
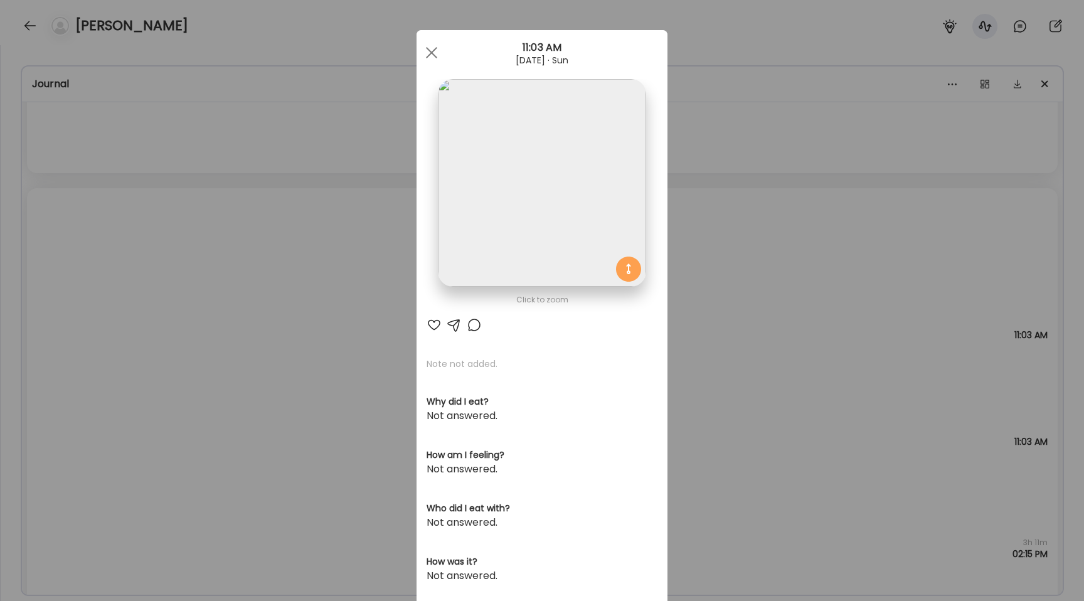
click at [522, 138] on img at bounding box center [542, 183] width 208 height 208
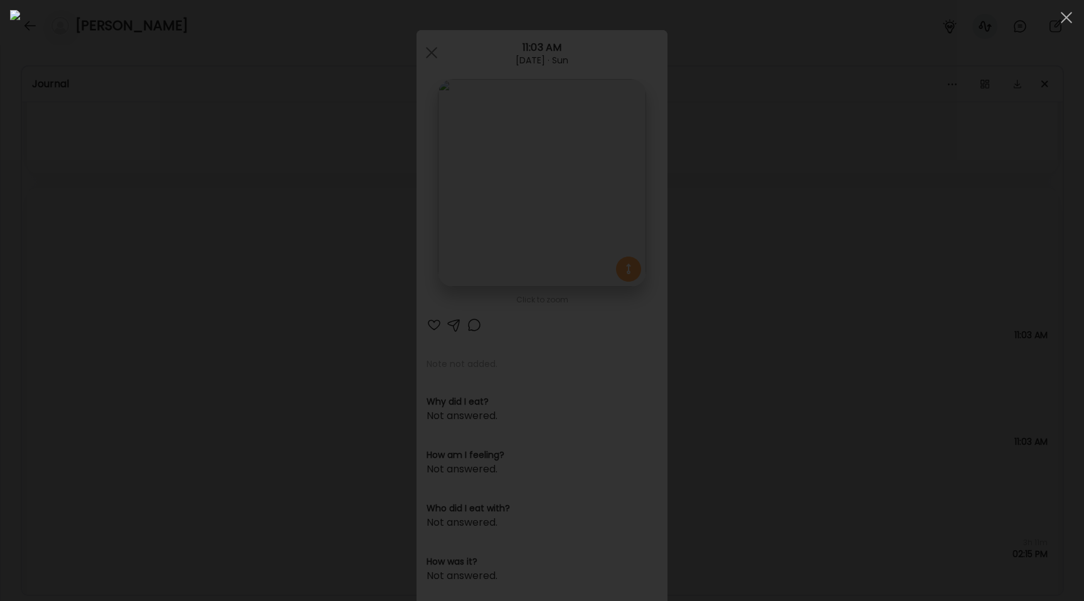
click at [78, 297] on div at bounding box center [542, 300] width 1064 height 581
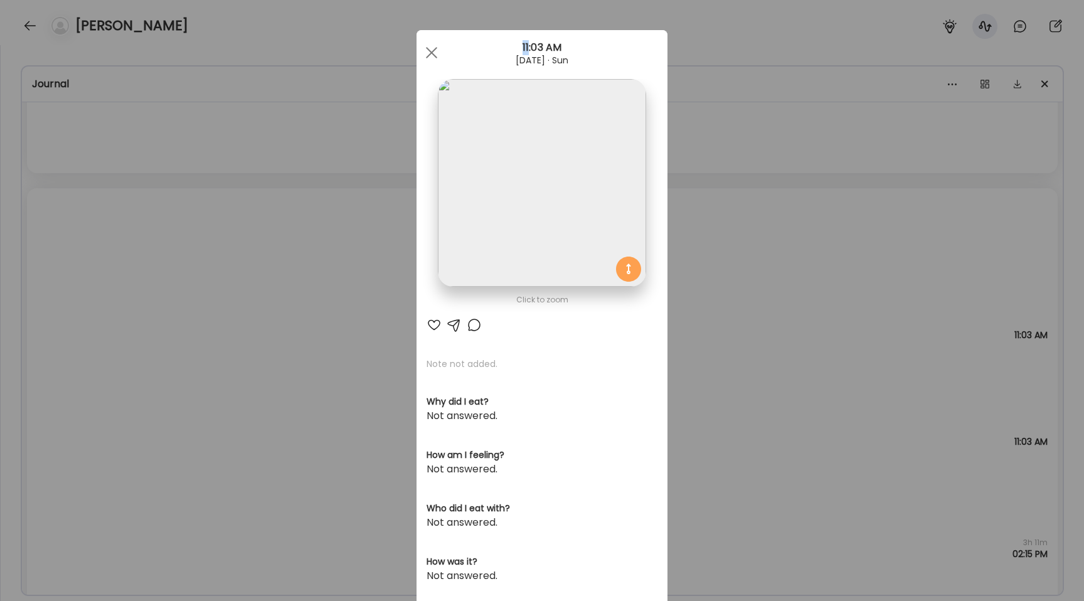
click at [78, 297] on div "Ate Coach Dashboard Wahoo! It’s official Take a moment to set up your Coach Pro…" at bounding box center [542, 300] width 1084 height 601
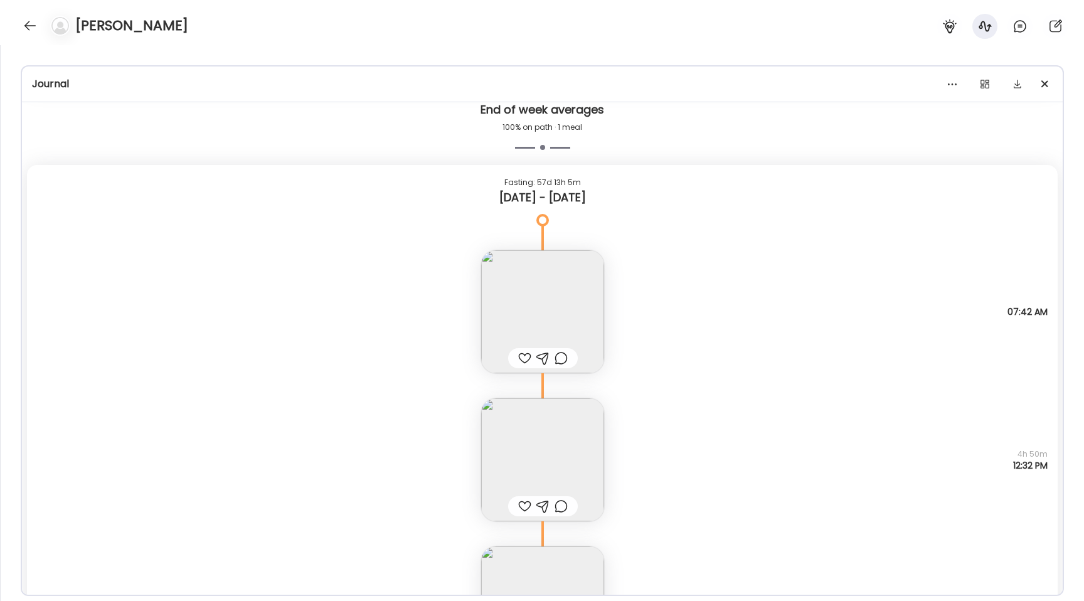
scroll to position [435, 0]
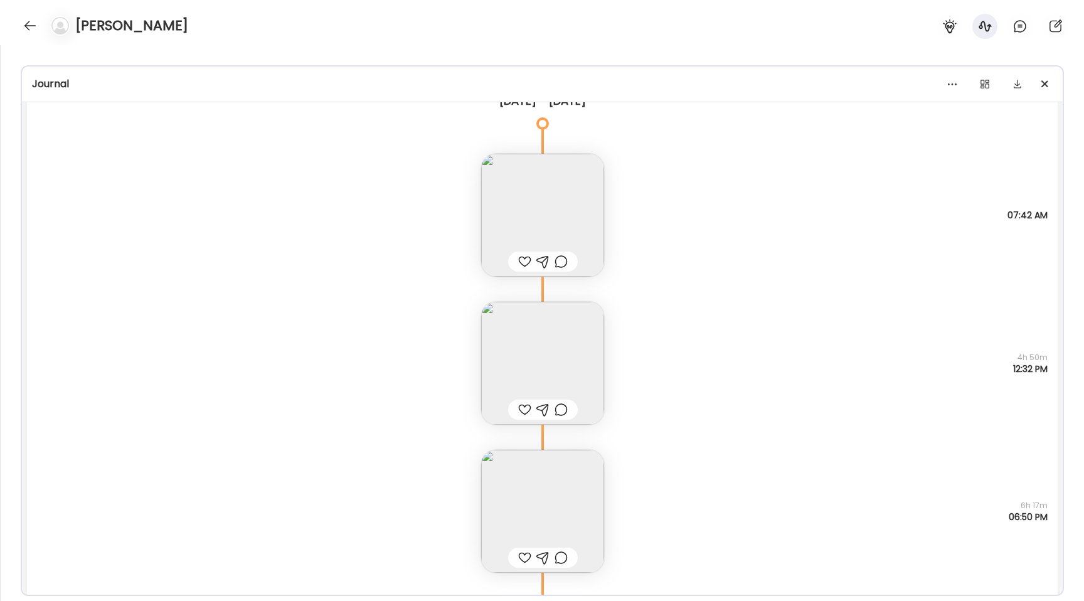
click at [504, 209] on img at bounding box center [542, 215] width 123 height 123
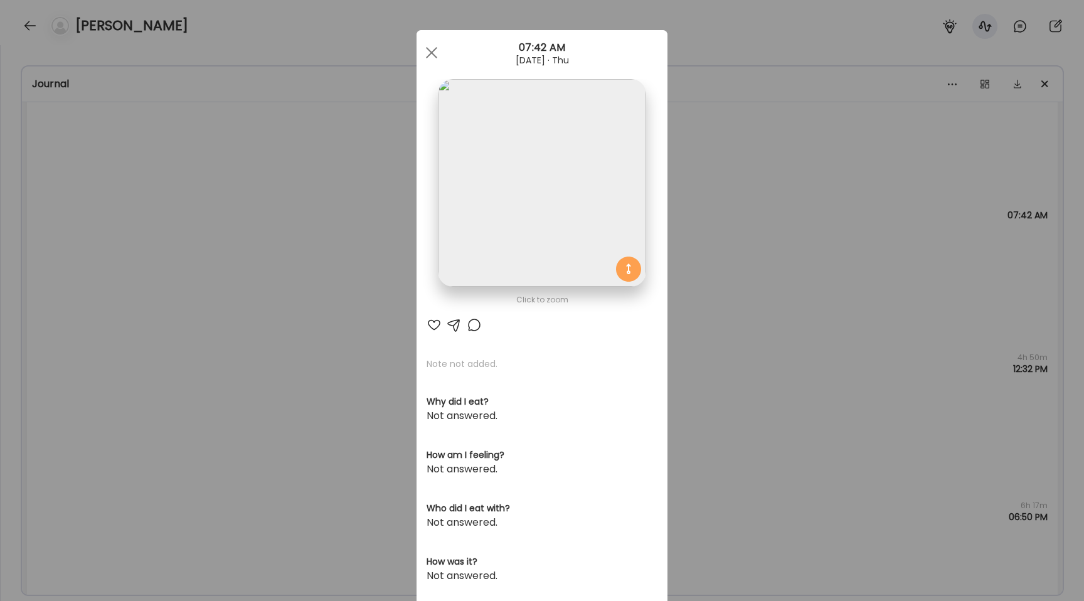
click at [285, 227] on div "Ate Coach Dashboard Wahoo! It’s official Take a moment to set up your Coach Pro…" at bounding box center [542, 300] width 1084 height 601
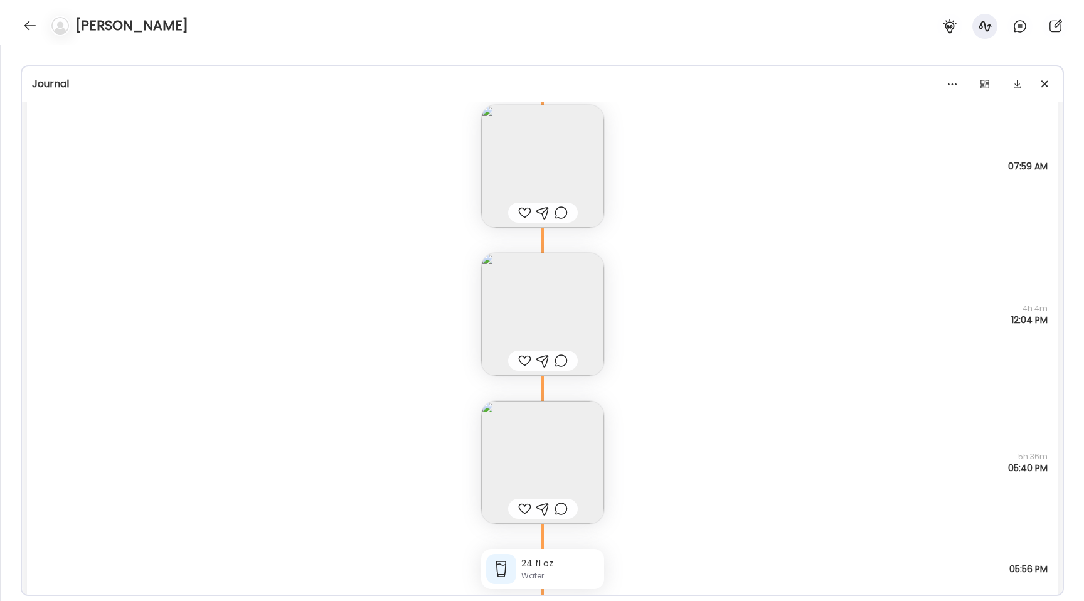
scroll to position [3262, 0]
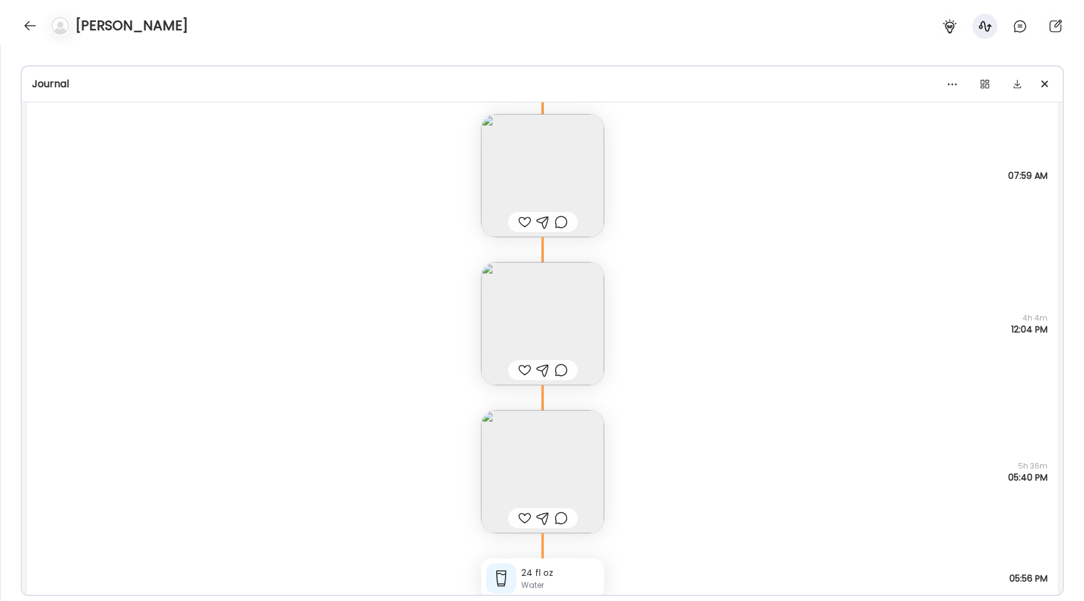
click at [514, 147] on img at bounding box center [542, 175] width 123 height 123
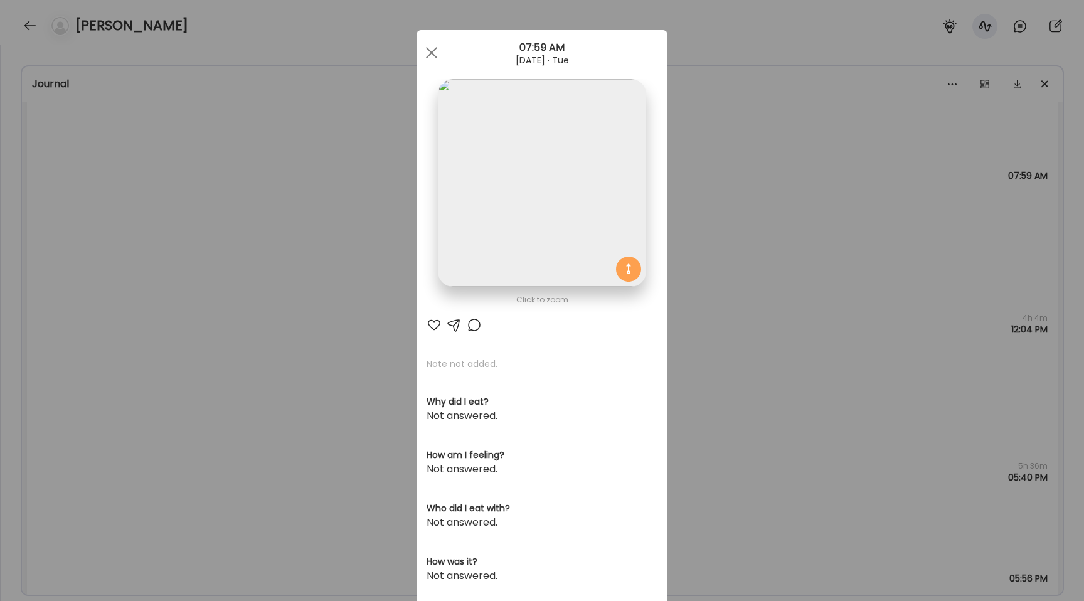
click at [525, 128] on img at bounding box center [542, 183] width 208 height 208
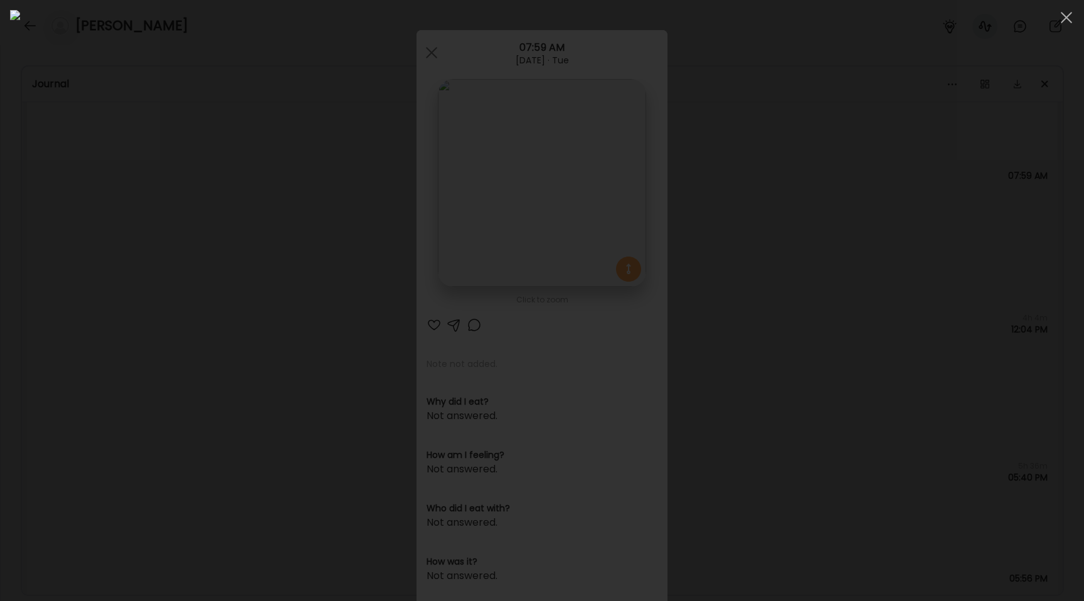
click at [204, 345] on div at bounding box center [542, 300] width 1064 height 581
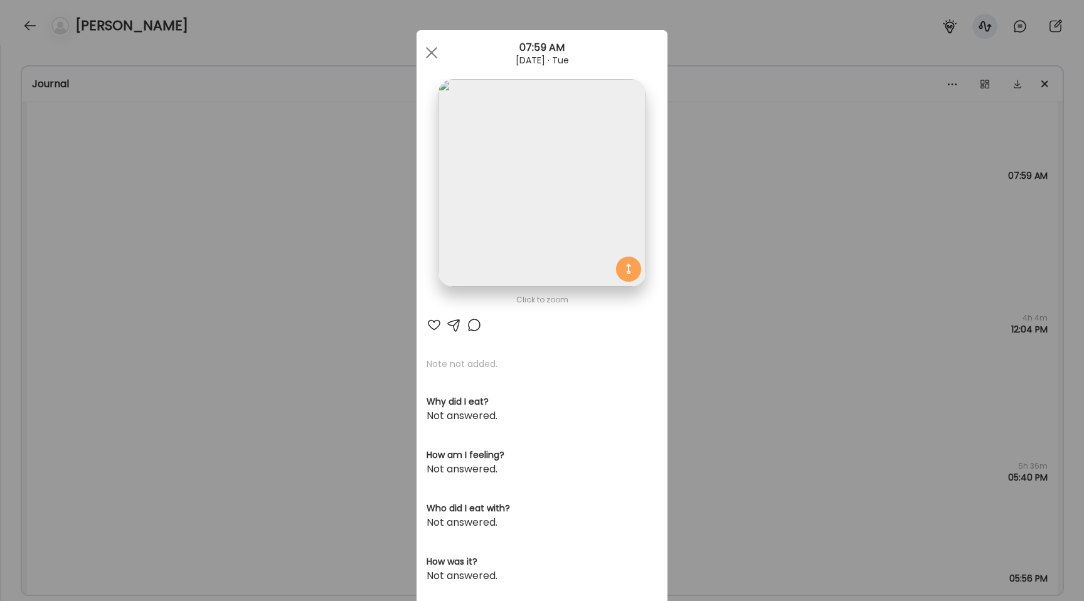
scroll to position [198, 0]
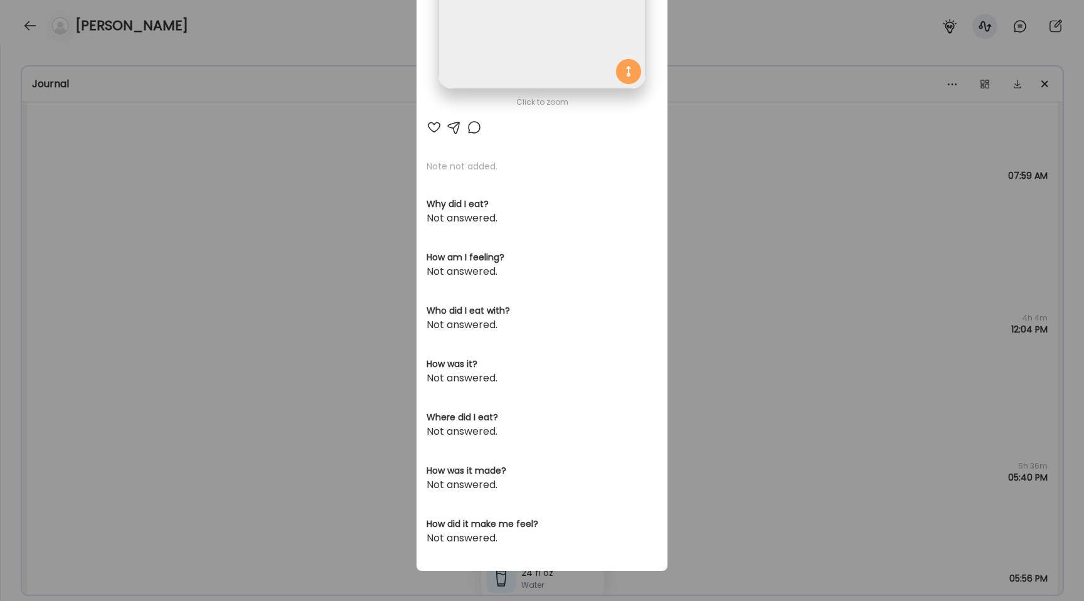
click at [204, 345] on div "Ate Coach Dashboard Wahoo! It’s official Take a moment to set up your Coach Pro…" at bounding box center [542, 300] width 1084 height 601
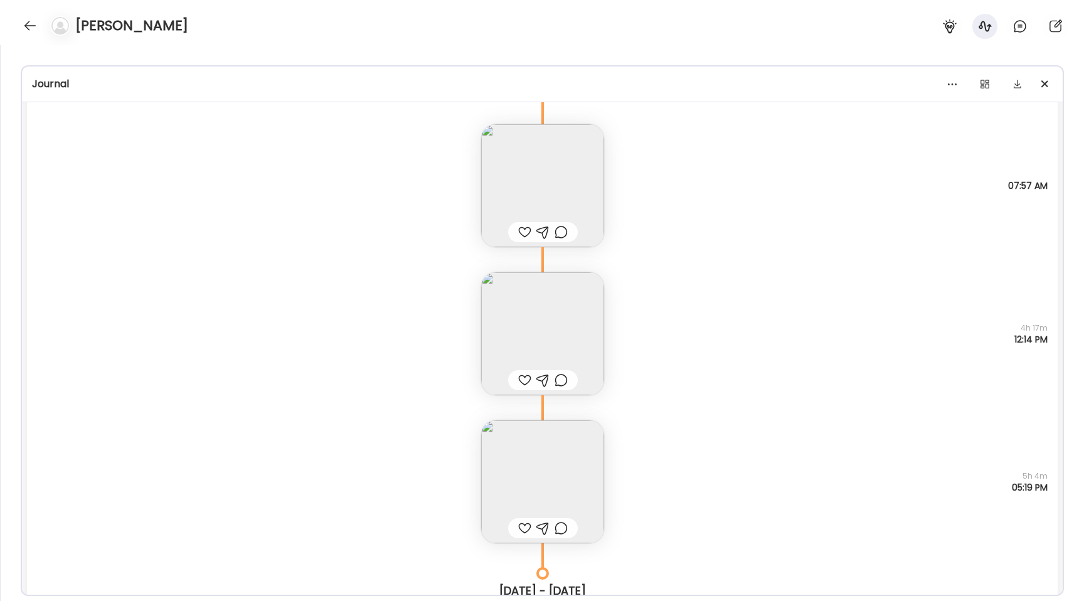
scroll to position [3935, 0]
click at [536, 162] on img at bounding box center [542, 187] width 123 height 123
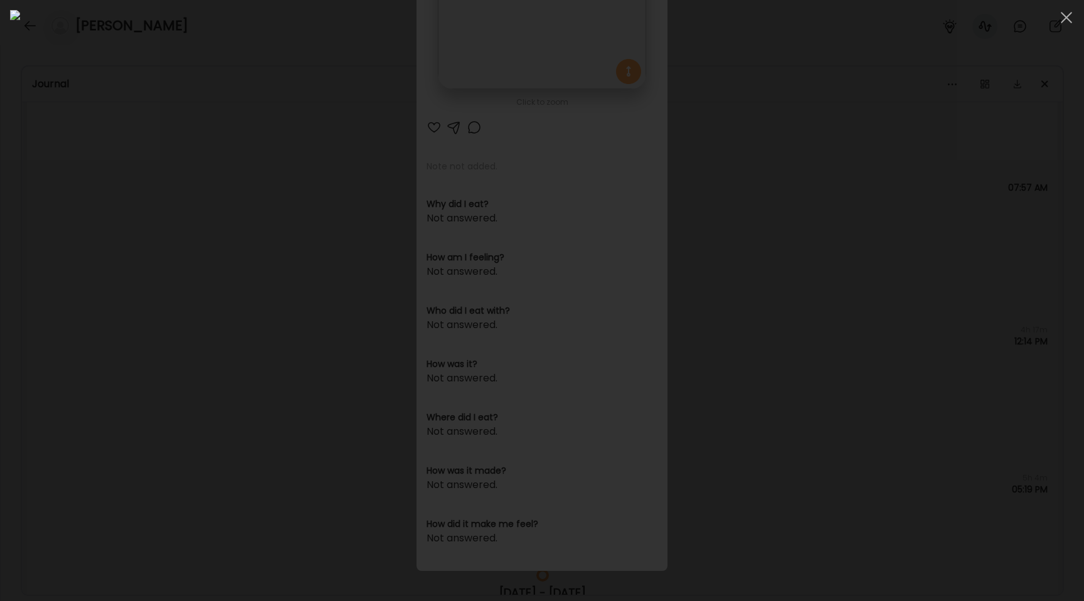
click at [198, 269] on div at bounding box center [542, 300] width 1064 height 581
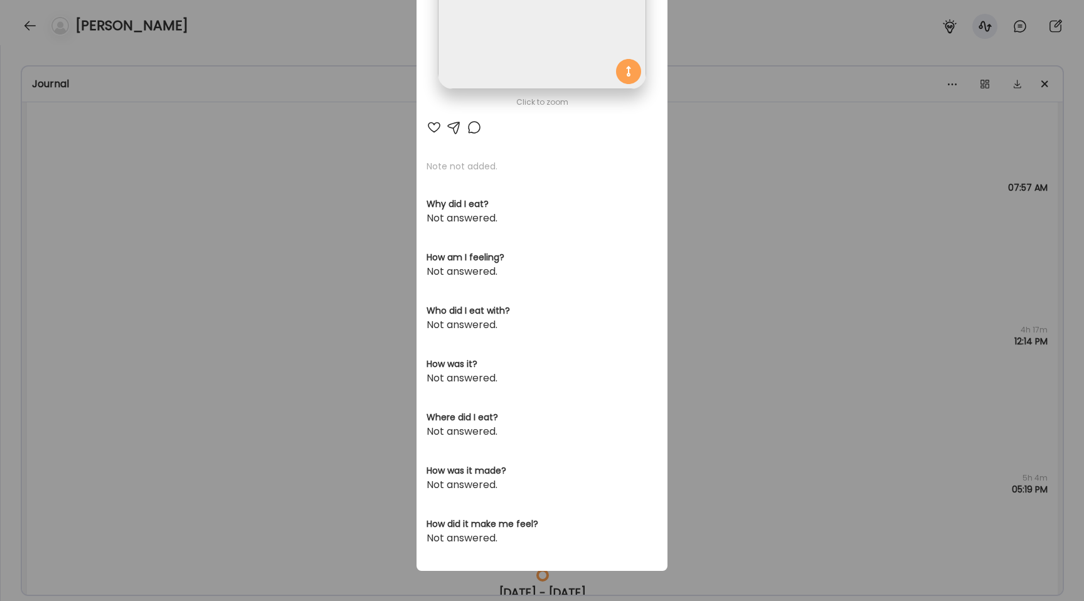
click at [198, 269] on div "Ate Coach Dashboard Wahoo! It’s official Take a moment to set up your Coach Pro…" at bounding box center [542, 300] width 1084 height 601
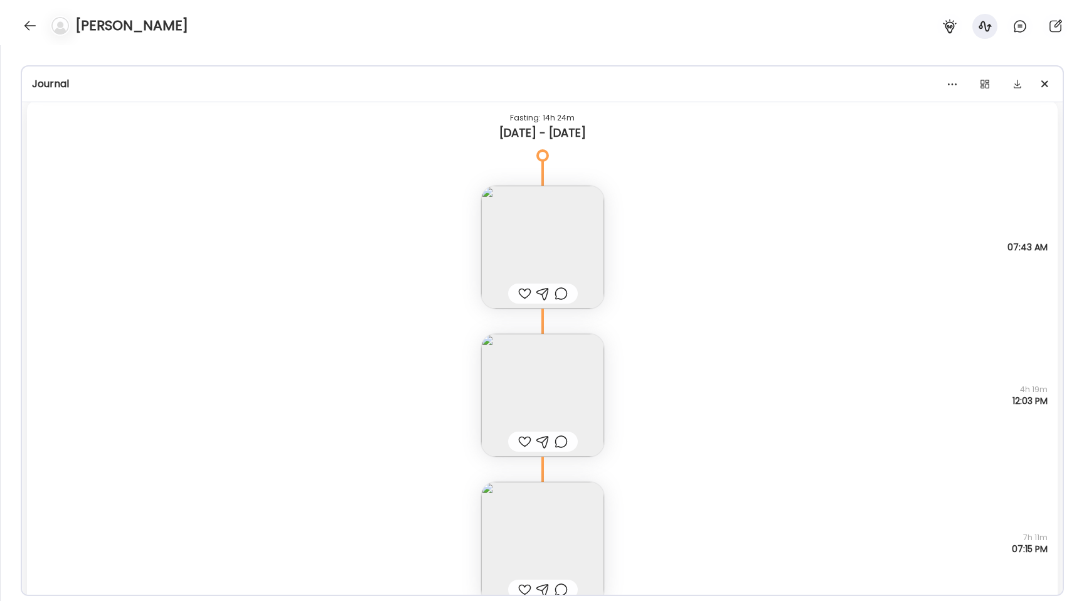
scroll to position [4493, 0]
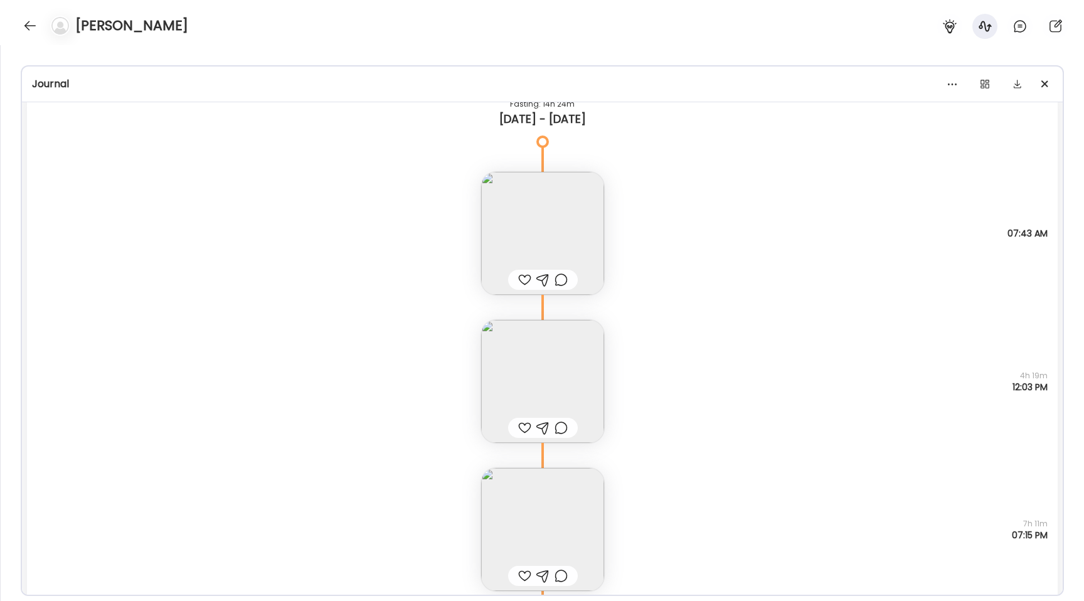
click at [549, 244] on img at bounding box center [542, 233] width 123 height 123
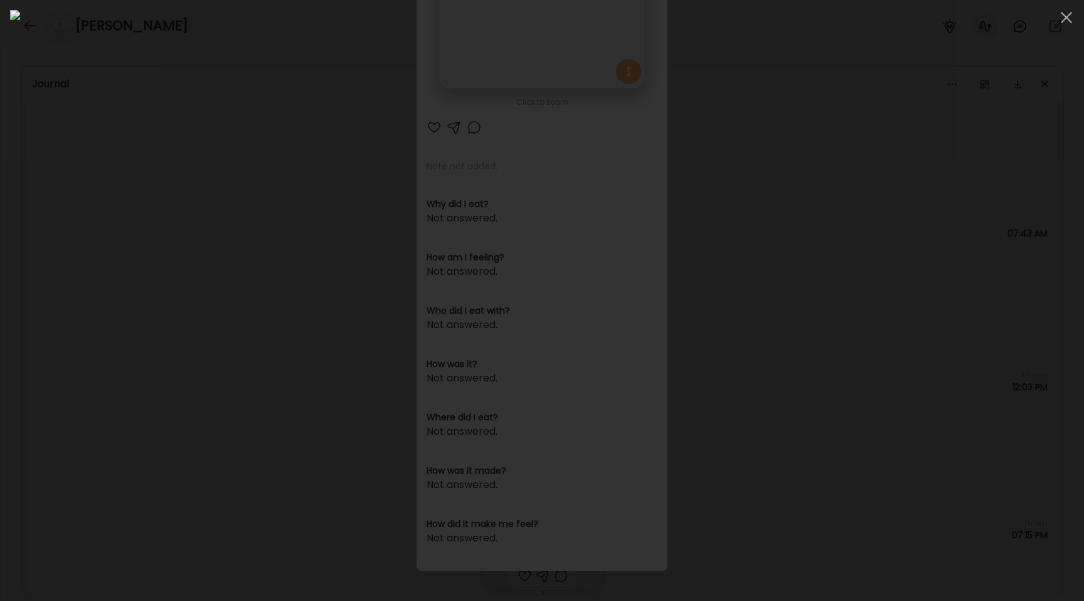
click at [156, 348] on div at bounding box center [542, 300] width 1064 height 581
click at [156, 348] on div "Ate Coach Dashboard Wahoo! It’s official Take a moment to set up your Coach Pro…" at bounding box center [542, 300] width 1084 height 601
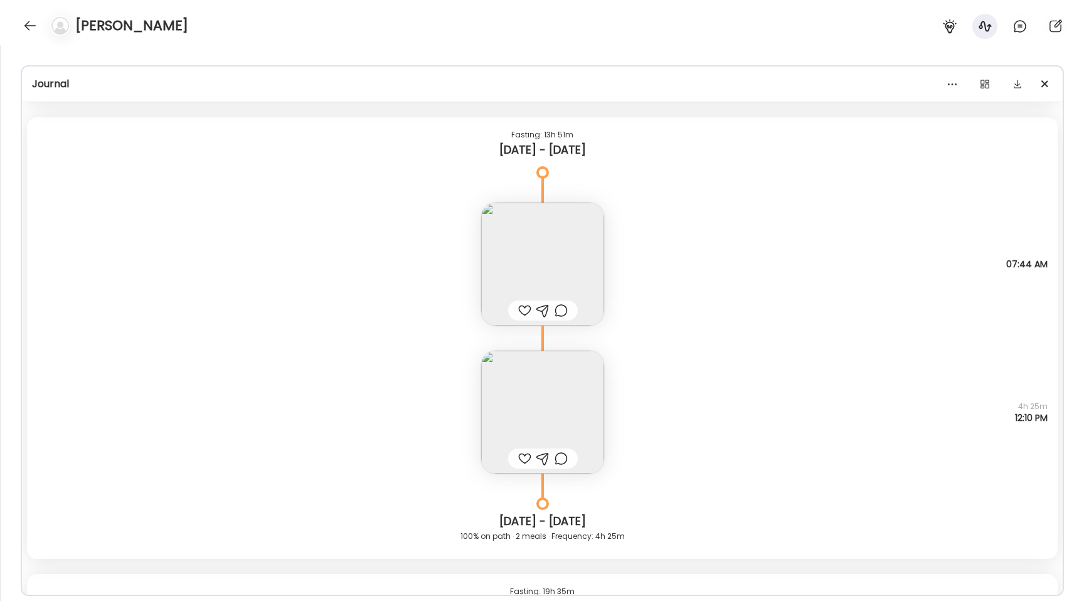
scroll to position [7469, 0]
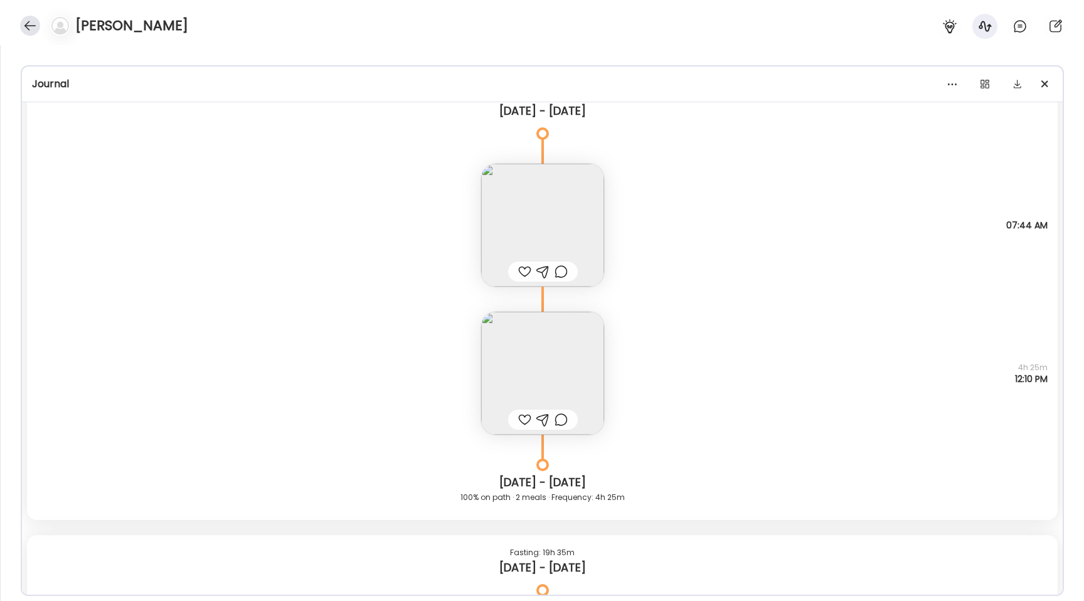
click at [31, 29] on div at bounding box center [30, 26] width 20 height 20
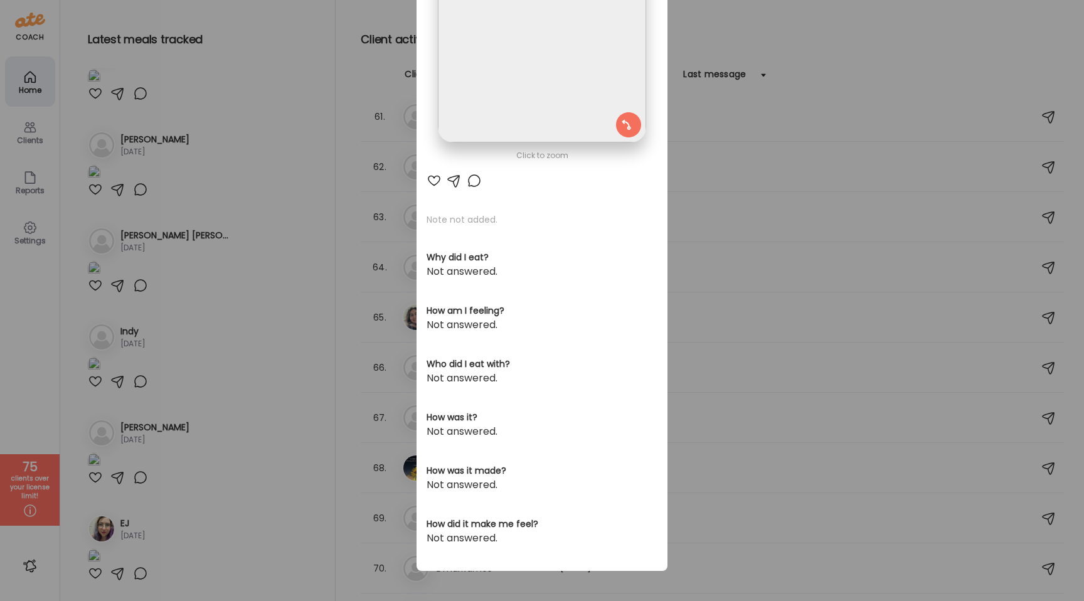
scroll to position [144, 0]
click at [552, 82] on img at bounding box center [542, 39] width 208 height 208
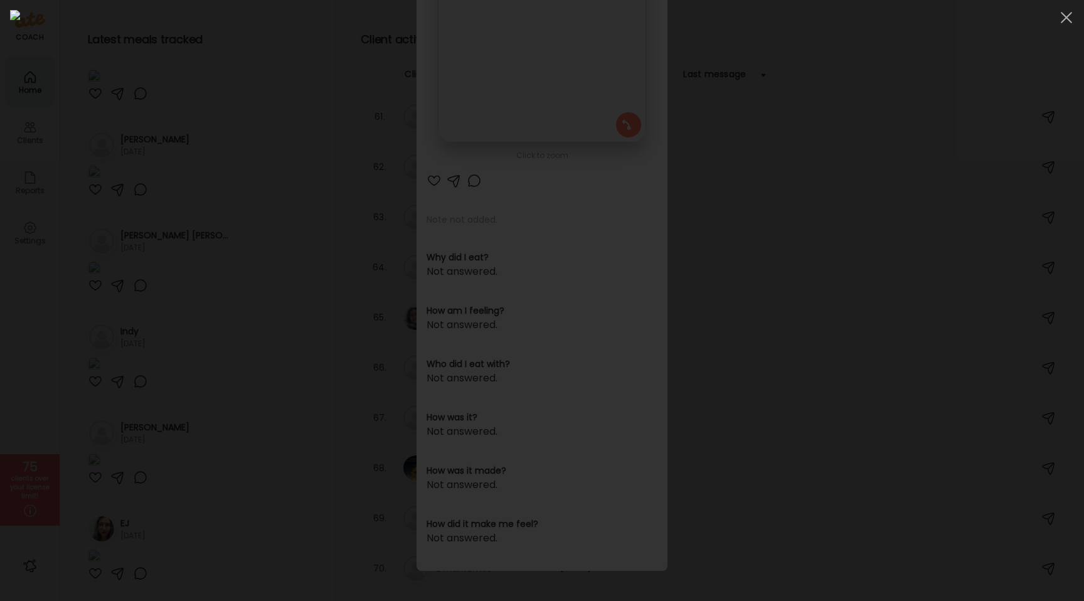
click at [157, 95] on div at bounding box center [542, 300] width 1064 height 581
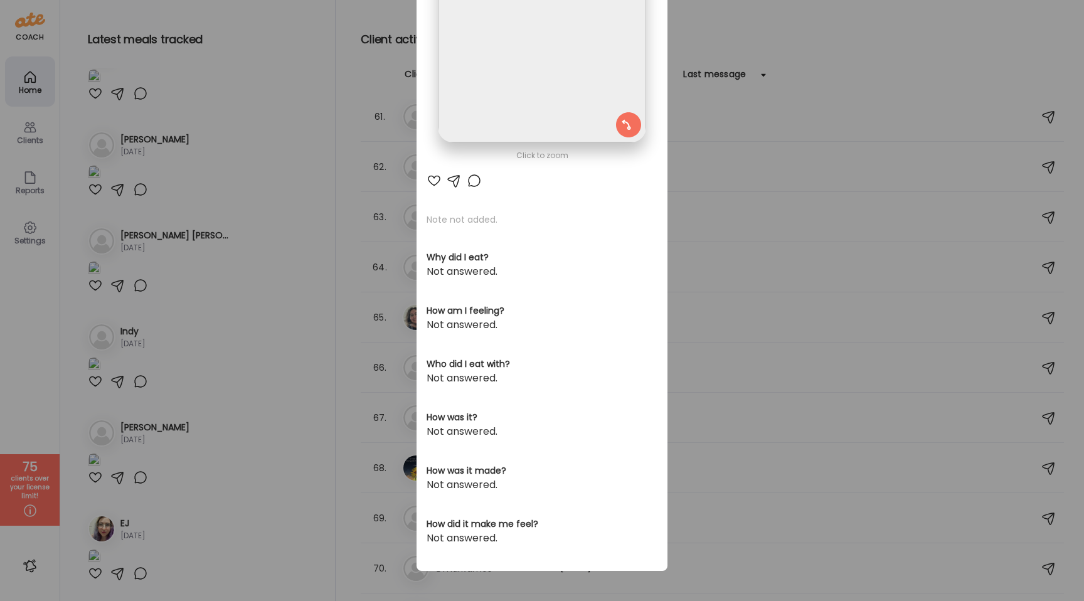
click at [154, 70] on div "Ate Coach Dashboard Wahoo! It’s official Take a moment to set up your Coach Pro…" at bounding box center [542, 300] width 1084 height 601
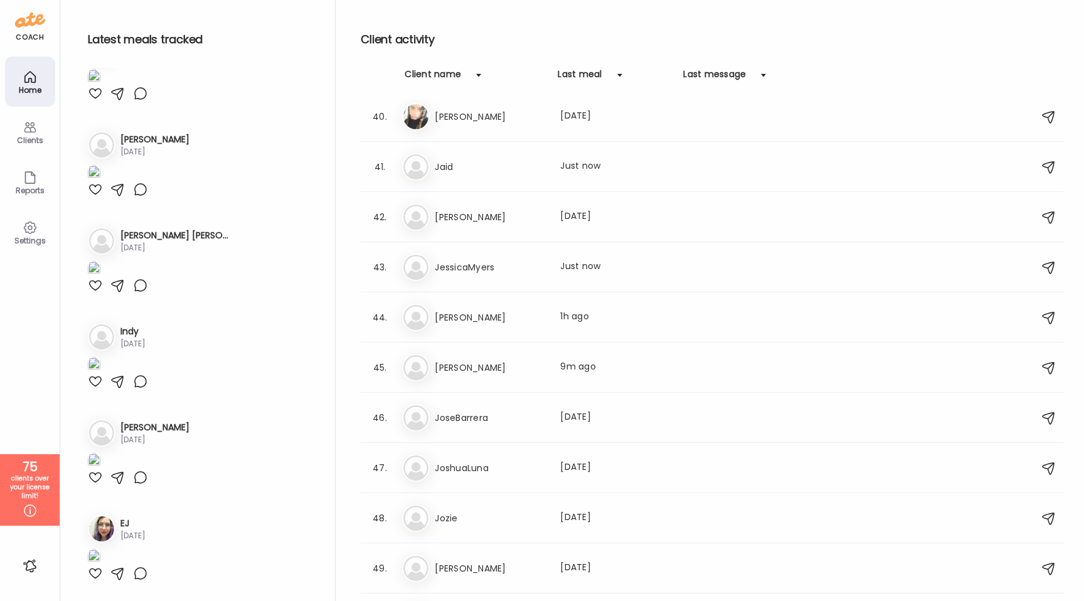
scroll to position [1959, 0]
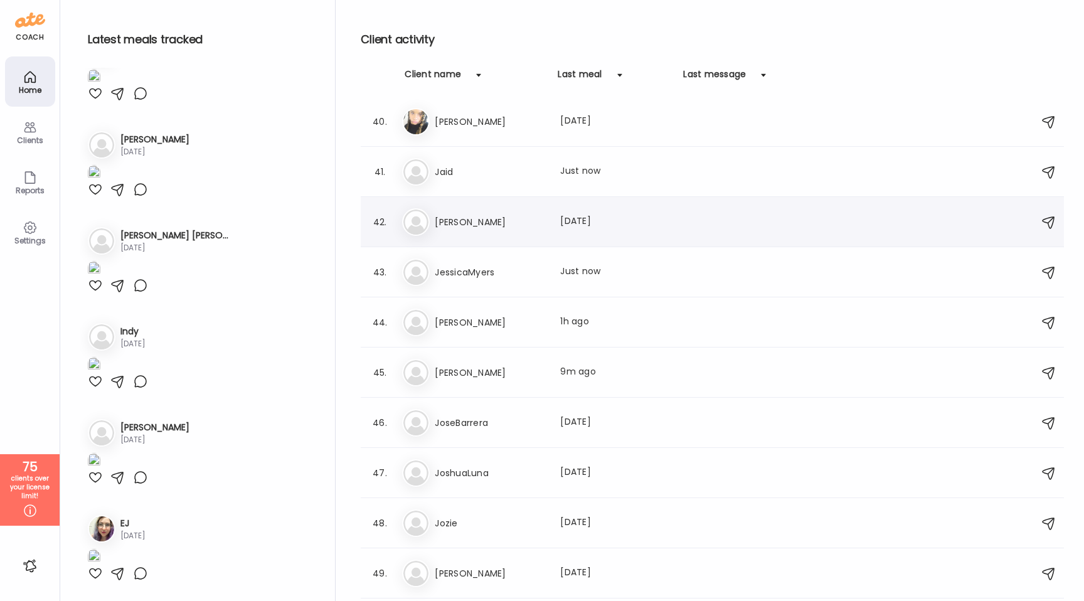
click at [462, 215] on h3 "[PERSON_NAME]" at bounding box center [490, 221] width 110 height 15
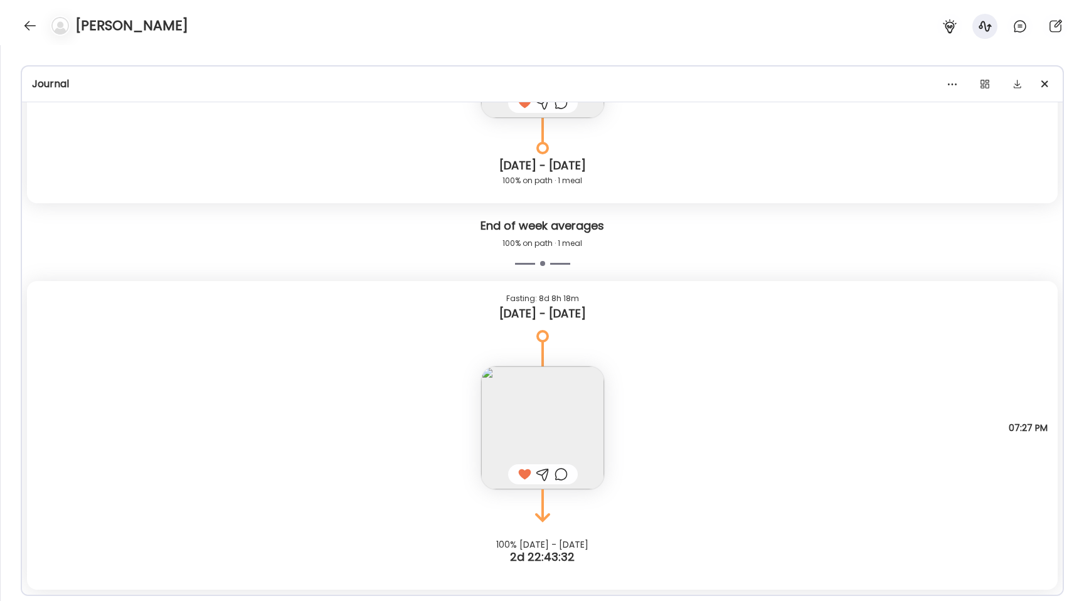
scroll to position [7575, 0]
click at [552, 434] on img at bounding box center [542, 427] width 123 height 123
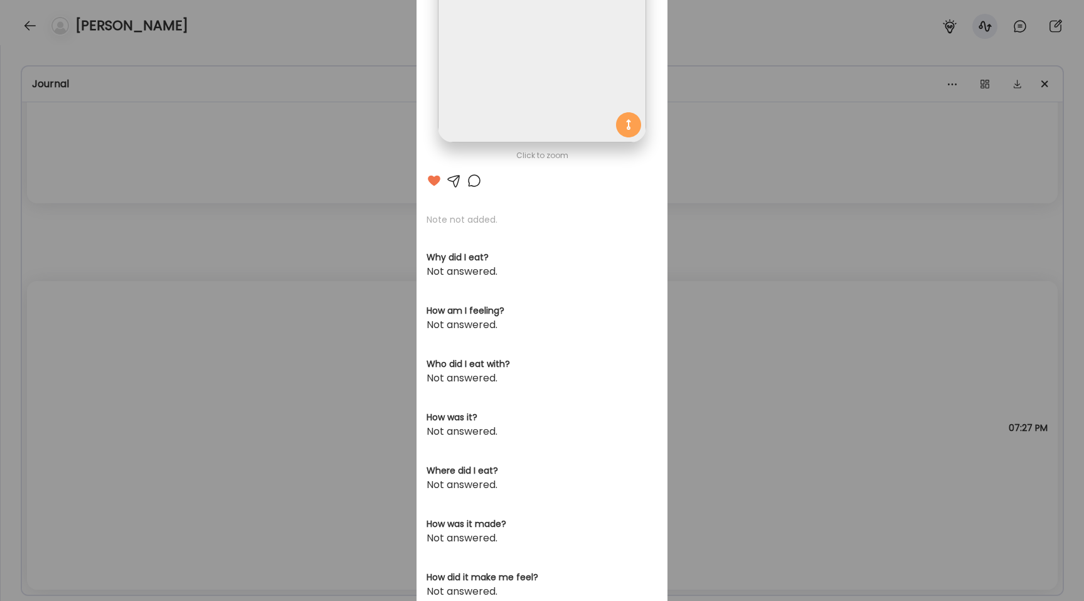
click at [500, 77] on img at bounding box center [542, 39] width 208 height 208
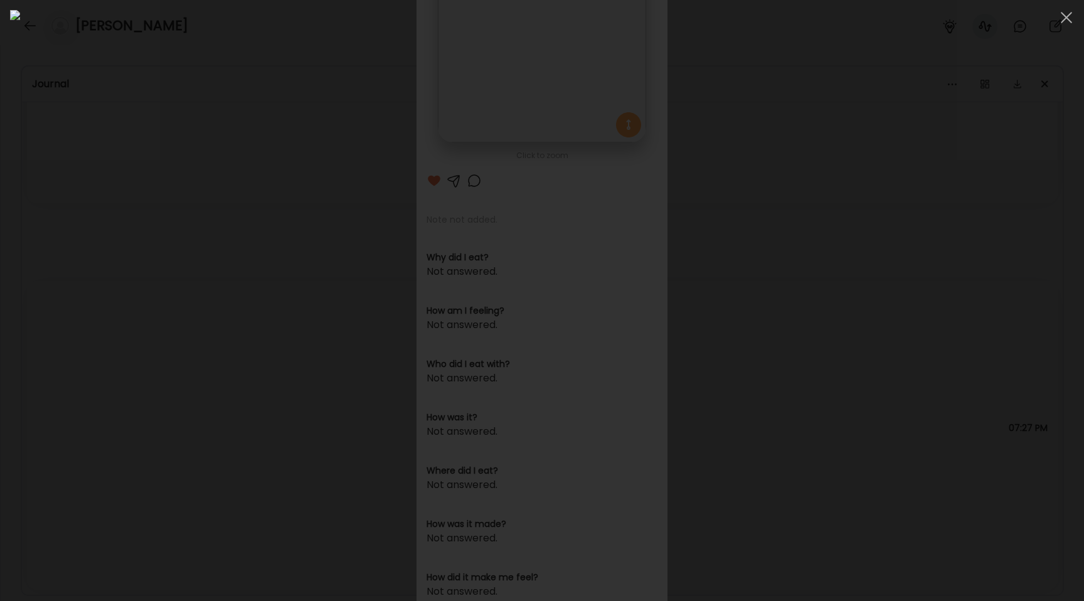
click at [171, 271] on div at bounding box center [542, 300] width 1064 height 581
click at [171, 271] on div "Ate Coach Dashboard Wahoo! It’s official Take a moment to set up your Coach Pro…" at bounding box center [542, 300] width 1084 height 601
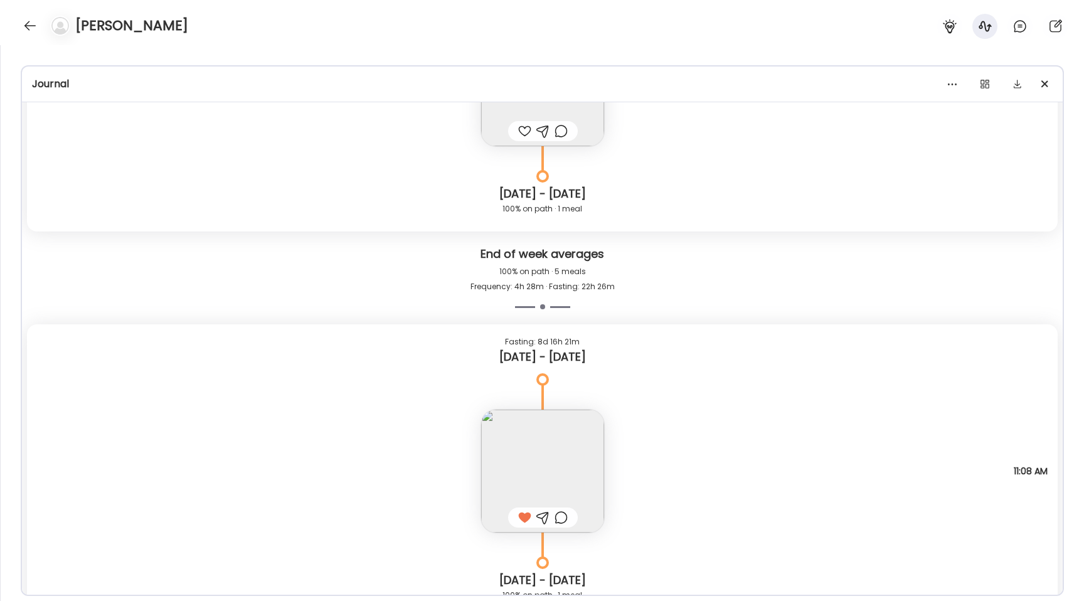
scroll to position [7150, 0]
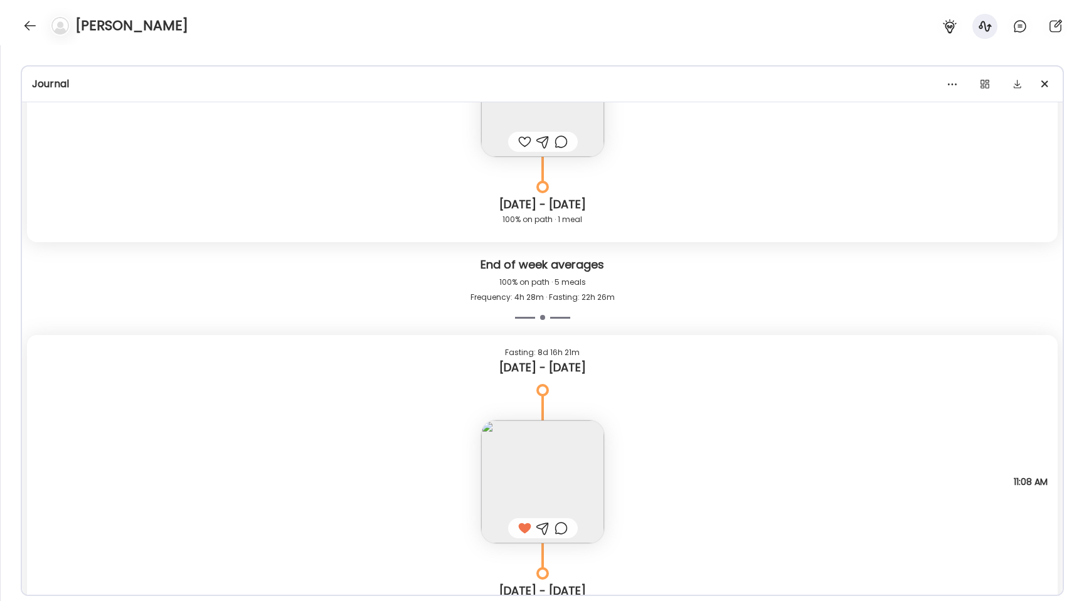
click at [551, 481] on img at bounding box center [542, 481] width 123 height 123
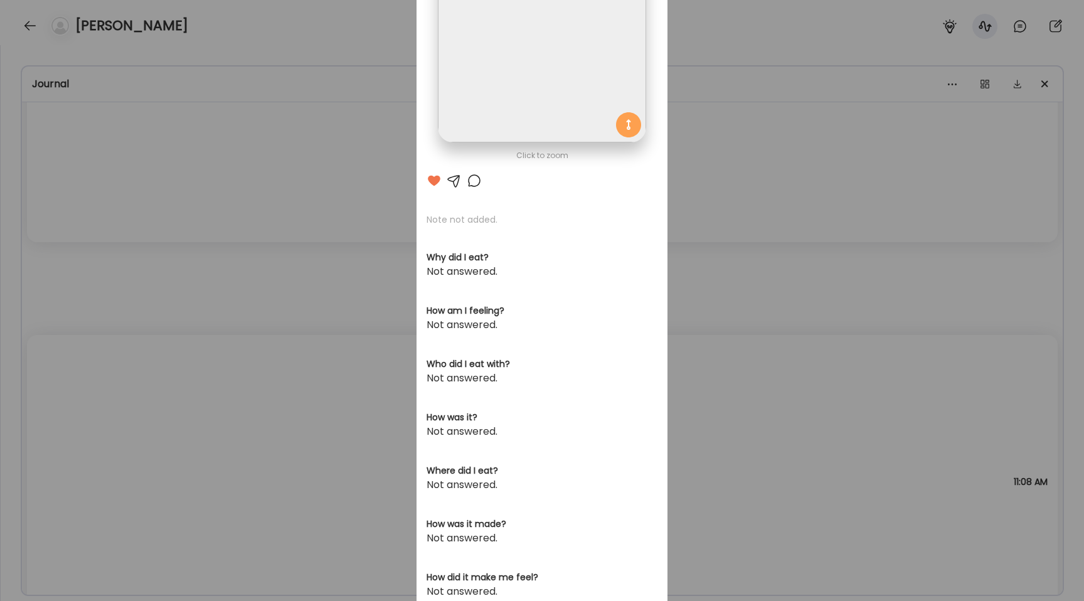
click at [521, 121] on img at bounding box center [542, 39] width 208 height 208
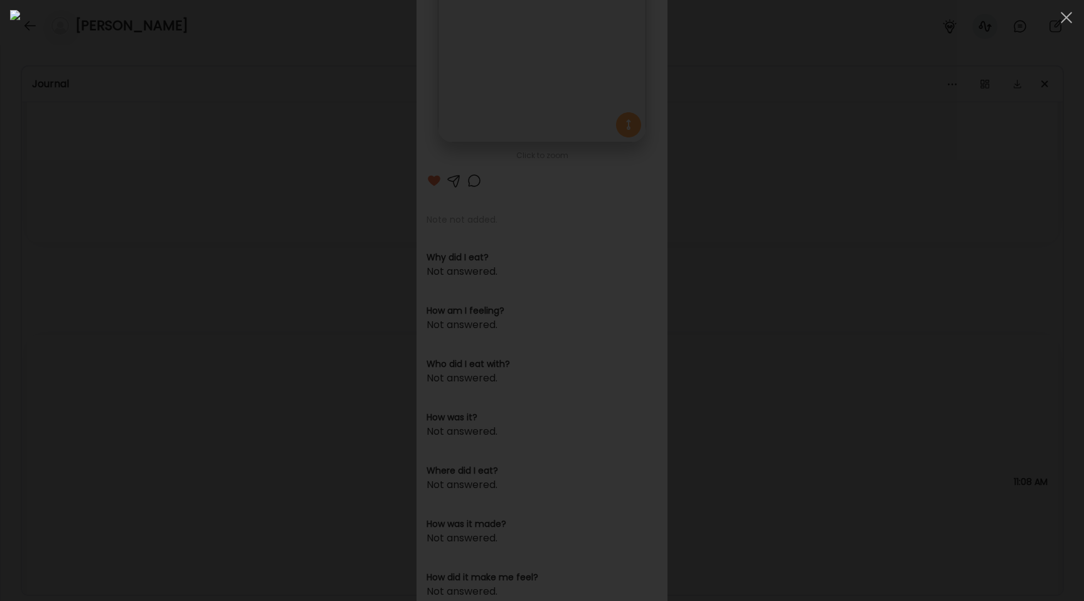
click at [125, 319] on div at bounding box center [542, 300] width 1064 height 581
click at [125, 319] on div "Ate Coach Dashboard Wahoo! It’s official Take a moment to set up your Coach Pro…" at bounding box center [542, 300] width 1084 height 601
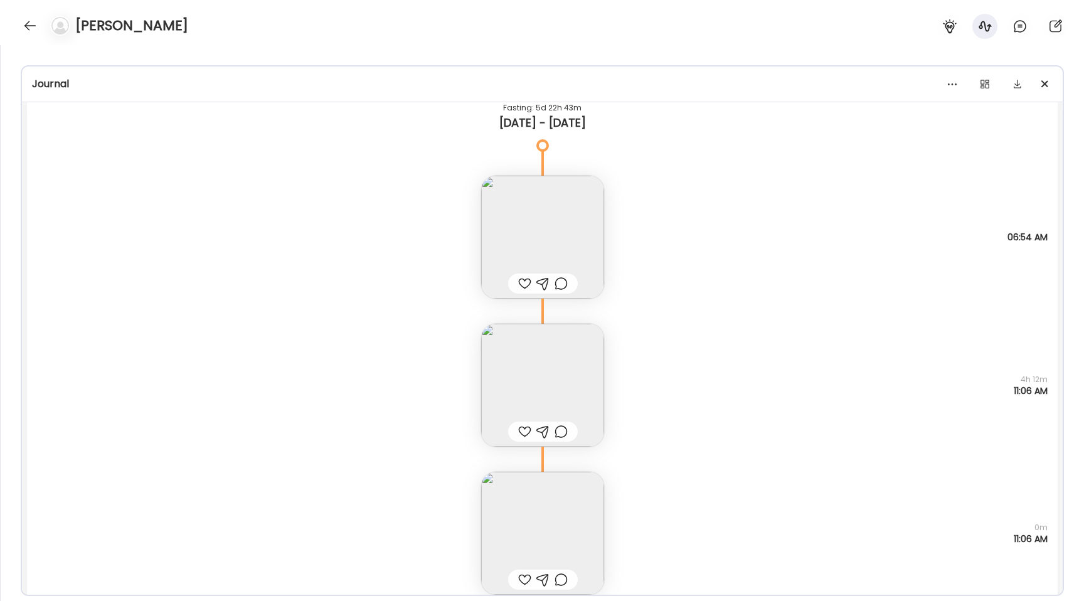
scroll to position [6295, 0]
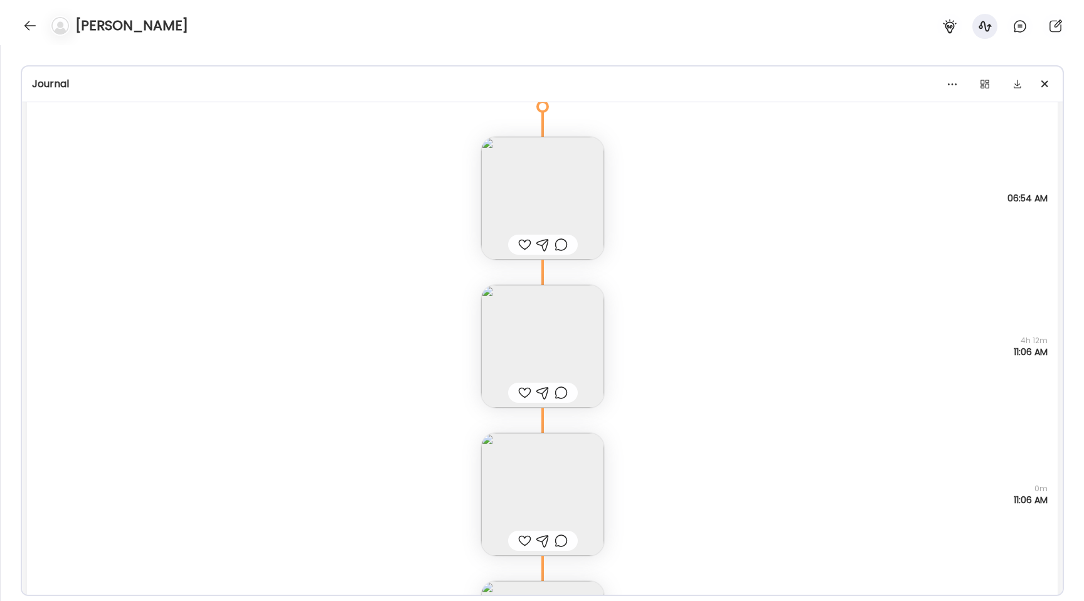
click at [544, 513] on img at bounding box center [542, 494] width 123 height 123
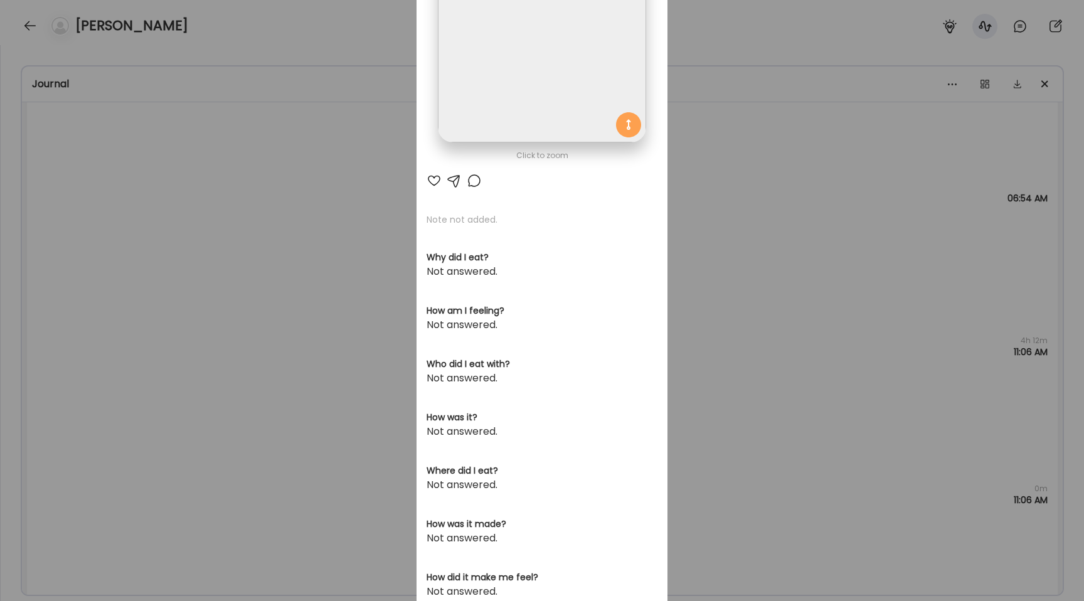
click at [479, 102] on img at bounding box center [542, 39] width 208 height 208
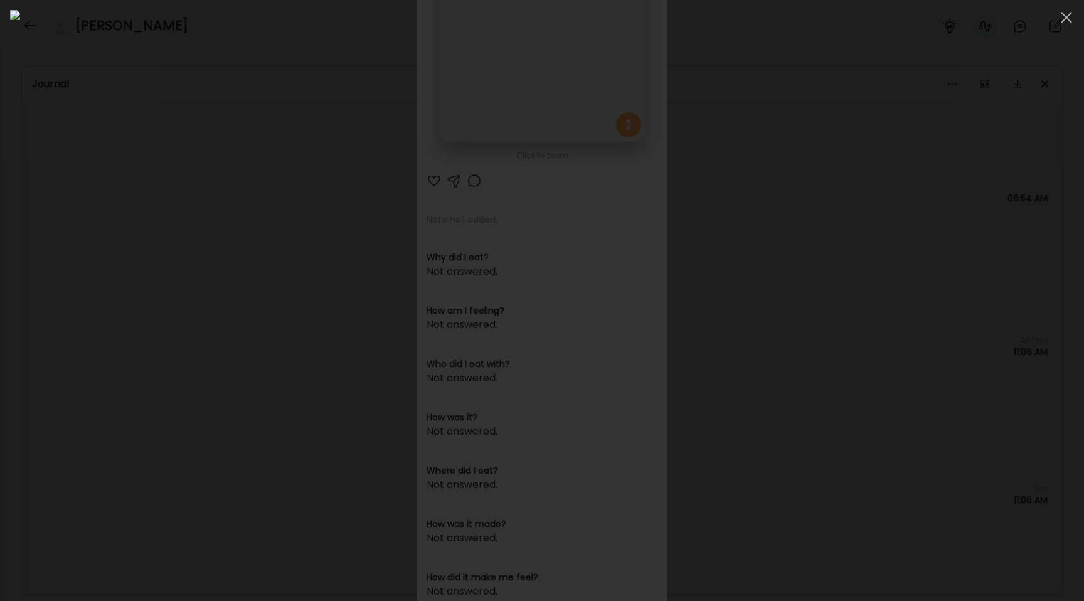
click at [201, 208] on div at bounding box center [542, 300] width 1064 height 581
click at [201, 208] on div "Ate Coach Dashboard Wahoo! It’s official Take a moment to set up your Coach Pro…" at bounding box center [542, 300] width 1084 height 601
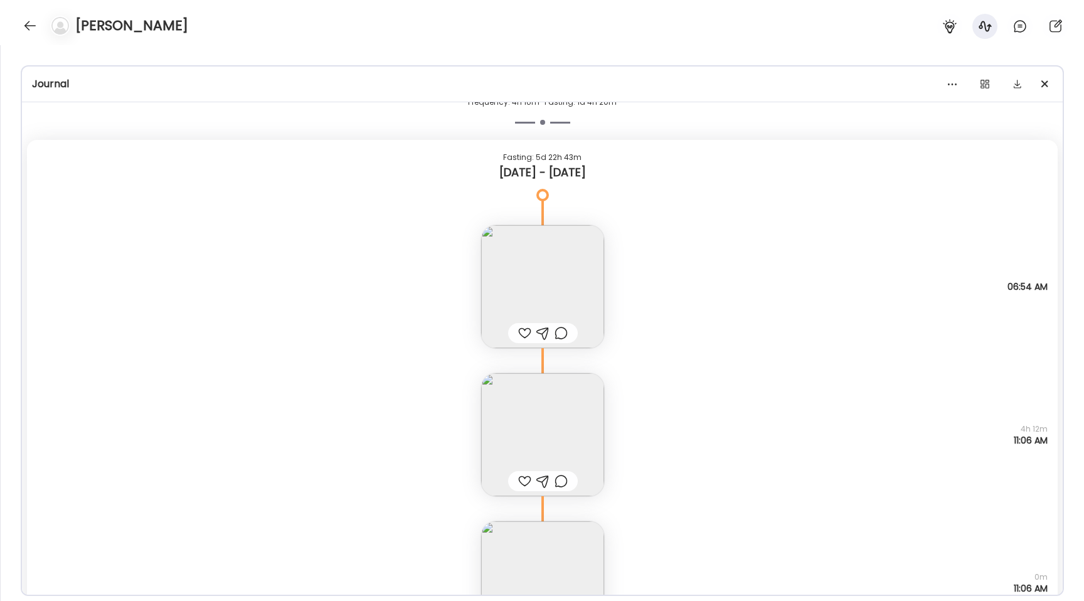
scroll to position [6197, 0]
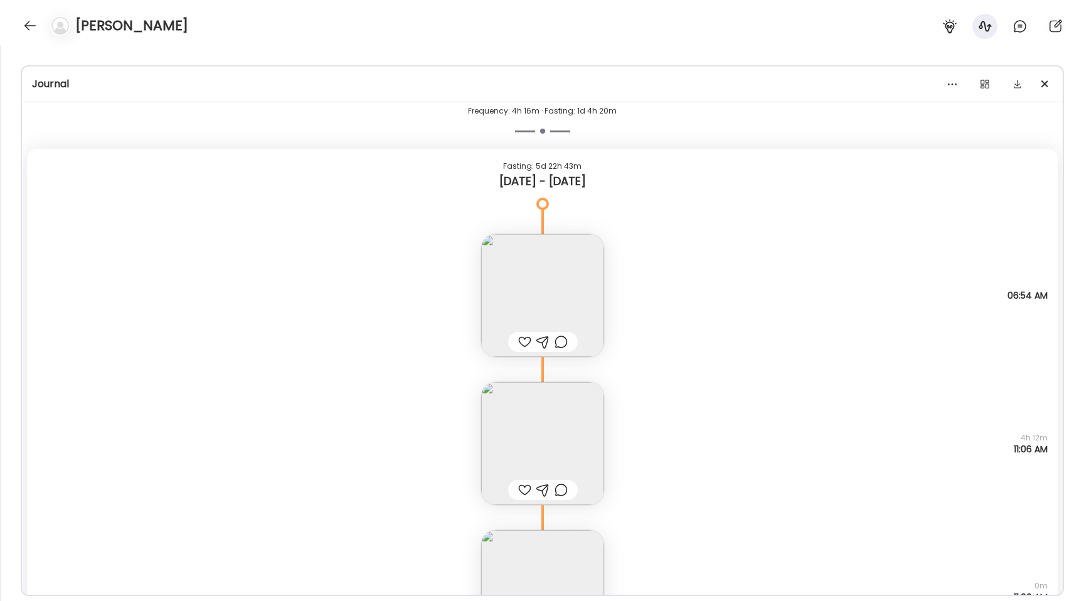
click at [553, 450] on img at bounding box center [542, 443] width 123 height 123
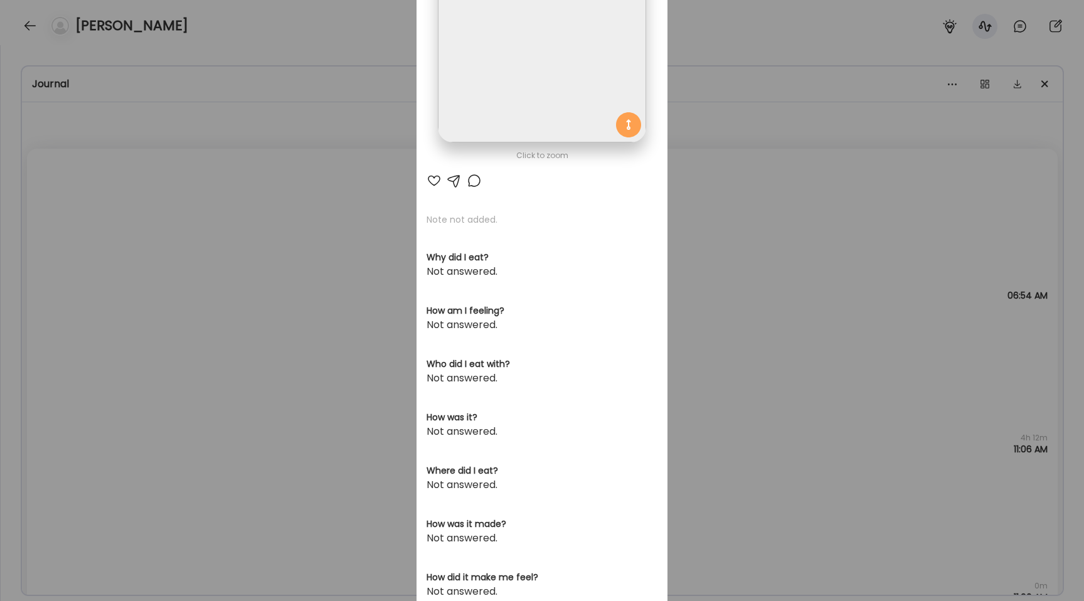
click at [511, 99] on img at bounding box center [542, 39] width 208 height 208
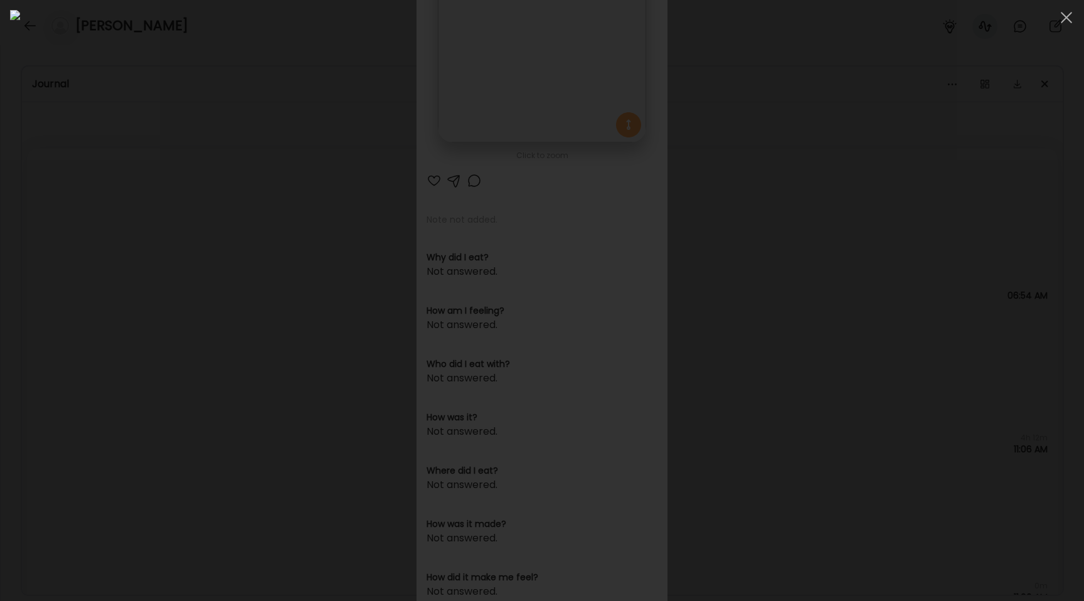
click at [83, 293] on div at bounding box center [542, 300] width 1064 height 581
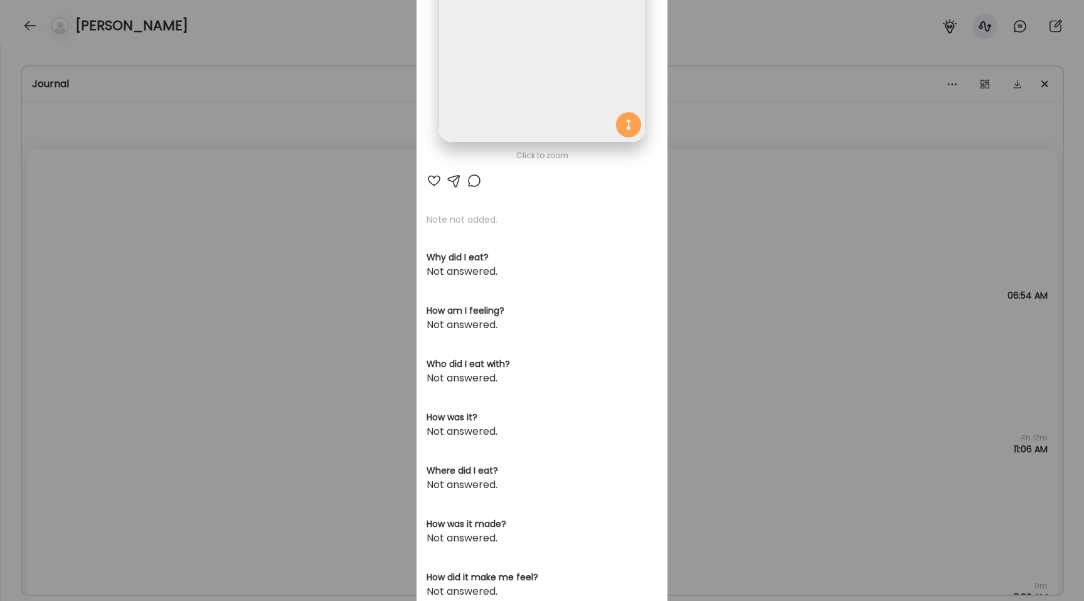
click at [83, 293] on div "Ate Coach Dashboard Wahoo! It’s official Take a moment to set up your Coach Pro…" at bounding box center [542, 300] width 1084 height 601
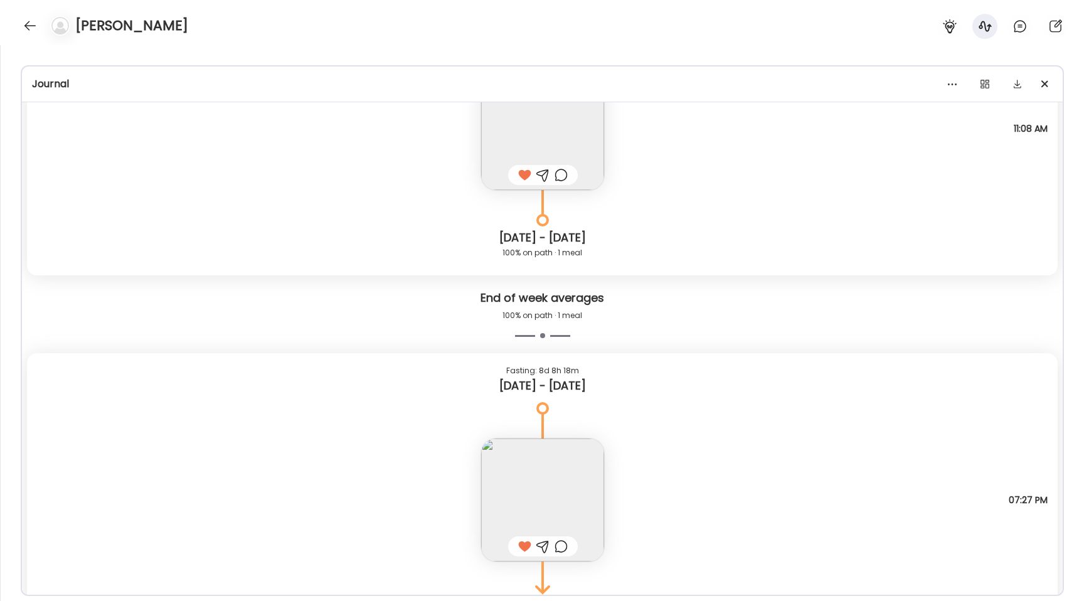
scroll to position [7575, 0]
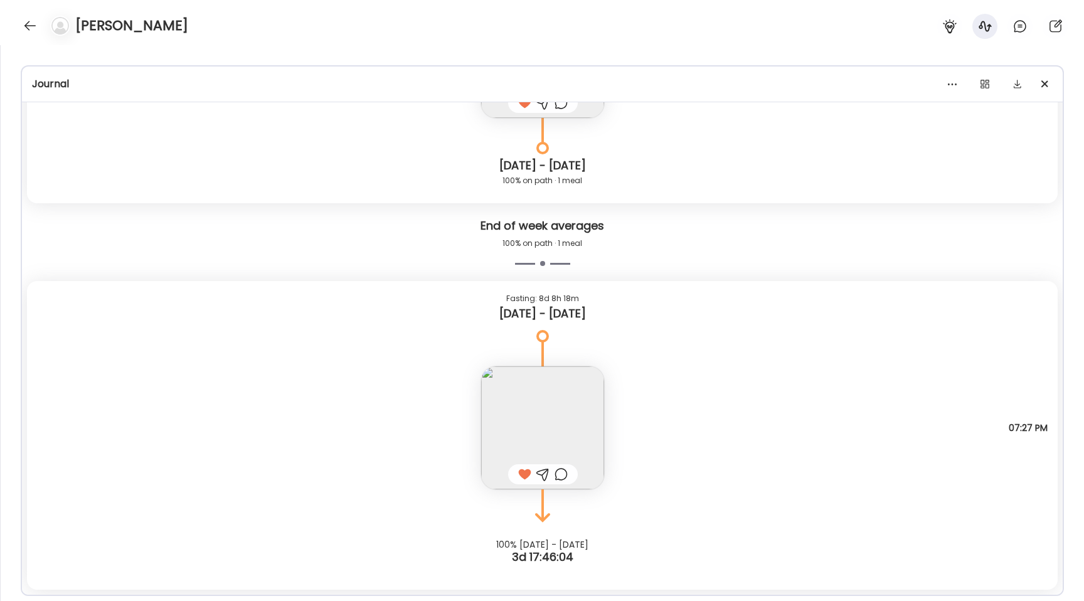
click at [527, 435] on img at bounding box center [542, 427] width 123 height 123
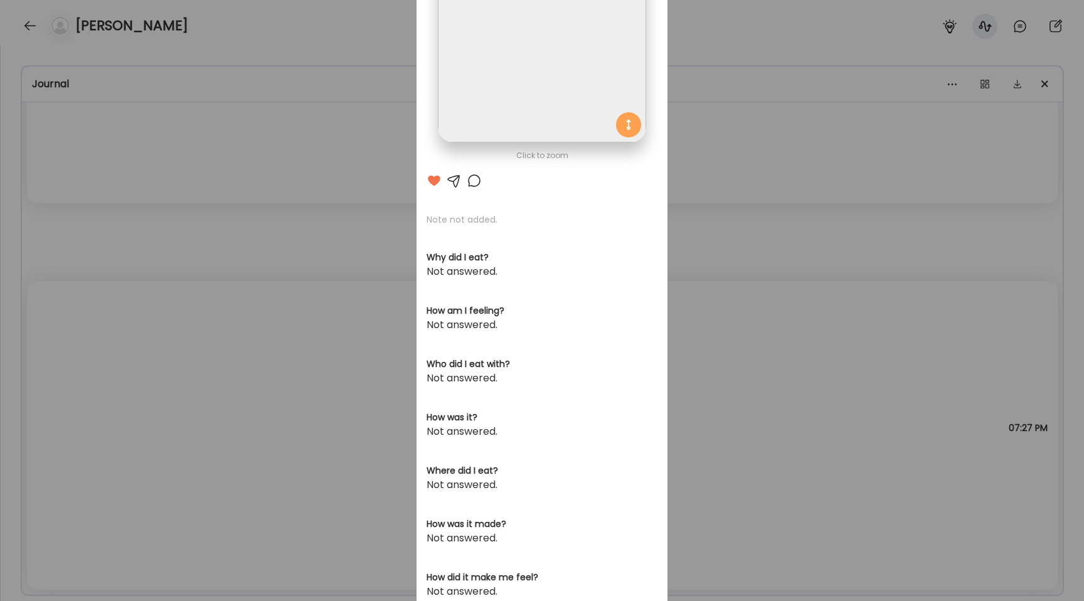
click at [551, 78] on img at bounding box center [542, 39] width 208 height 208
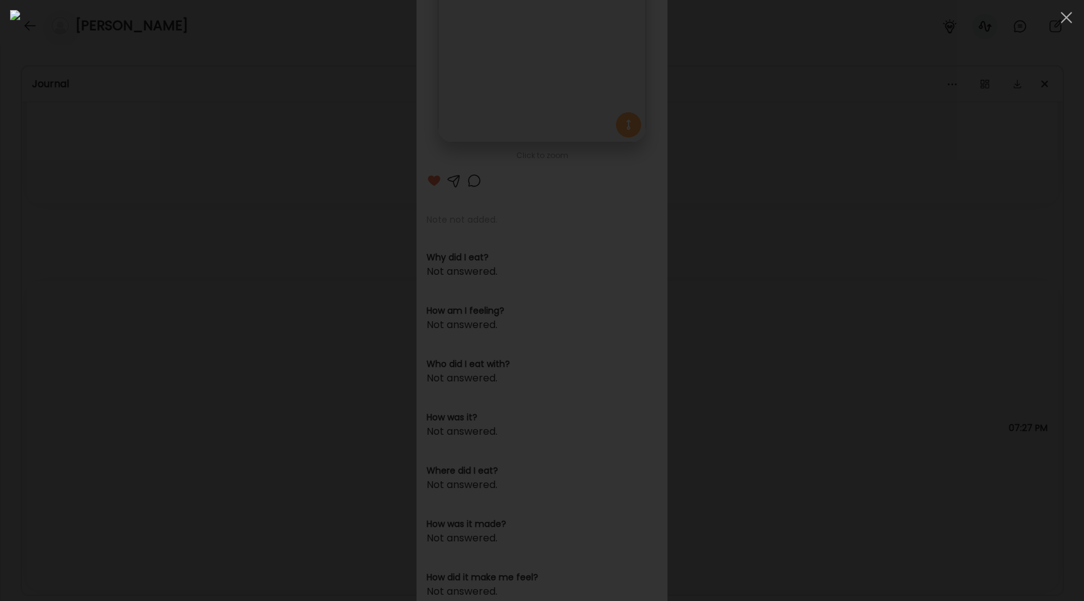
click at [157, 219] on div at bounding box center [542, 300] width 1064 height 581
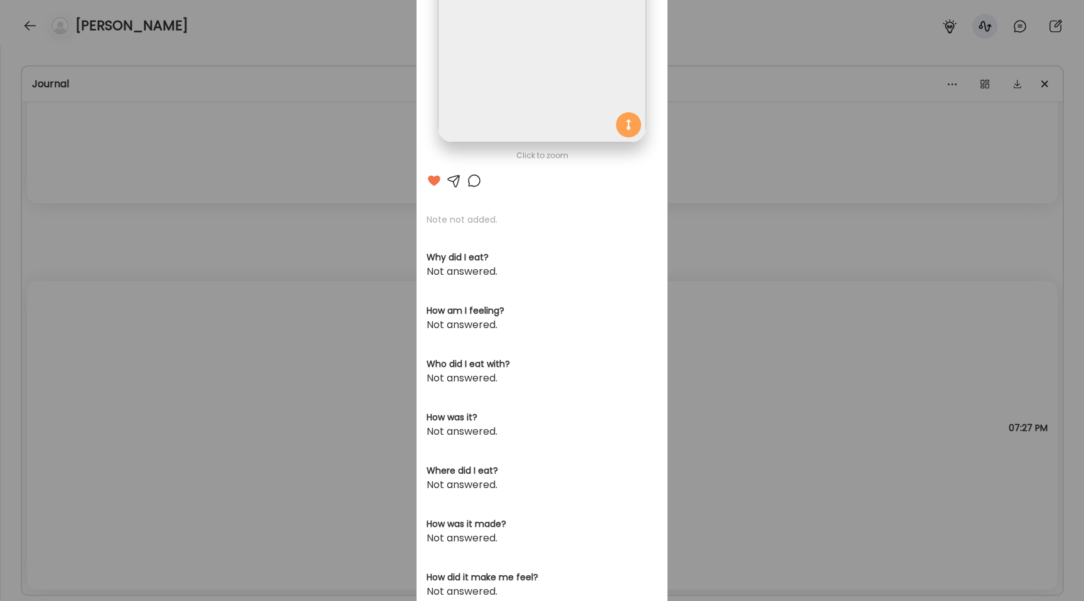
click at [157, 219] on div "Ate Coach Dashboard Wahoo! It’s official Take a moment to set up your Coach Pro…" at bounding box center [542, 300] width 1084 height 601
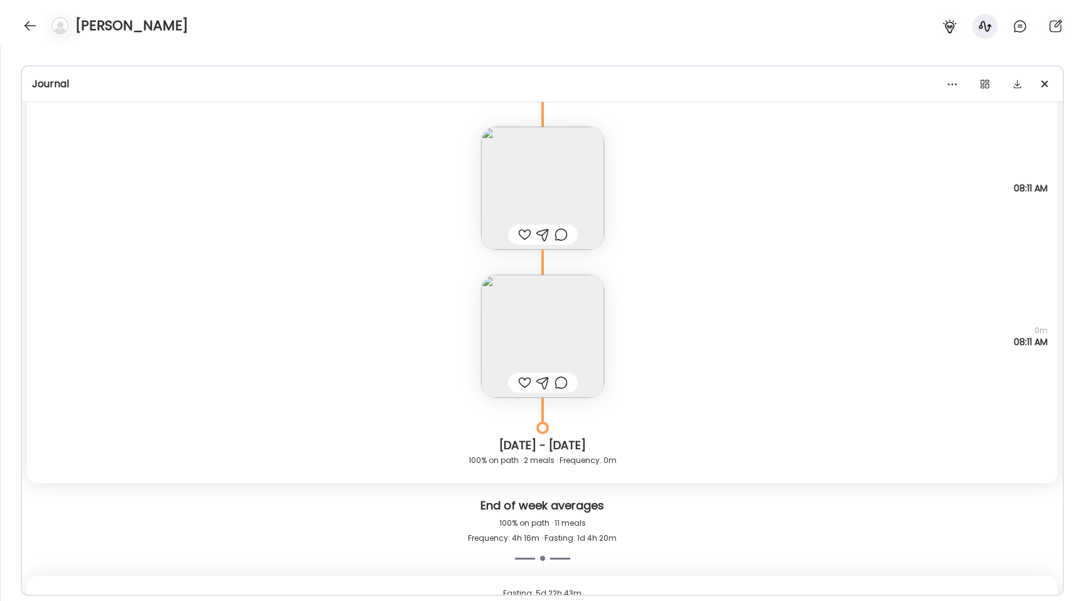
scroll to position [5440, 0]
